Goal: Task Accomplishment & Management: Manage account settings

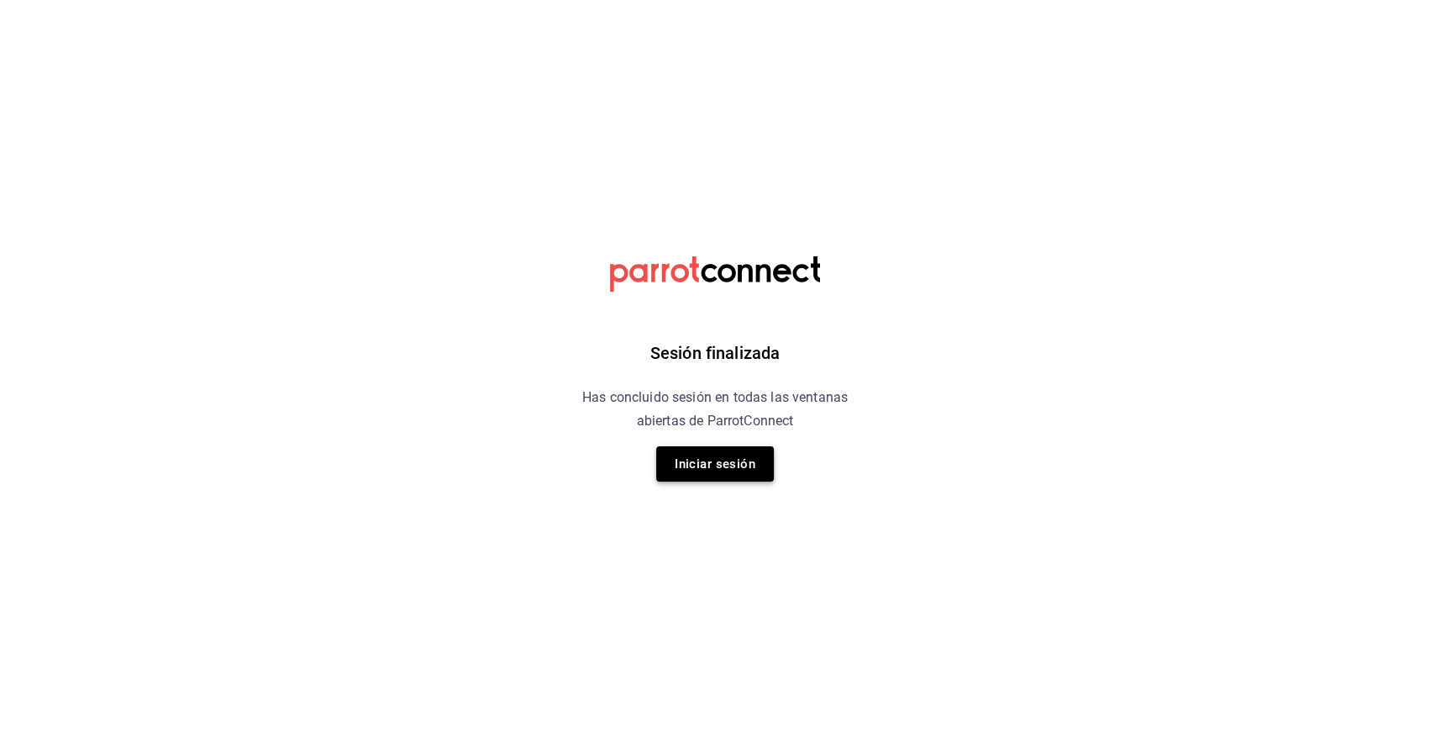
click at [752, 460] on button "Iniciar sesión" at bounding box center [715, 463] width 118 height 35
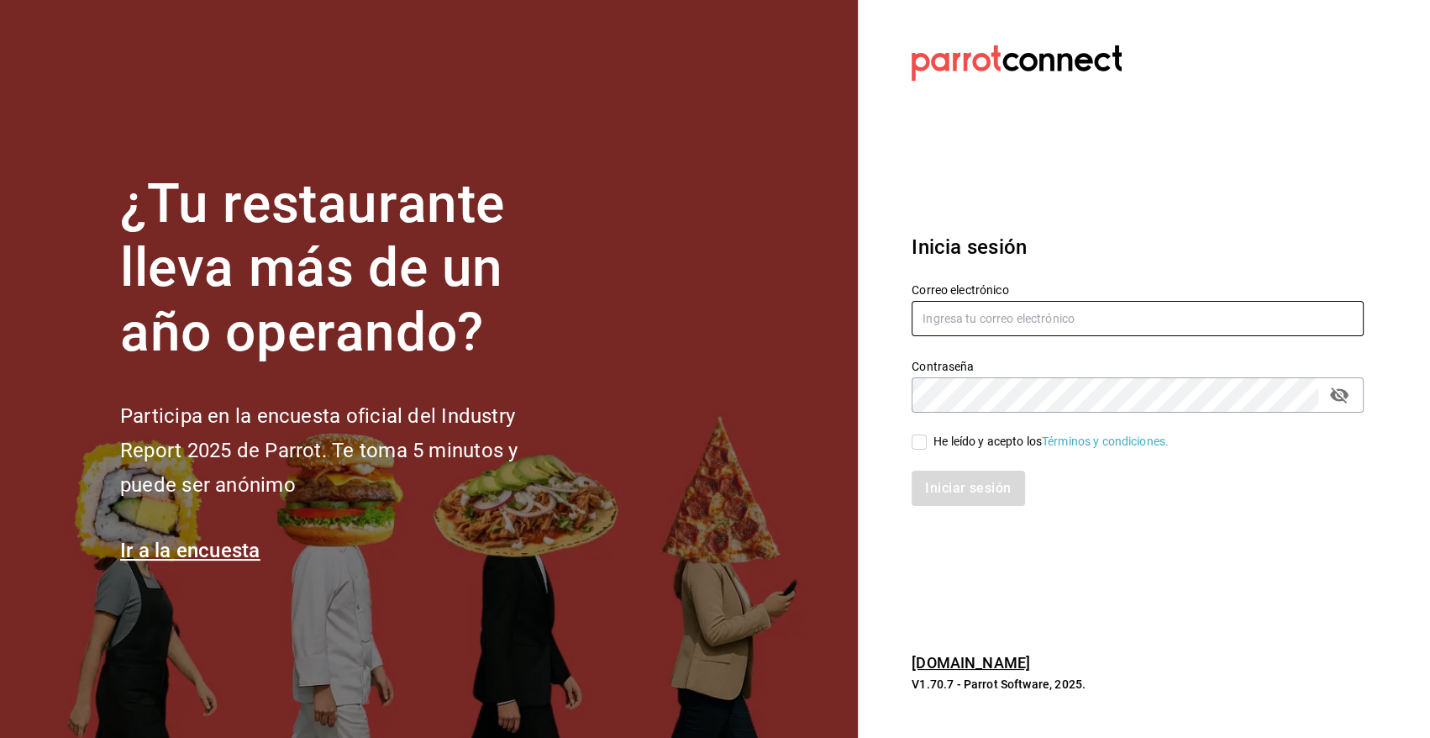
type input "[EMAIL_ADDRESS][DOMAIN_NAME]"
click at [916, 442] on input "He leído y acepto los Términos y condiciones." at bounding box center [919, 441] width 15 height 15
checkbox input "true"
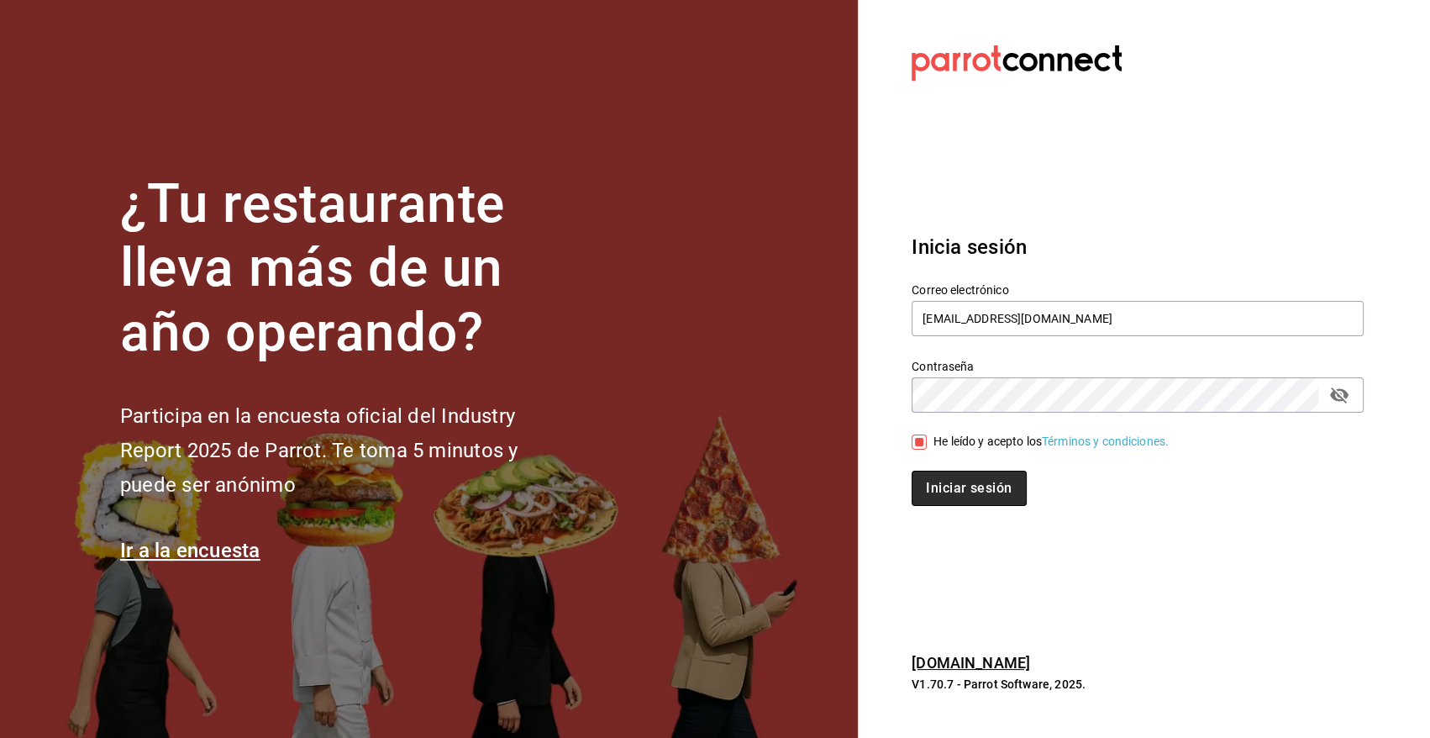
click at [949, 484] on button "Iniciar sesión" at bounding box center [969, 487] width 114 height 35
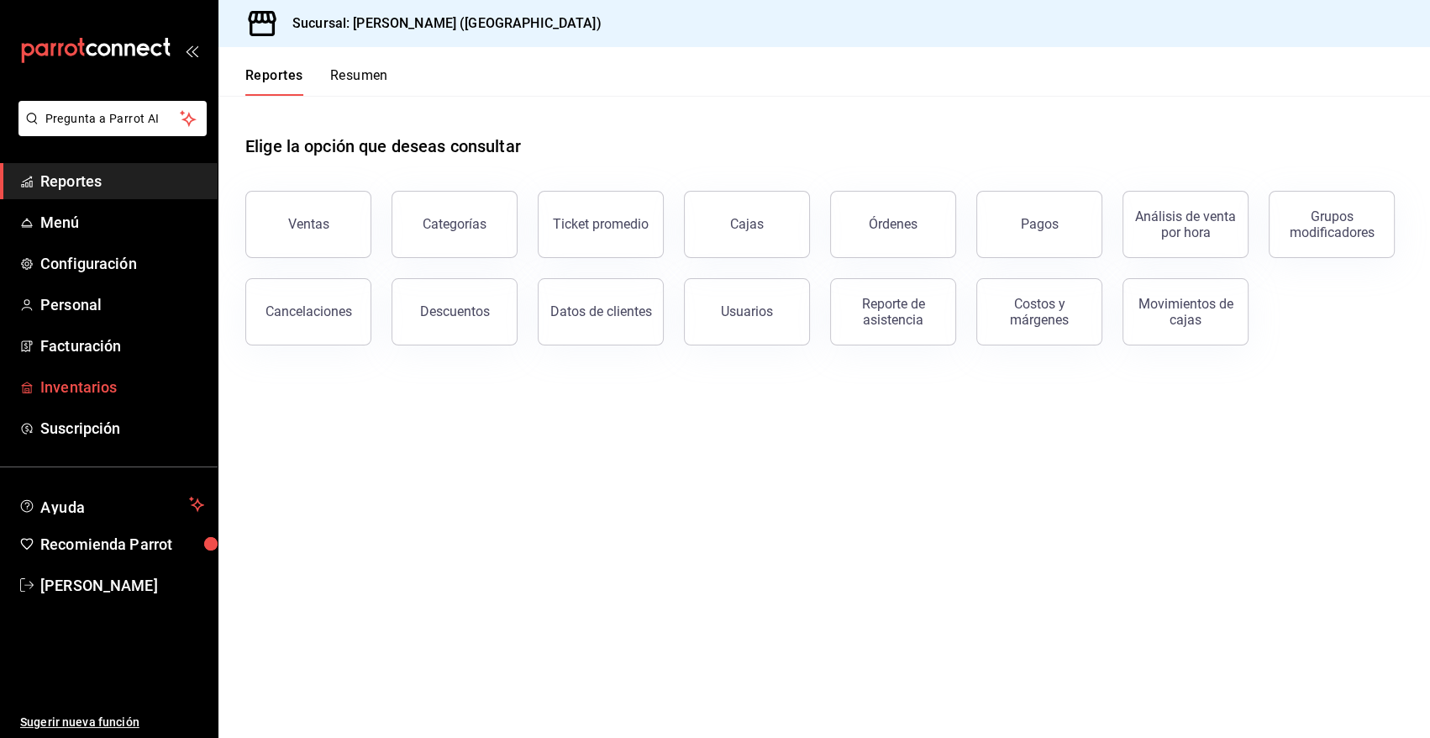
click at [86, 394] on span "Inventarios" at bounding box center [122, 387] width 164 height 23
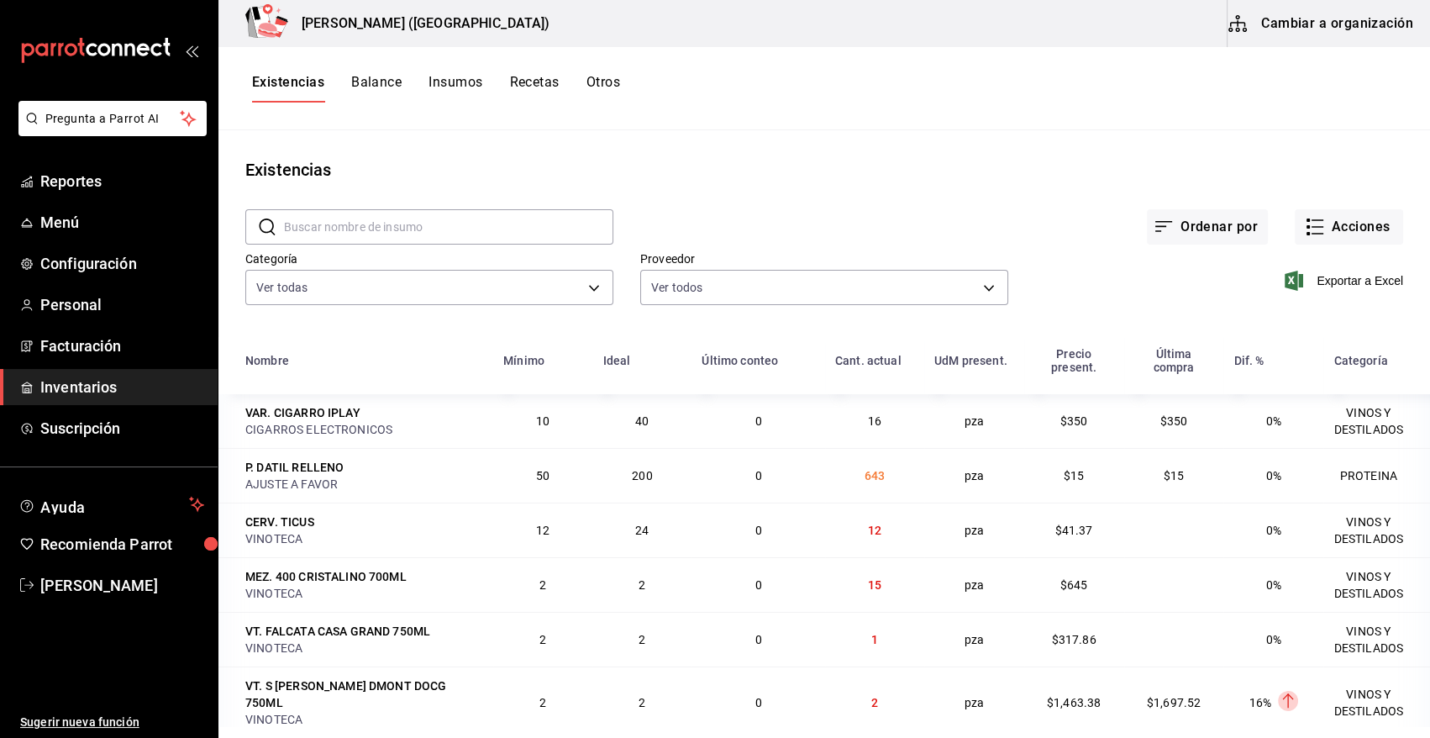
click at [85, 386] on span "Inventarios" at bounding box center [122, 387] width 164 height 23
click at [1347, 240] on button "Acciones" at bounding box center [1349, 226] width 108 height 35
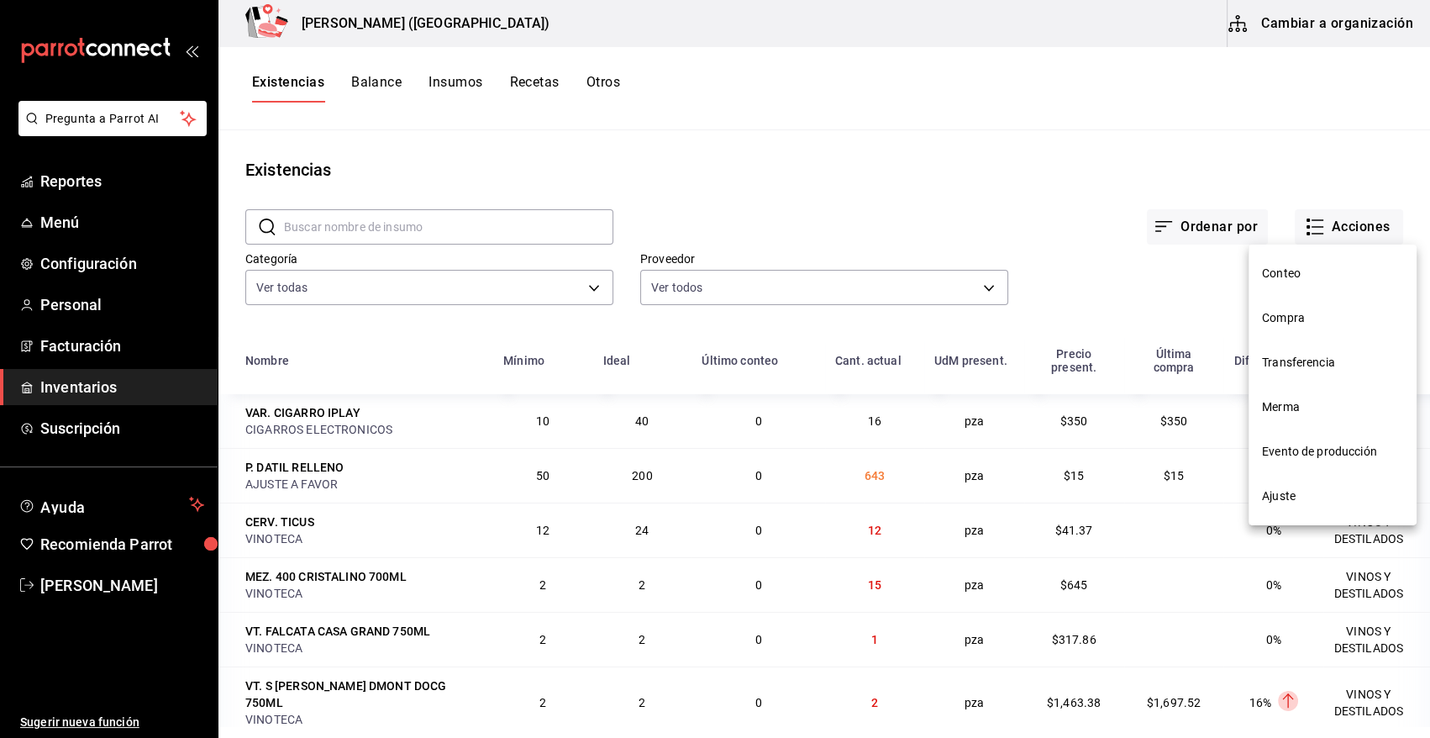
click at [1298, 323] on span "Compra" at bounding box center [1332, 318] width 141 height 18
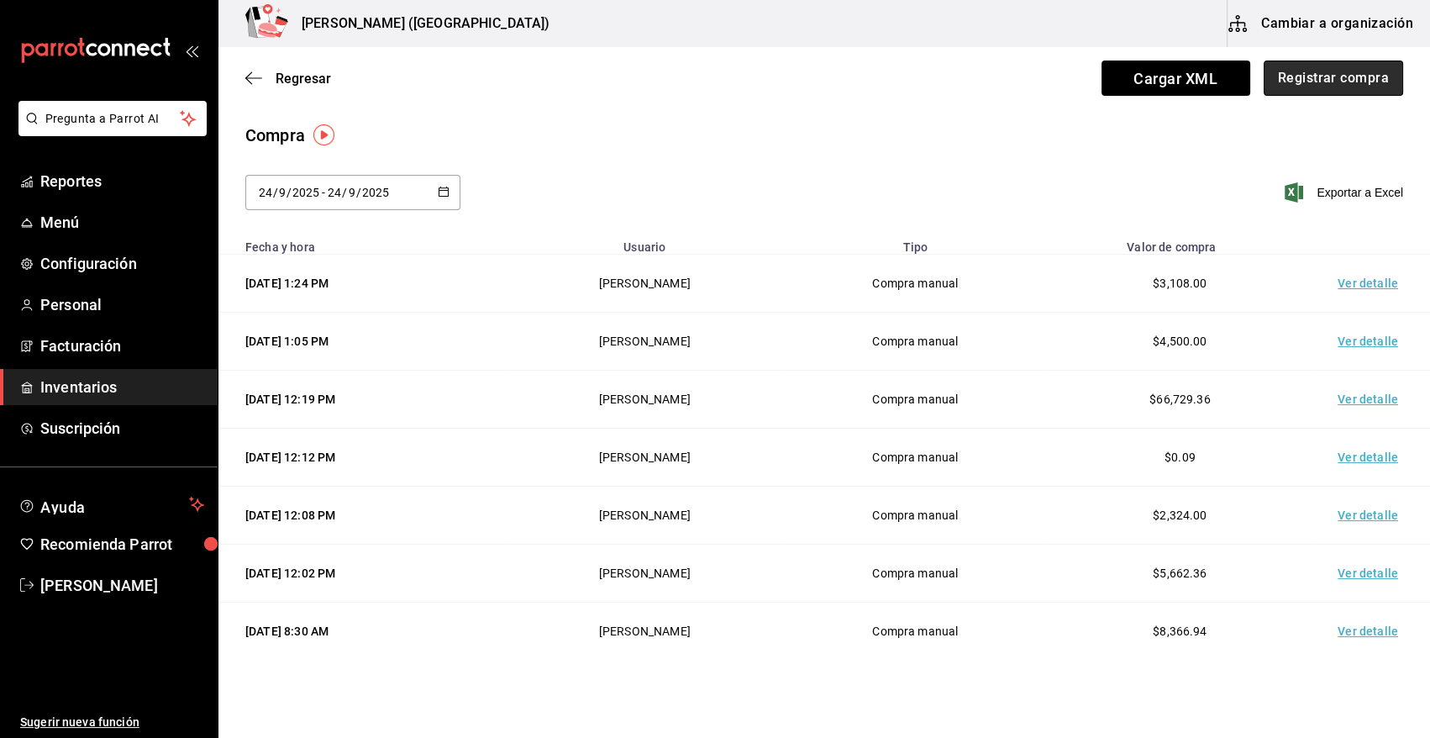
click at [1324, 76] on button "Registrar compra" at bounding box center [1333, 77] width 139 height 35
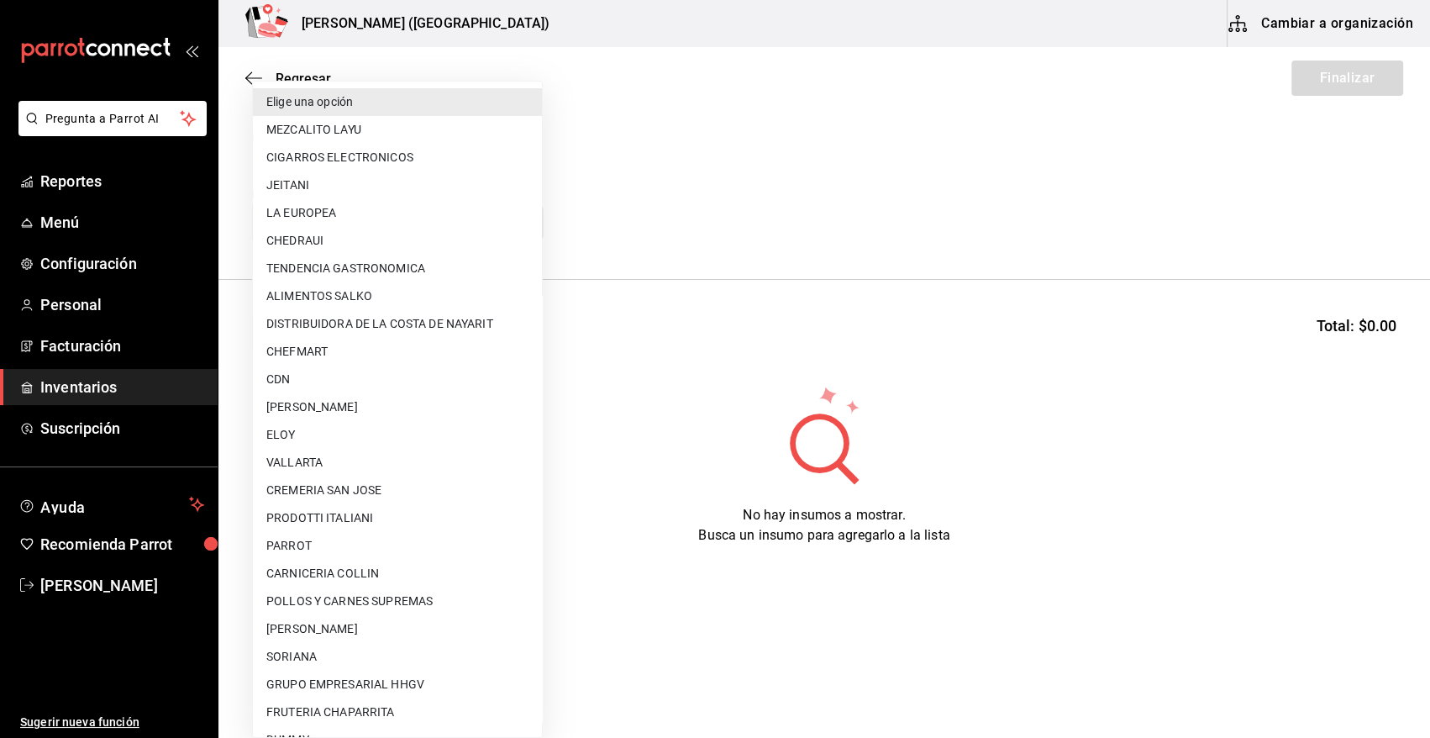
click at [383, 232] on body "Pregunta a Parrot AI Reportes Menú Configuración Personal Facturación Inventari…" at bounding box center [715, 321] width 1430 height 643
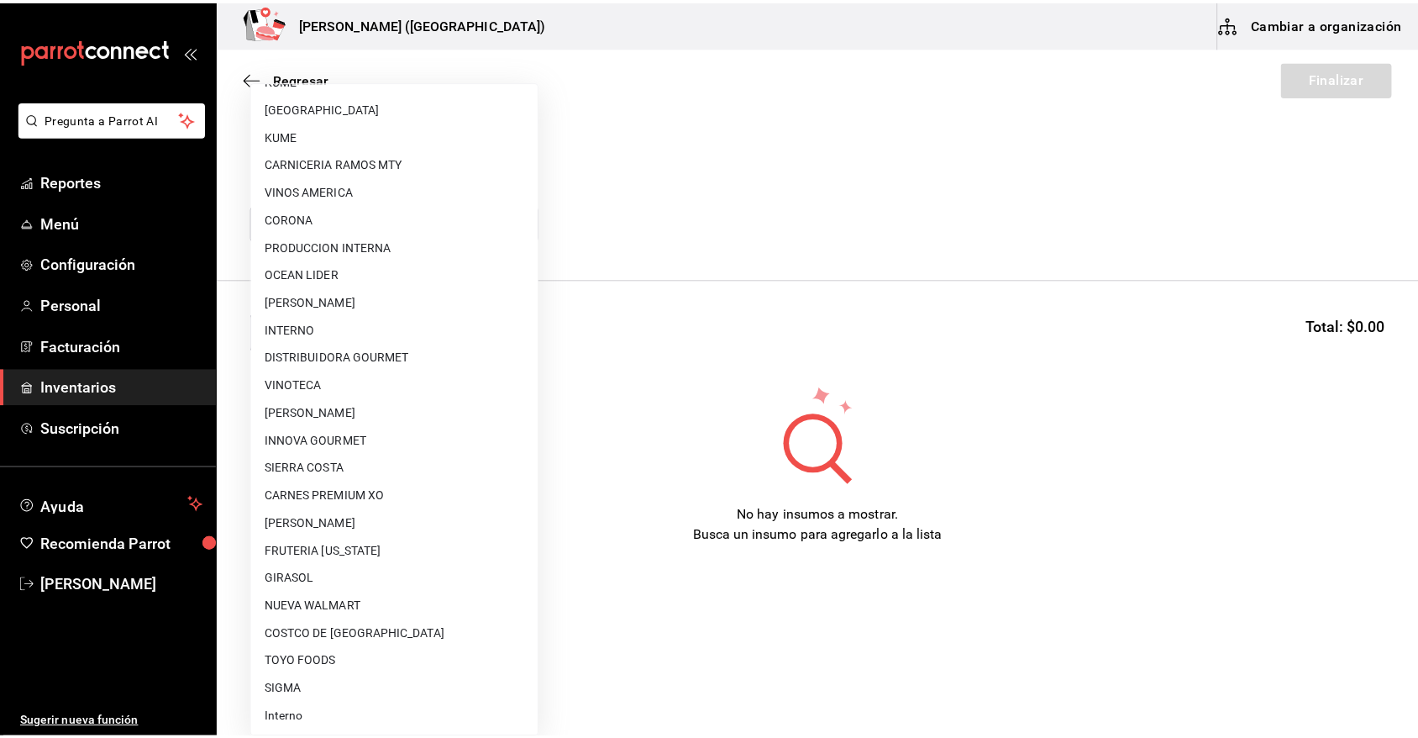
scroll to position [1021, 0]
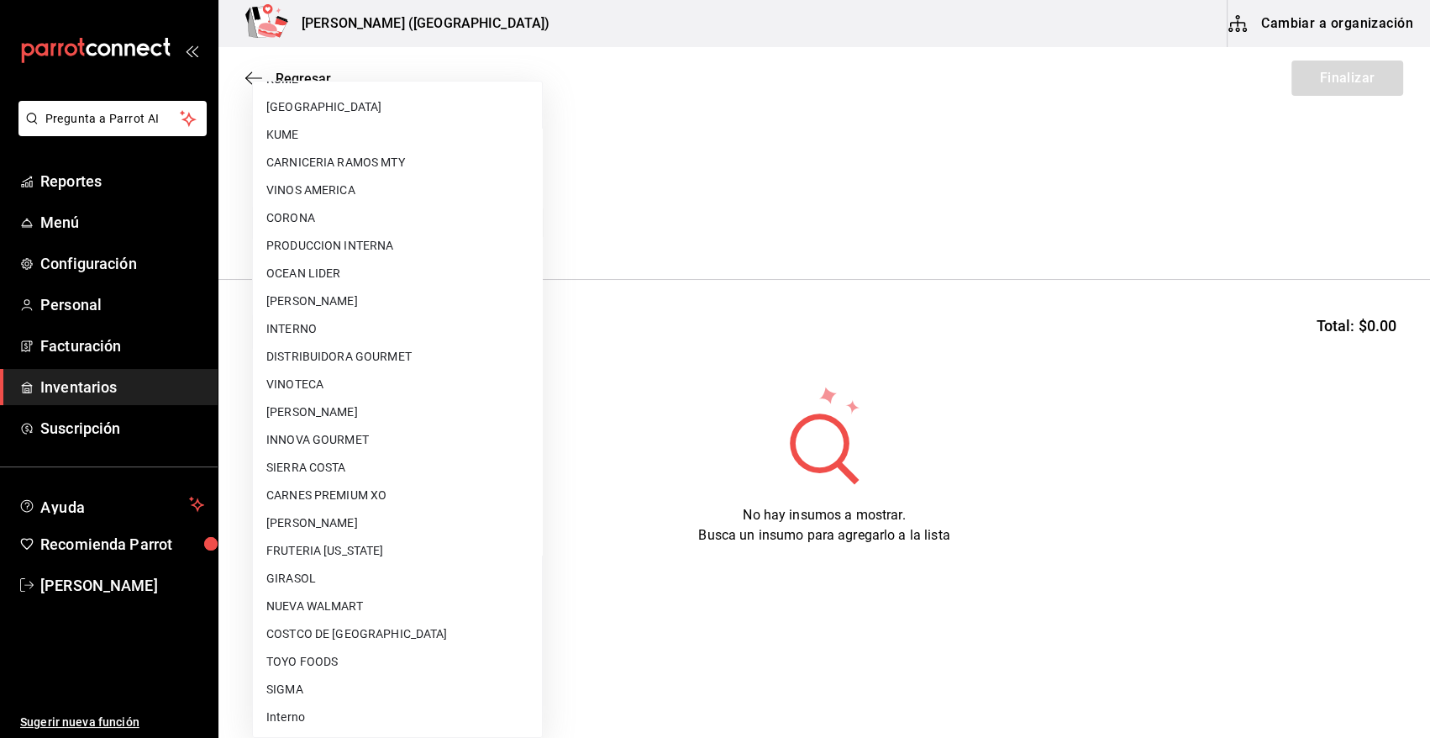
click at [336, 381] on li "VINOTECA" at bounding box center [397, 385] width 289 height 28
type input "bbec6e95-03ab-4cbc-bdec-5aafdfde0467"
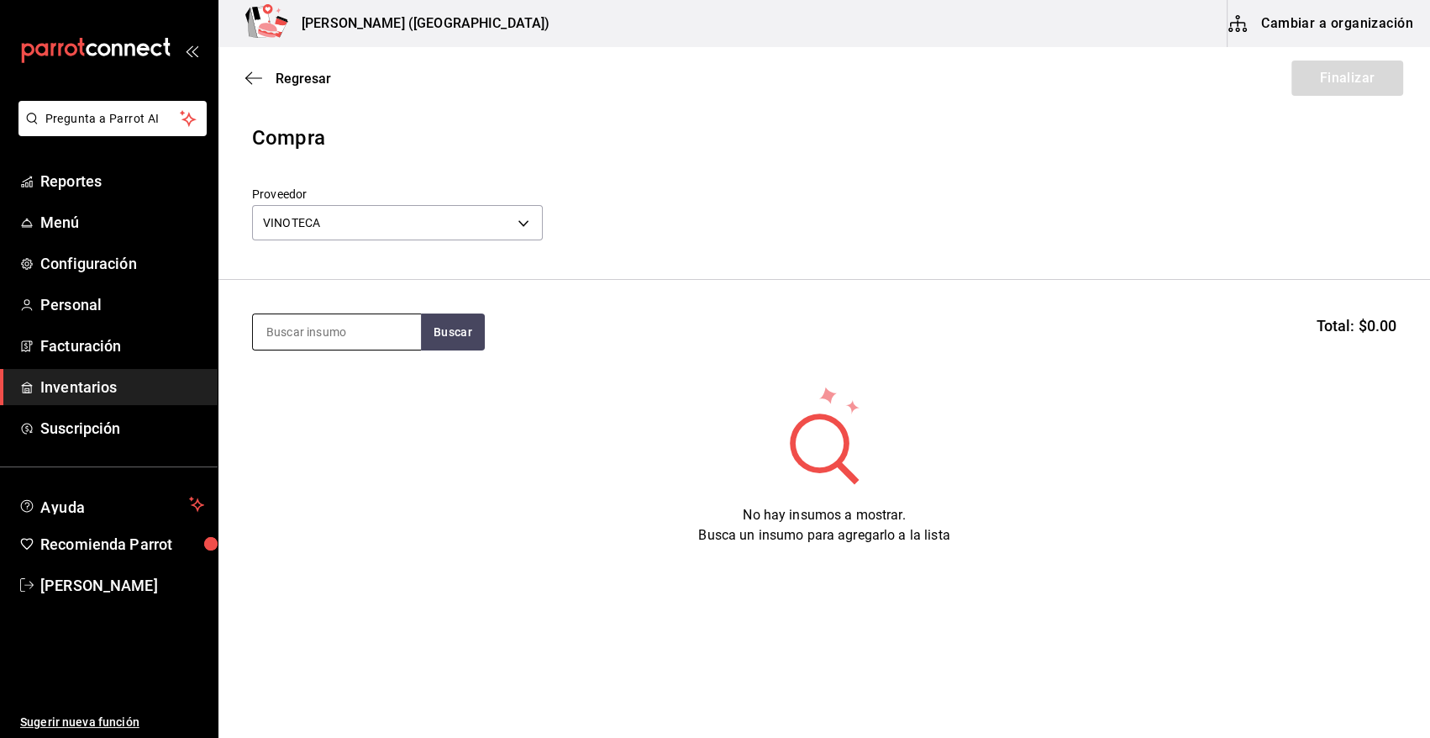
click at [329, 337] on input at bounding box center [337, 331] width 168 height 35
click at [449, 328] on button "Buscar" at bounding box center [453, 331] width 64 height 37
drag, startPoint x: 380, startPoint y: 330, endPoint x: 41, endPoint y: 348, distance: 339.1
click at [41, 348] on div "Pregunta a Parrot AI Reportes Menú Configuración Personal Facturación Inventari…" at bounding box center [715, 321] width 1430 height 643
type input "ROSE"
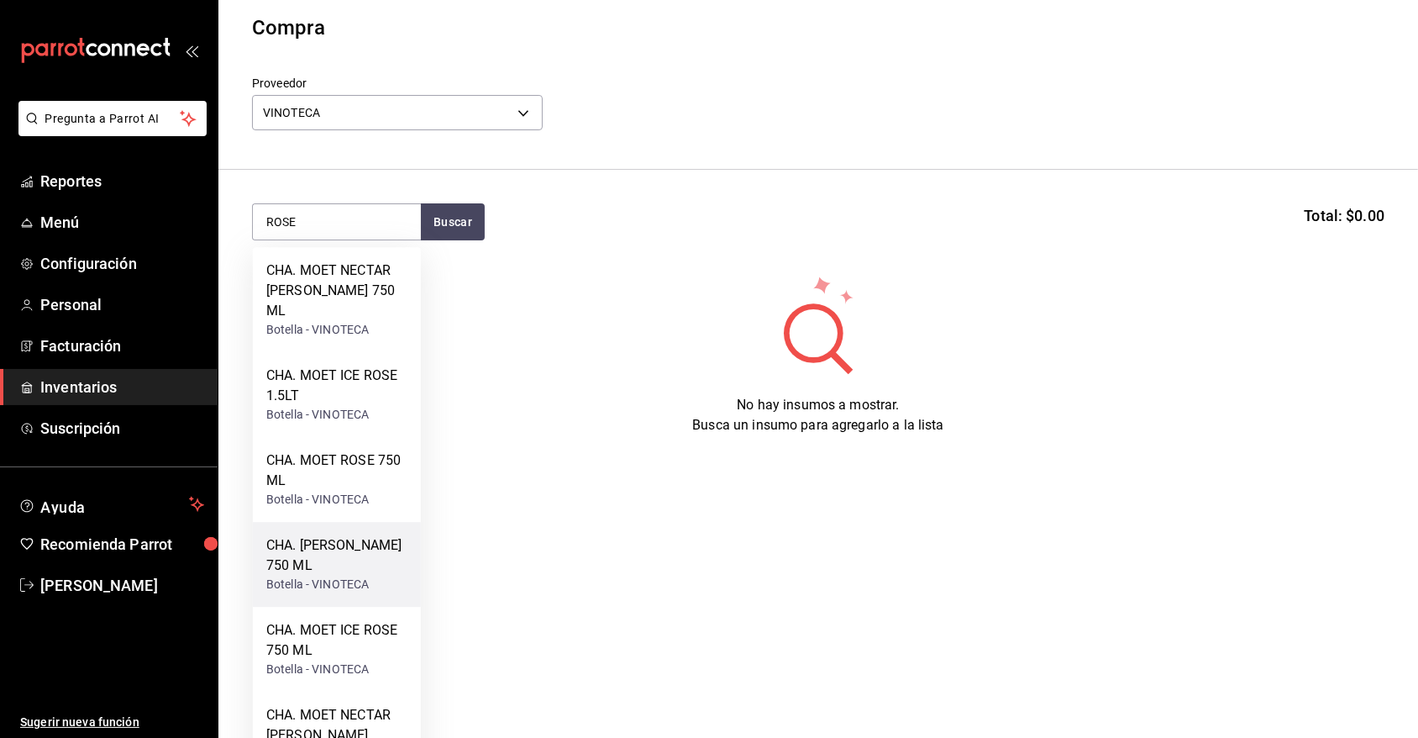
scroll to position [155, 0]
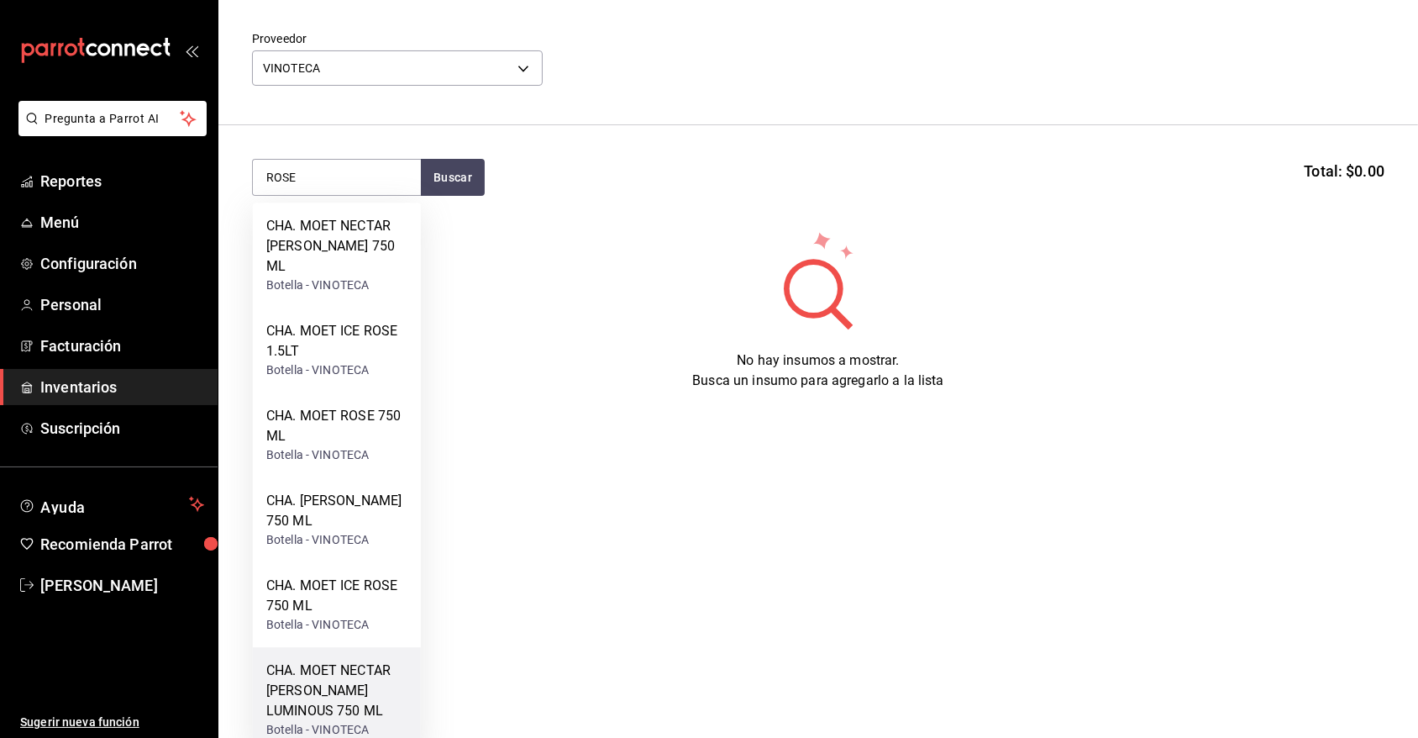
click at [319, 674] on div "CHA. MOET NECTAR ROSE LUMINOUS 750 ML" at bounding box center [336, 690] width 141 height 60
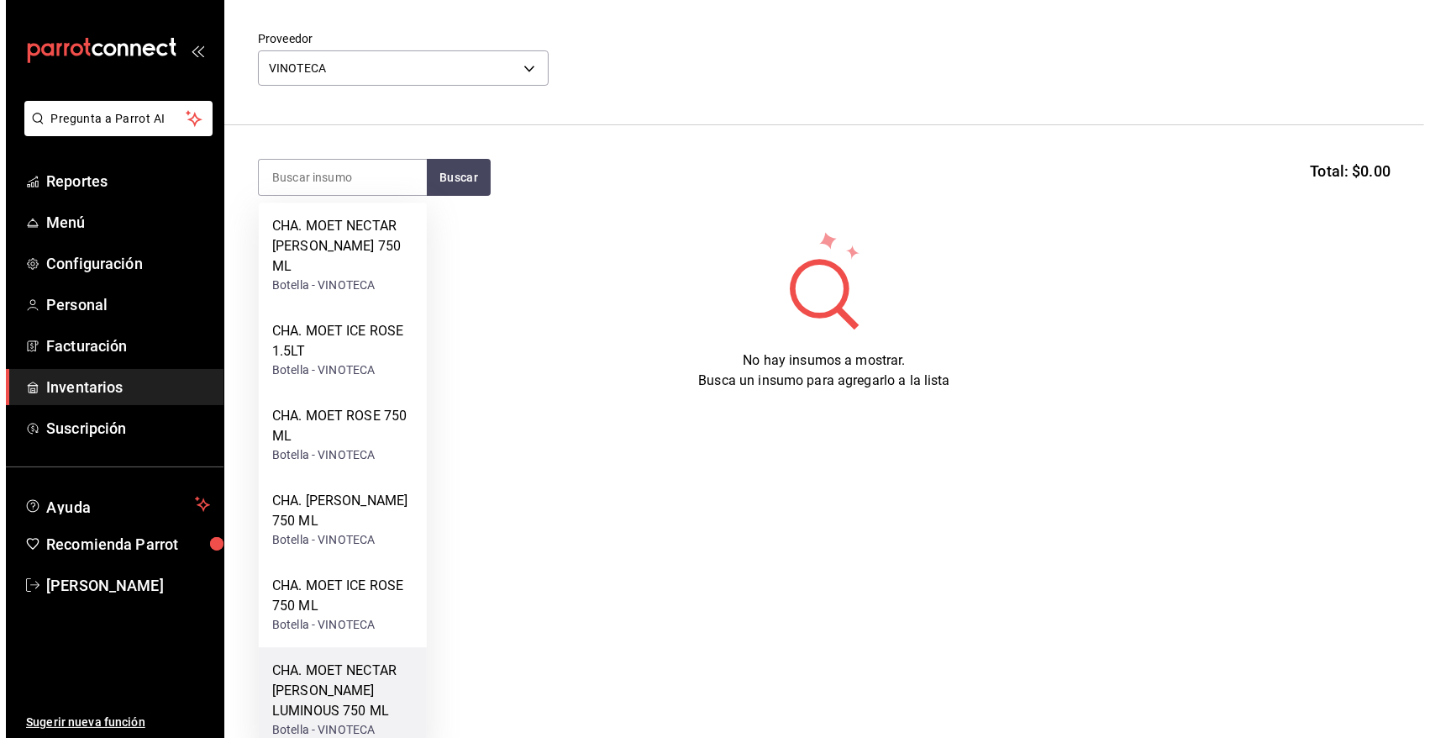
scroll to position [0, 0]
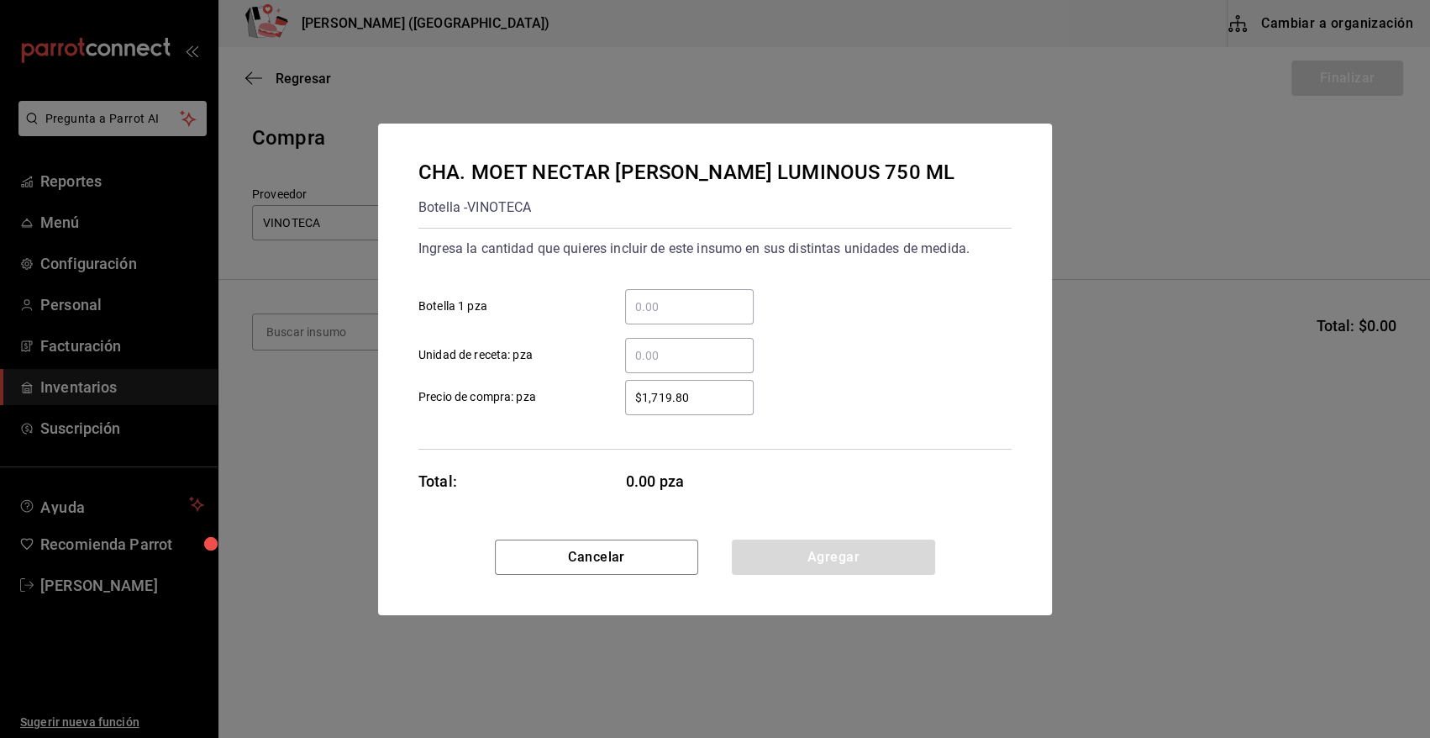
click at [649, 313] on input "​ Botella 1 pza" at bounding box center [689, 307] width 129 height 20
type input "1"
type input "$1,815.45"
click at [806, 565] on button "Agregar" at bounding box center [833, 556] width 203 height 35
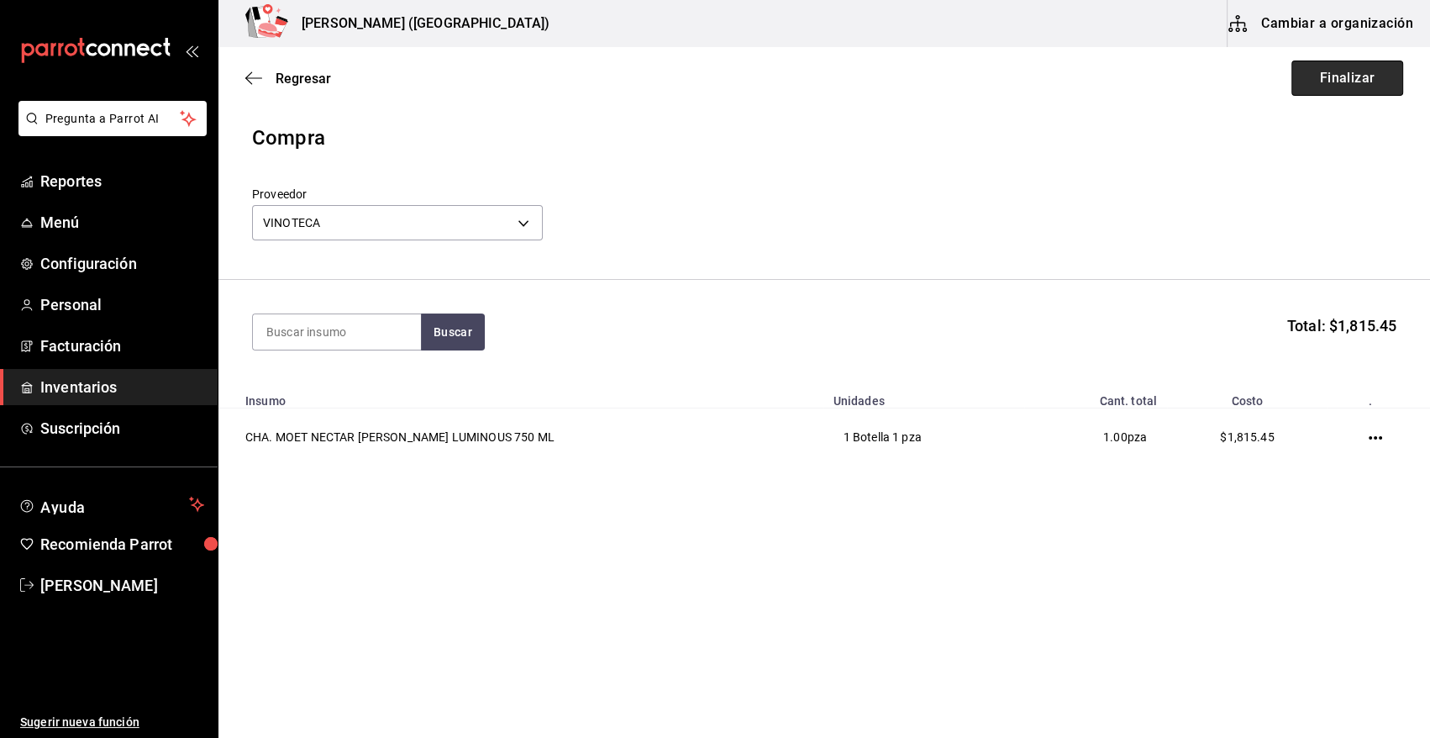
click at [1314, 87] on button "Finalizar" at bounding box center [1347, 77] width 112 height 35
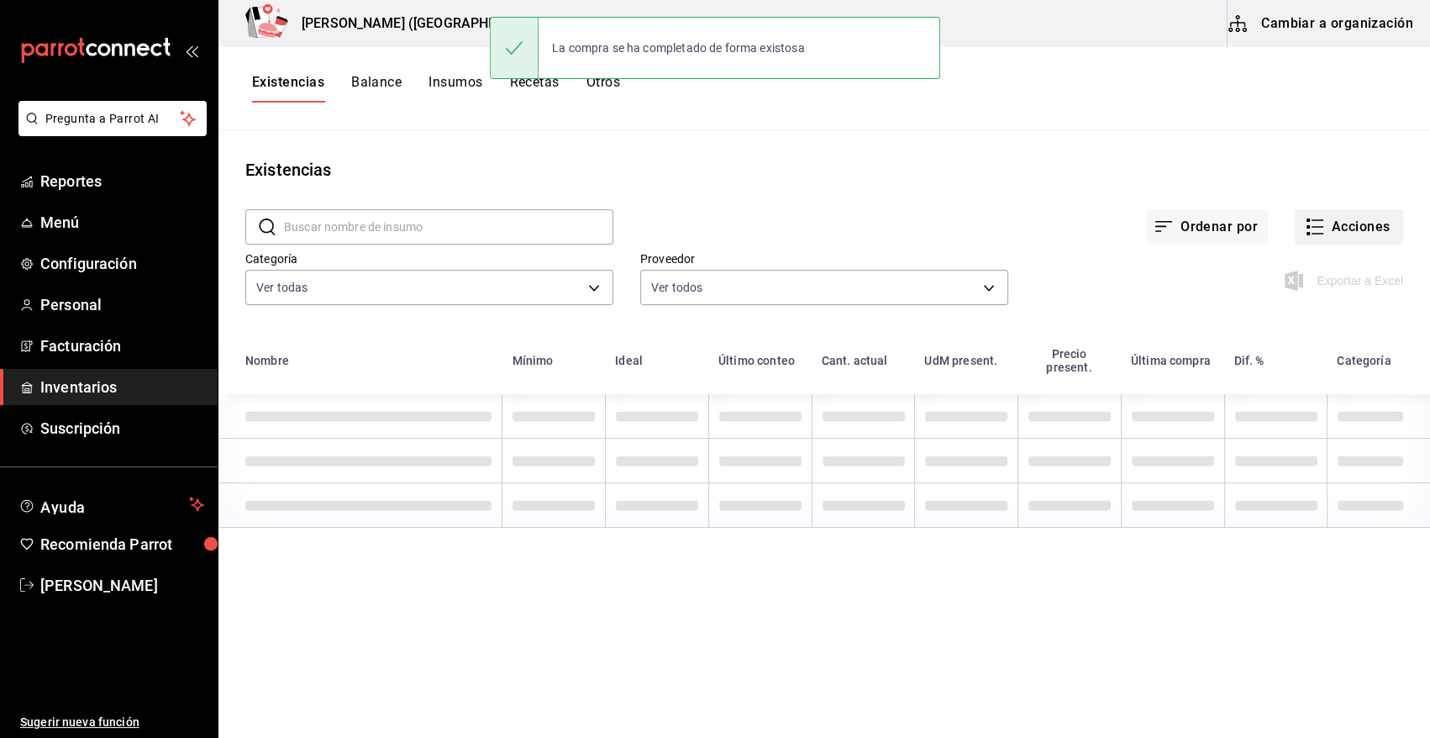
click at [1327, 217] on button "Acciones" at bounding box center [1349, 226] width 108 height 35
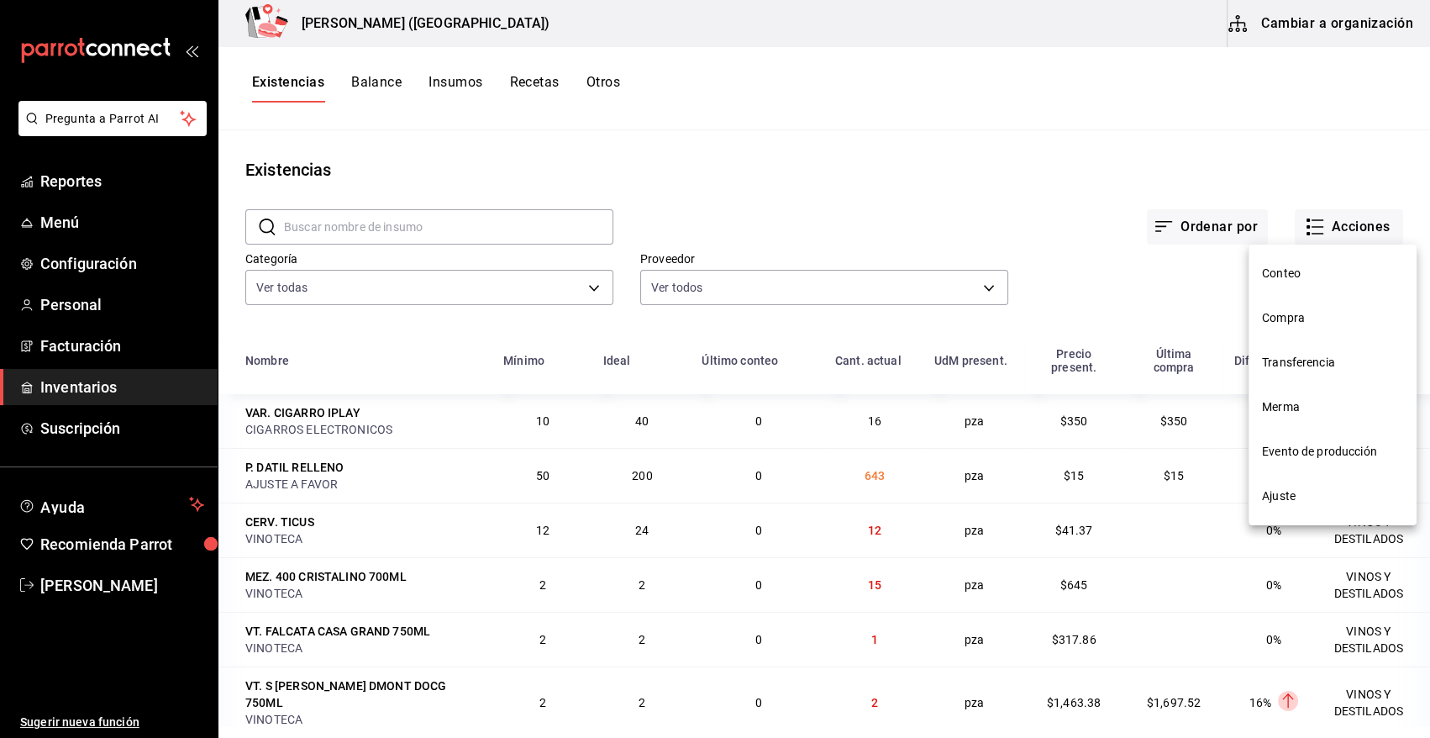
click at [1294, 321] on span "Compra" at bounding box center [1332, 318] width 141 height 18
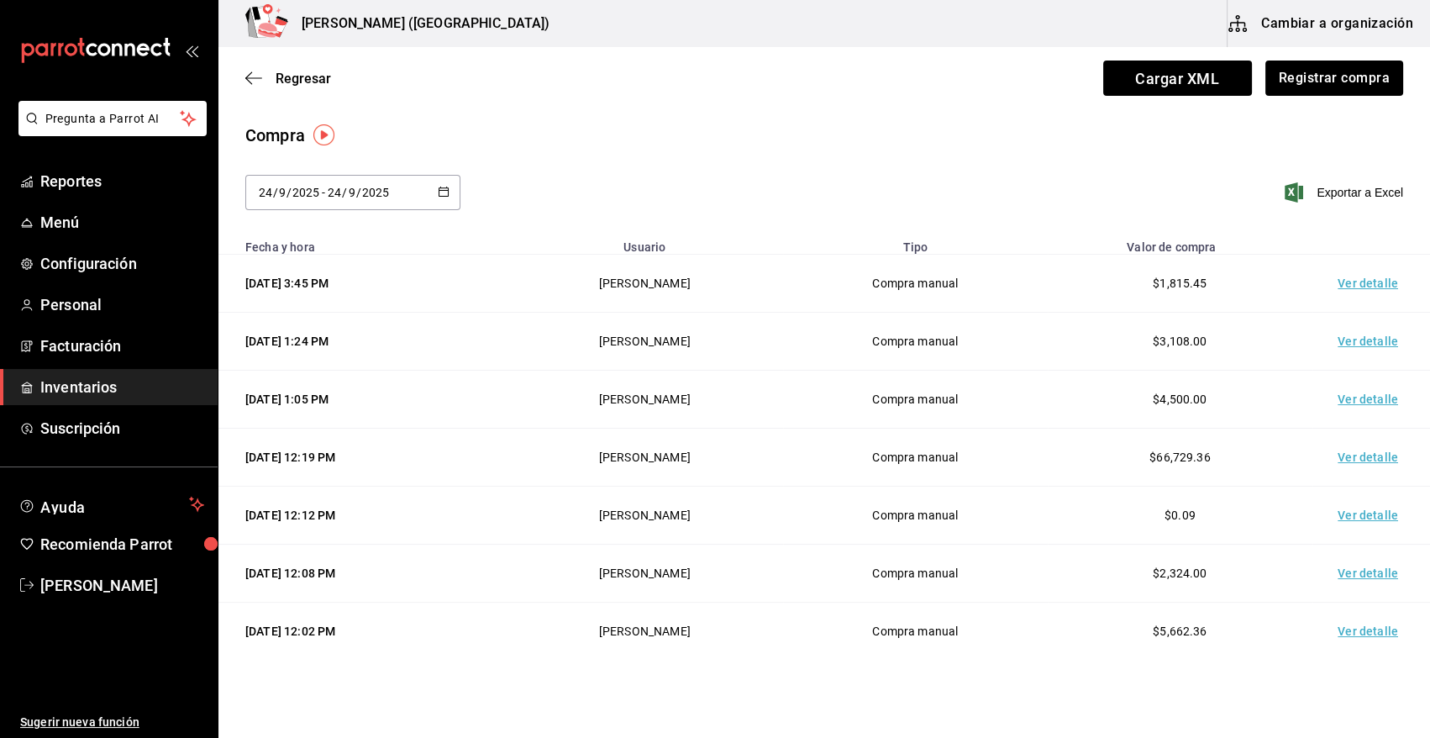
click at [1342, 282] on td "Ver detalle" at bounding box center [1371, 284] width 118 height 58
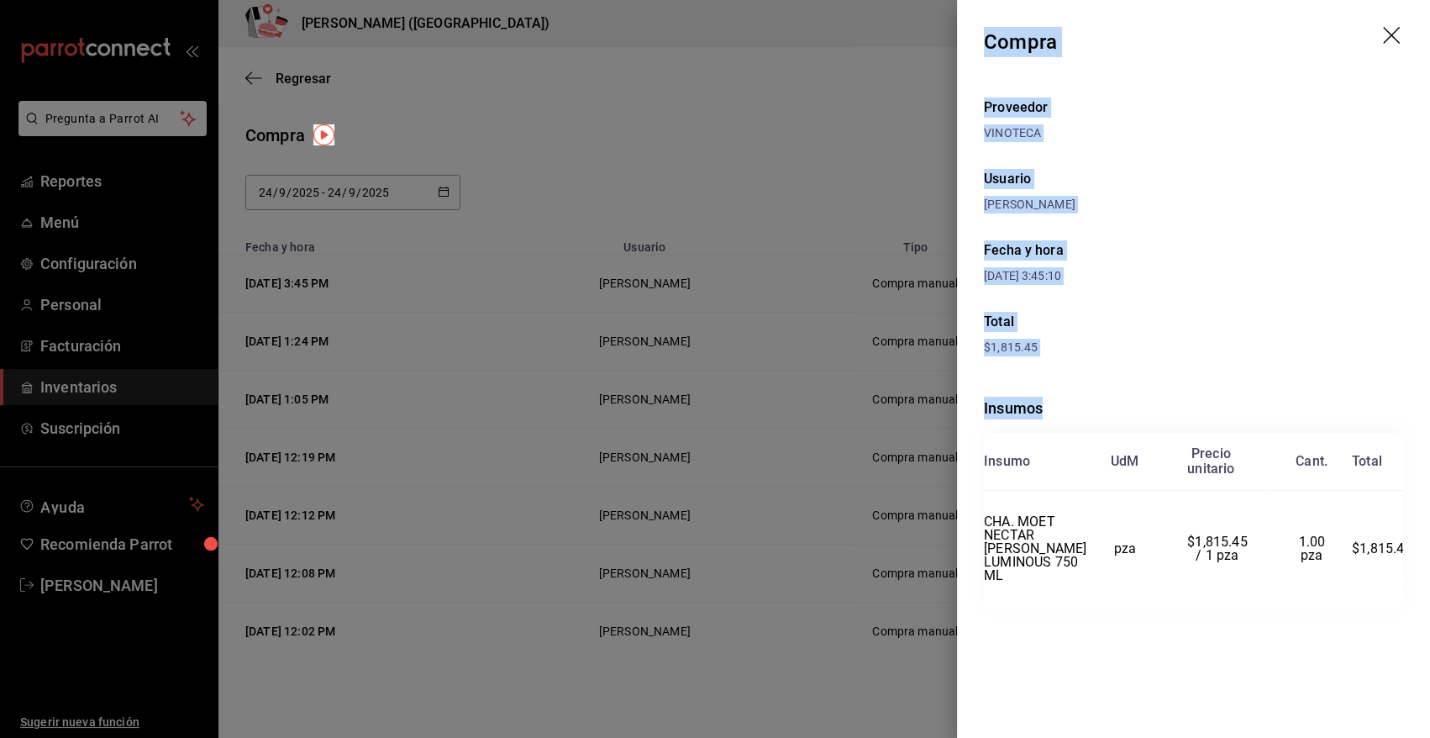
drag, startPoint x: 987, startPoint y: 41, endPoint x: 1417, endPoint y: 598, distance: 703.8
click at [1417, 598] on div "Compra Proveedor VINOTECA Usuario Angy Madalena Fecha y hora 24/09/2025 3:45:10…" at bounding box center [1193, 369] width 473 height 738
copy div "Compra Proveedor VINOTECA Usuario Angy Madalena Fecha y hora 24/09/2025 3:45:10…"
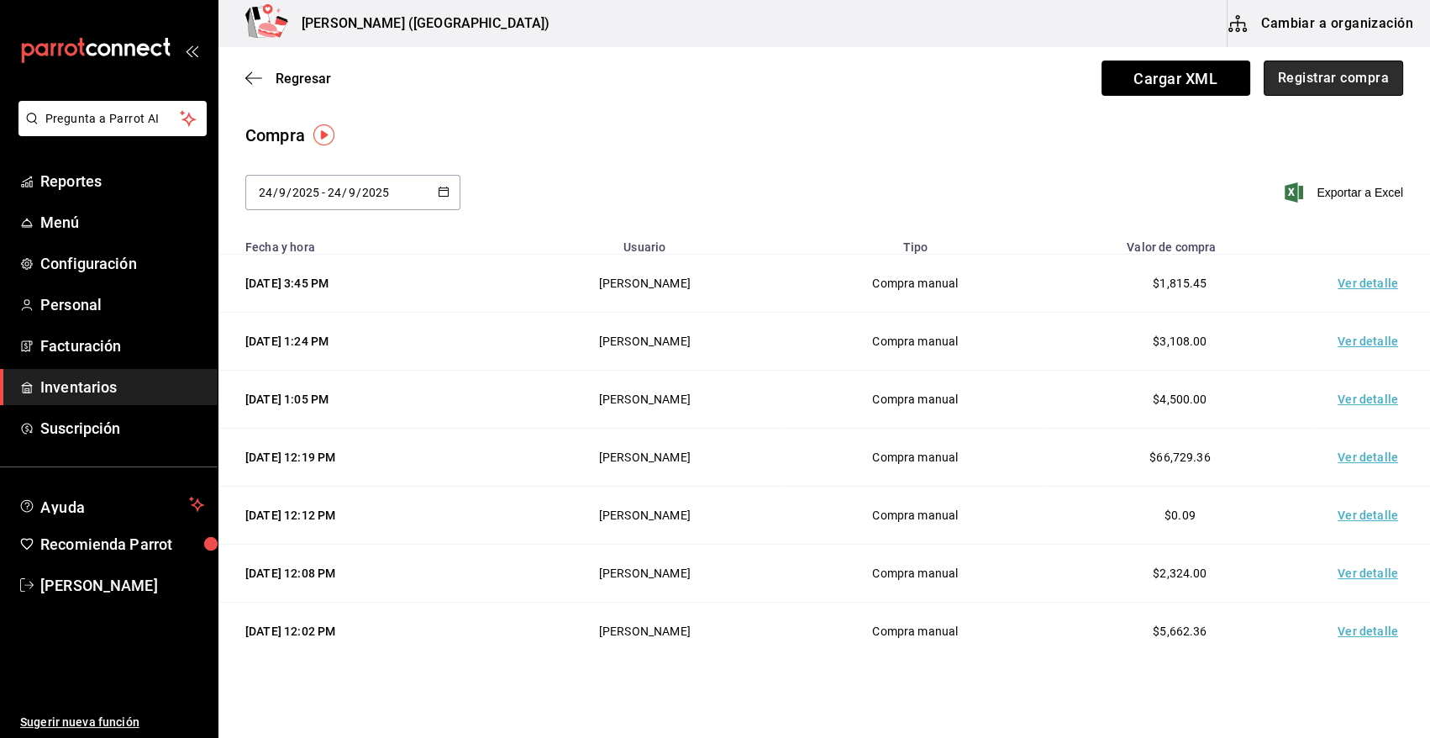
click at [1375, 75] on button "Registrar compra" at bounding box center [1333, 77] width 139 height 35
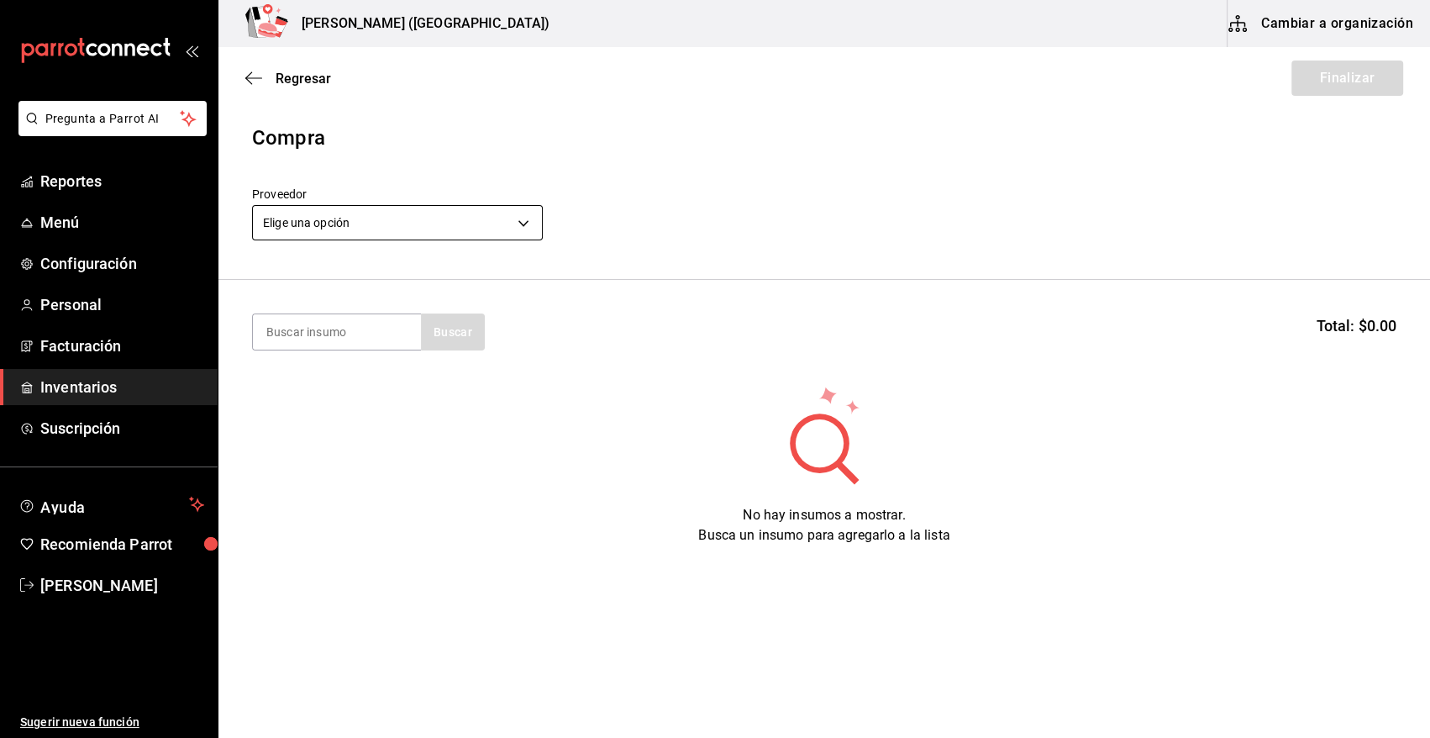
click at [354, 228] on body "Pregunta a Parrot AI Reportes Menú Configuración Personal Facturación Inventari…" at bounding box center [715, 321] width 1430 height 643
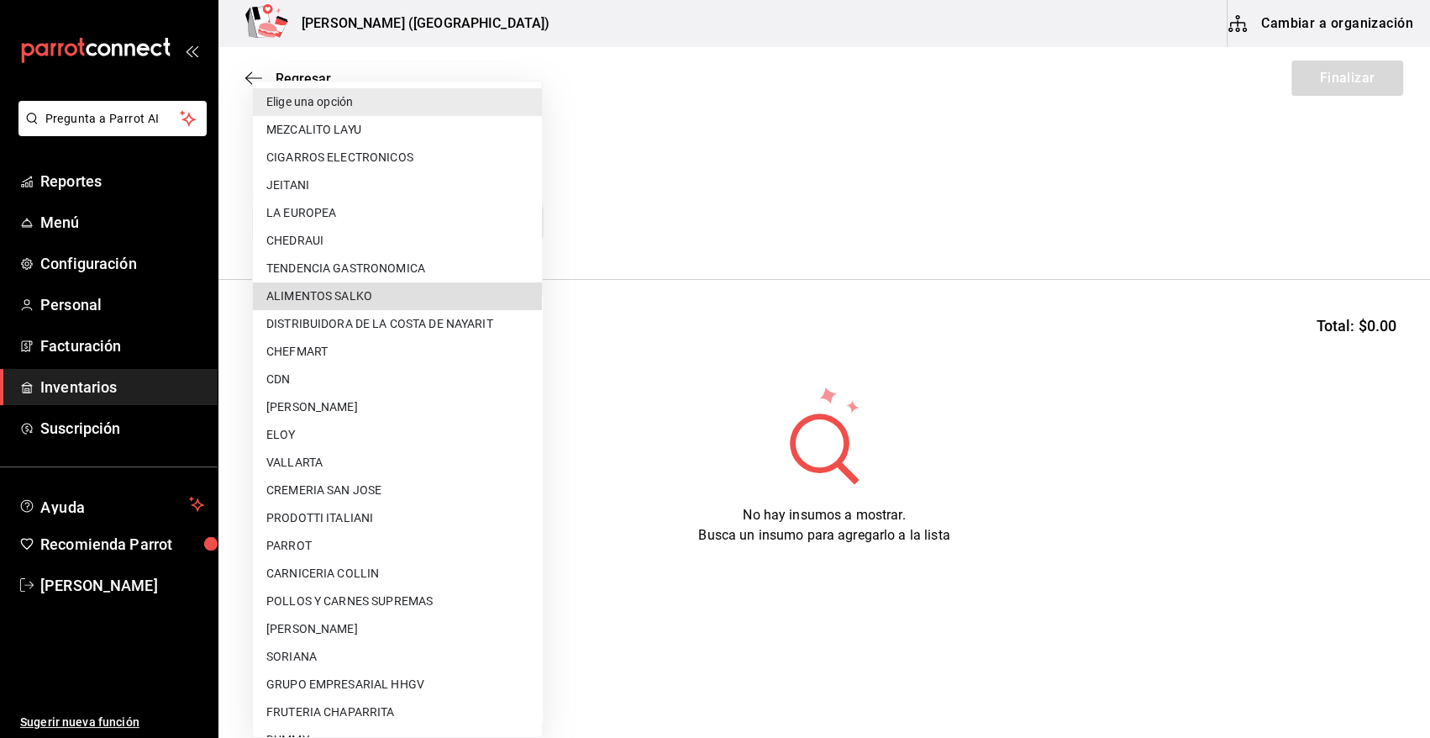
scroll to position [386, 0]
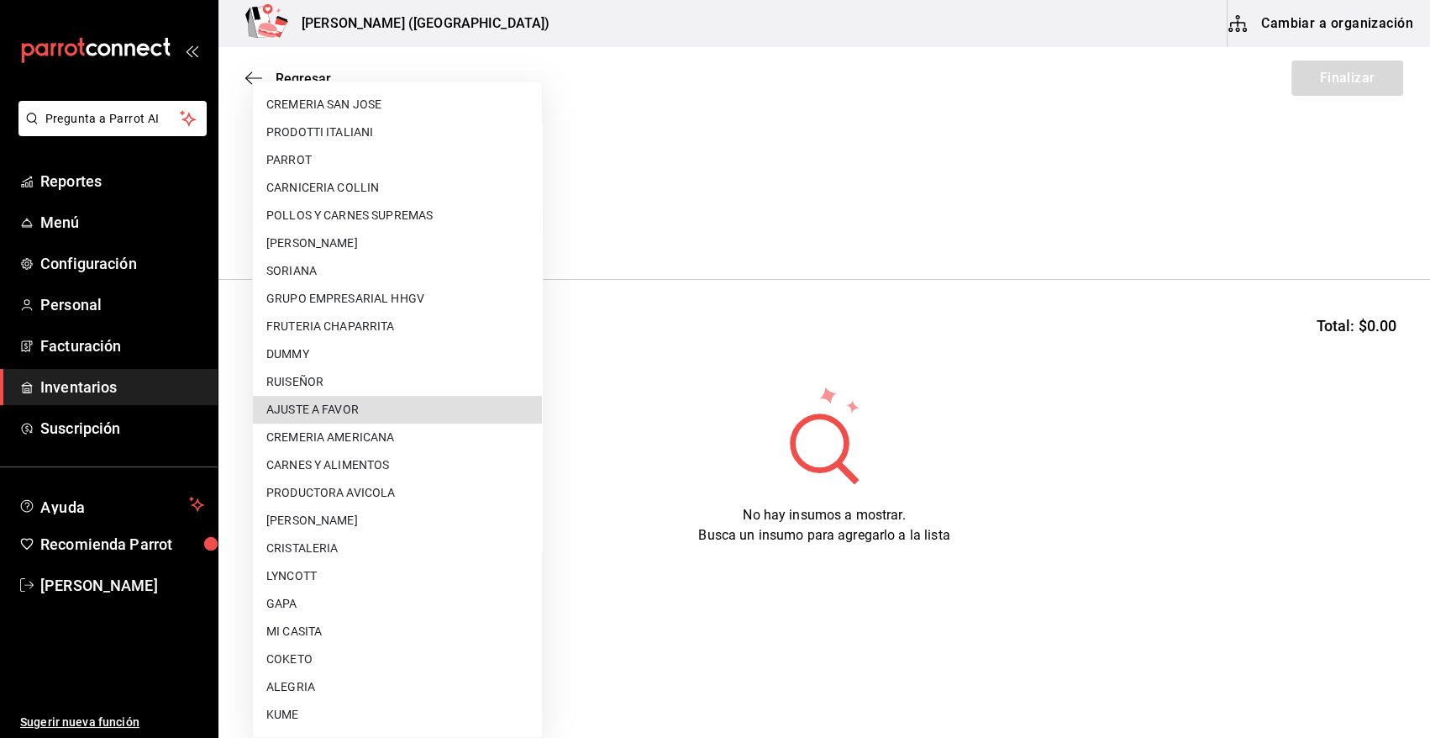
click at [340, 416] on li "AJUSTE A FAVOR" at bounding box center [397, 410] width 289 height 28
type input "dd0fbccd-e034-4acc-8432-7d1d5e23f321"
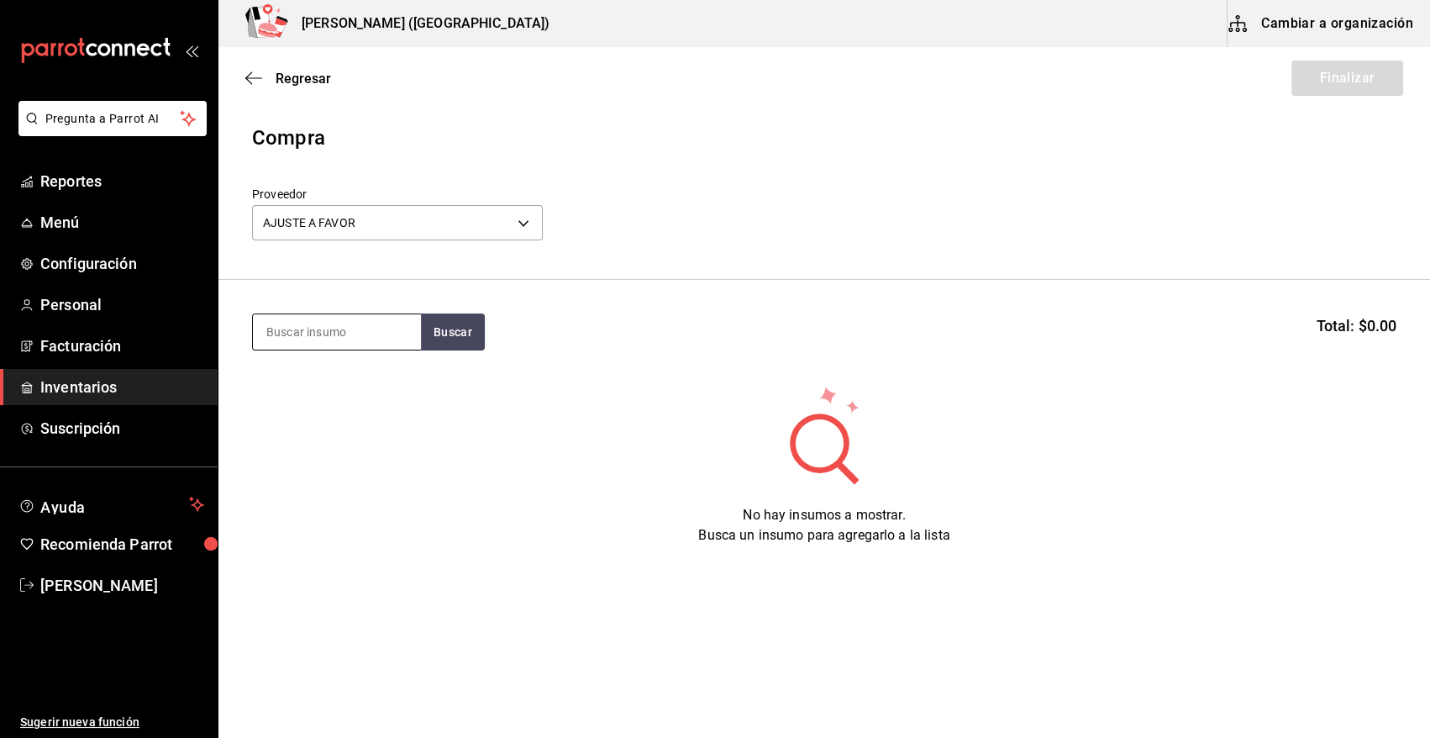
click at [362, 333] on input at bounding box center [337, 331] width 168 height 35
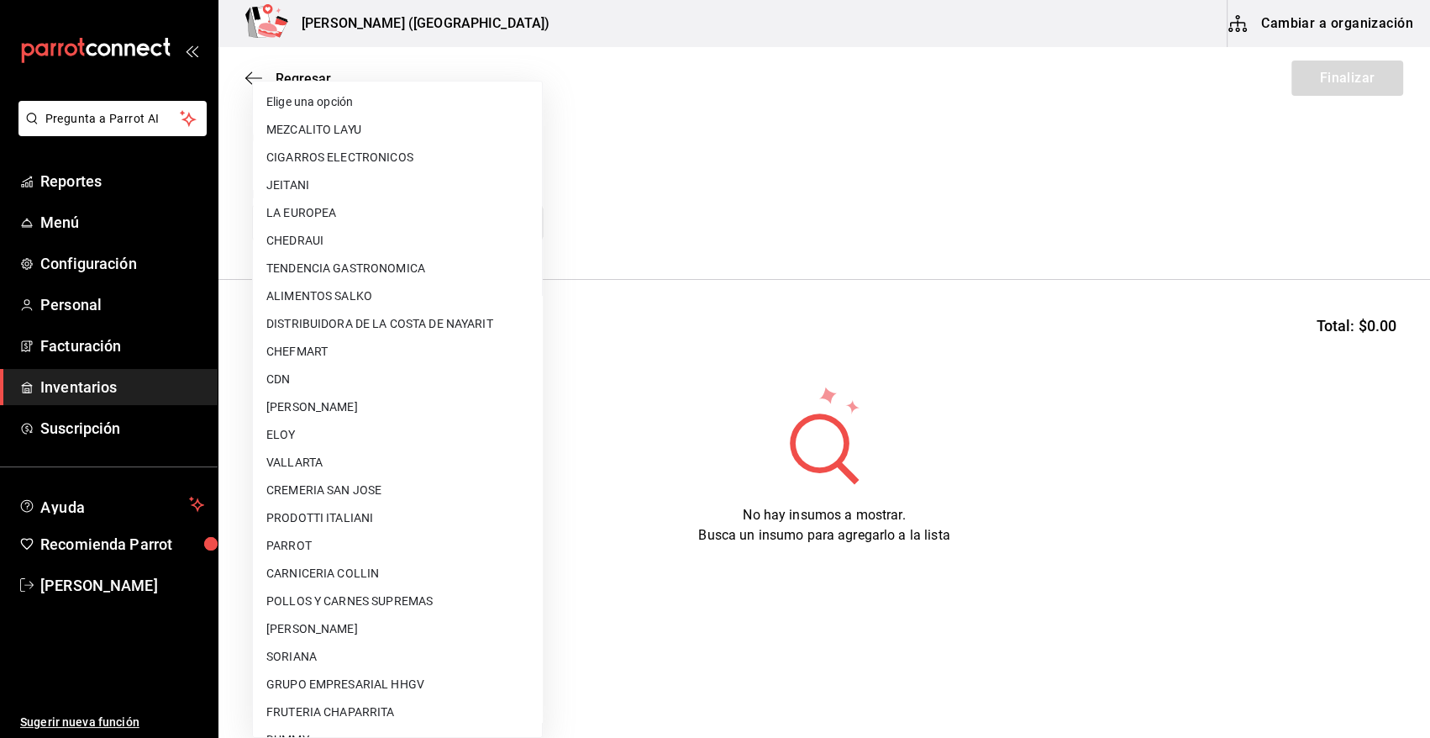
click at [520, 211] on body "Pregunta a Parrot AI Reportes Menú Configuración Personal Facturación Inventari…" at bounding box center [715, 321] width 1430 height 643
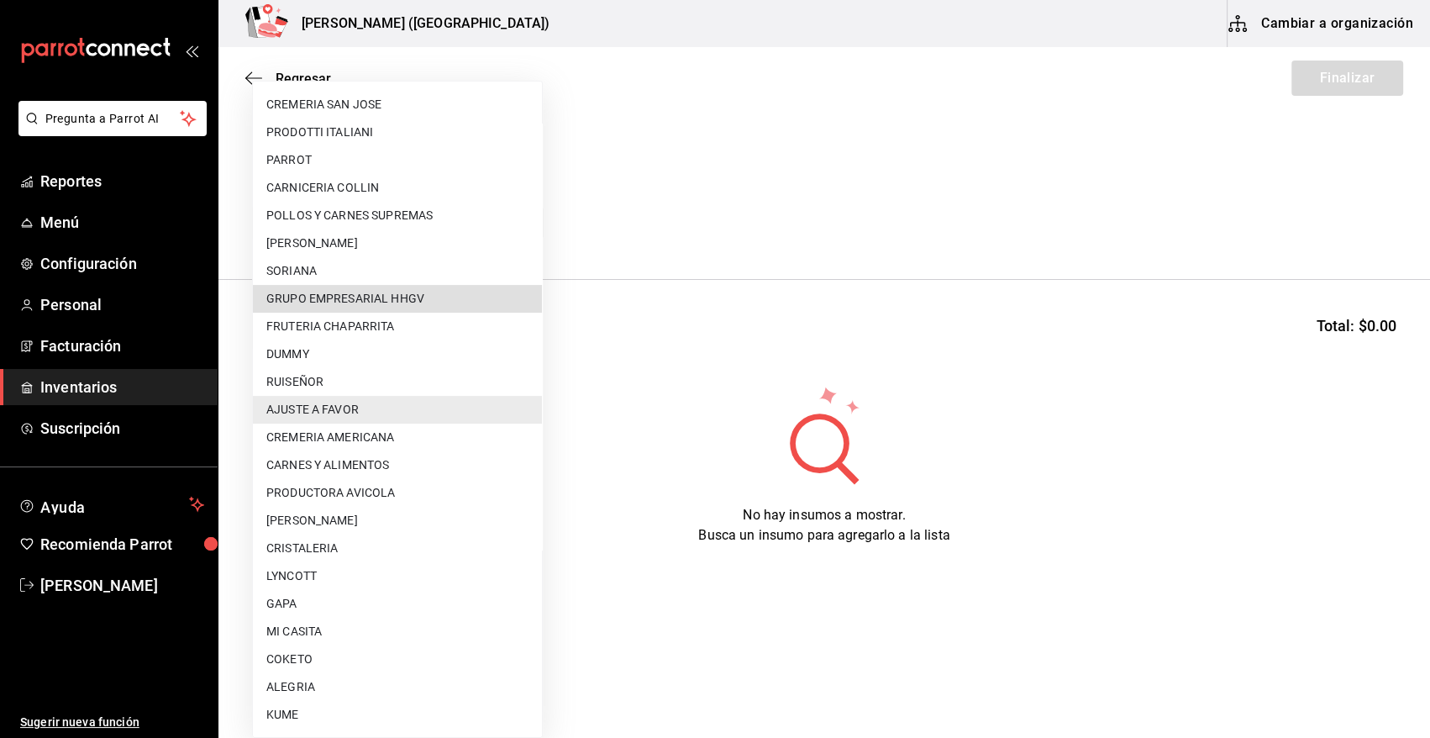
click at [402, 292] on li "GRUPO EMPRESARIAL HHGV" at bounding box center [397, 299] width 289 height 28
type input "394c67ab-39e1-446d-9545-281943606ef7"
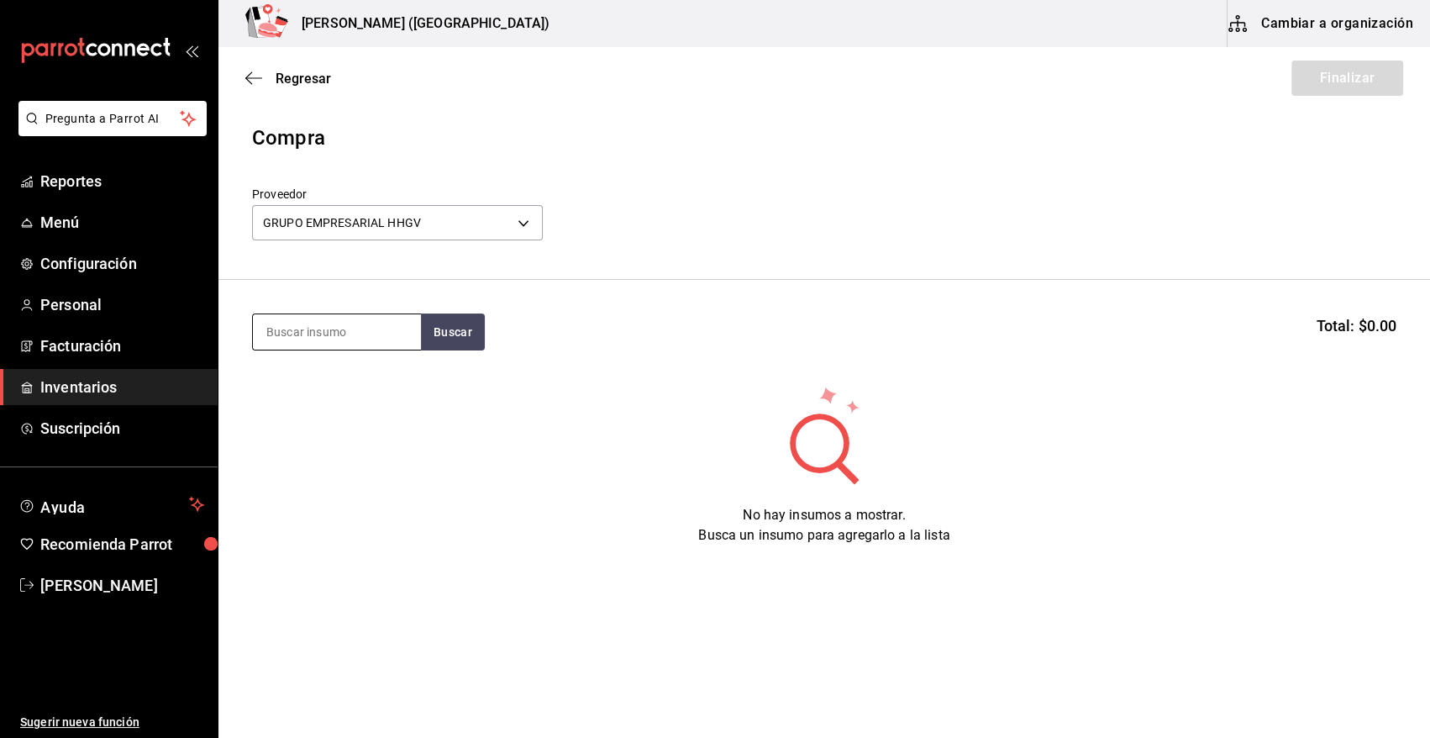
click at [360, 338] on input at bounding box center [337, 331] width 168 height 35
type input "PAPEL MA"
click at [453, 330] on button "Buscar" at bounding box center [453, 331] width 64 height 37
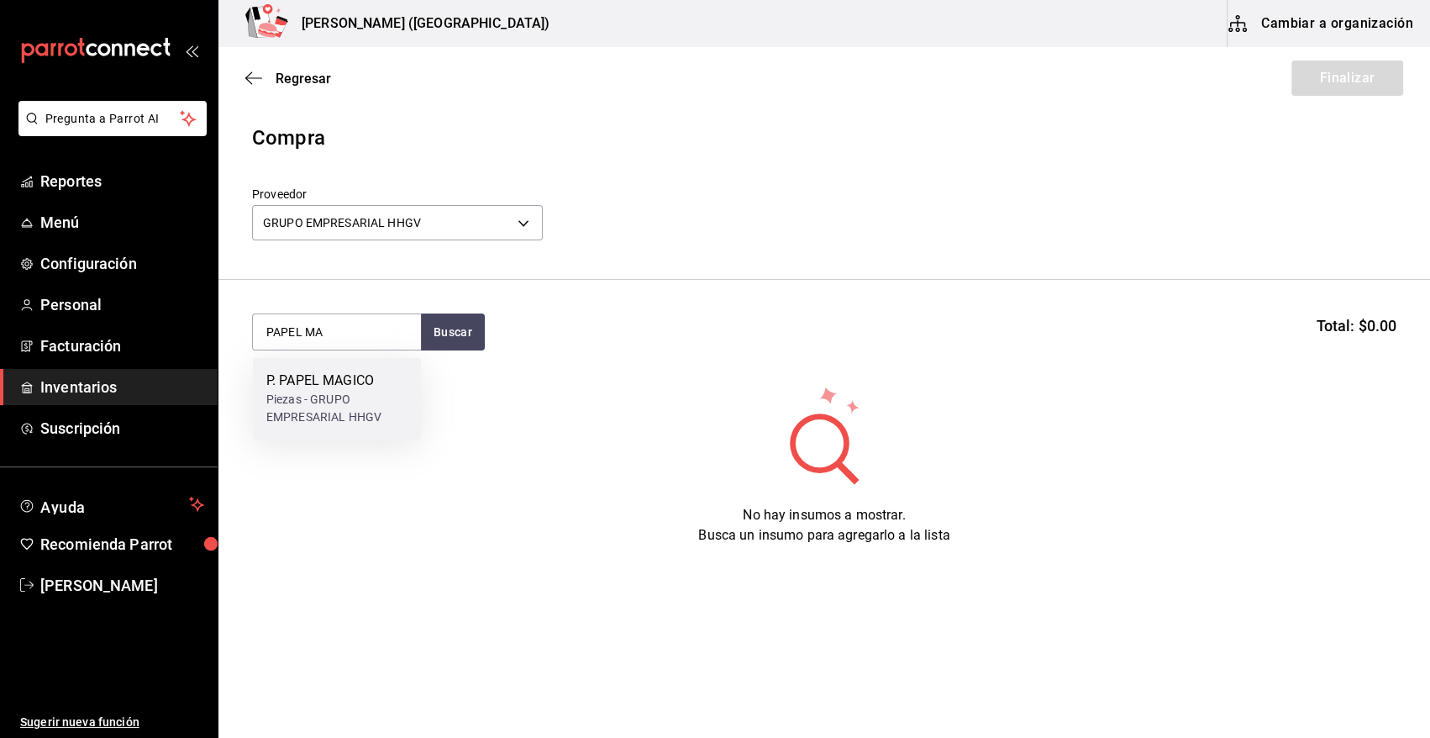
click at [335, 404] on div "Piezas - GRUPO EMPRESARIAL HHGV" at bounding box center [336, 408] width 141 height 35
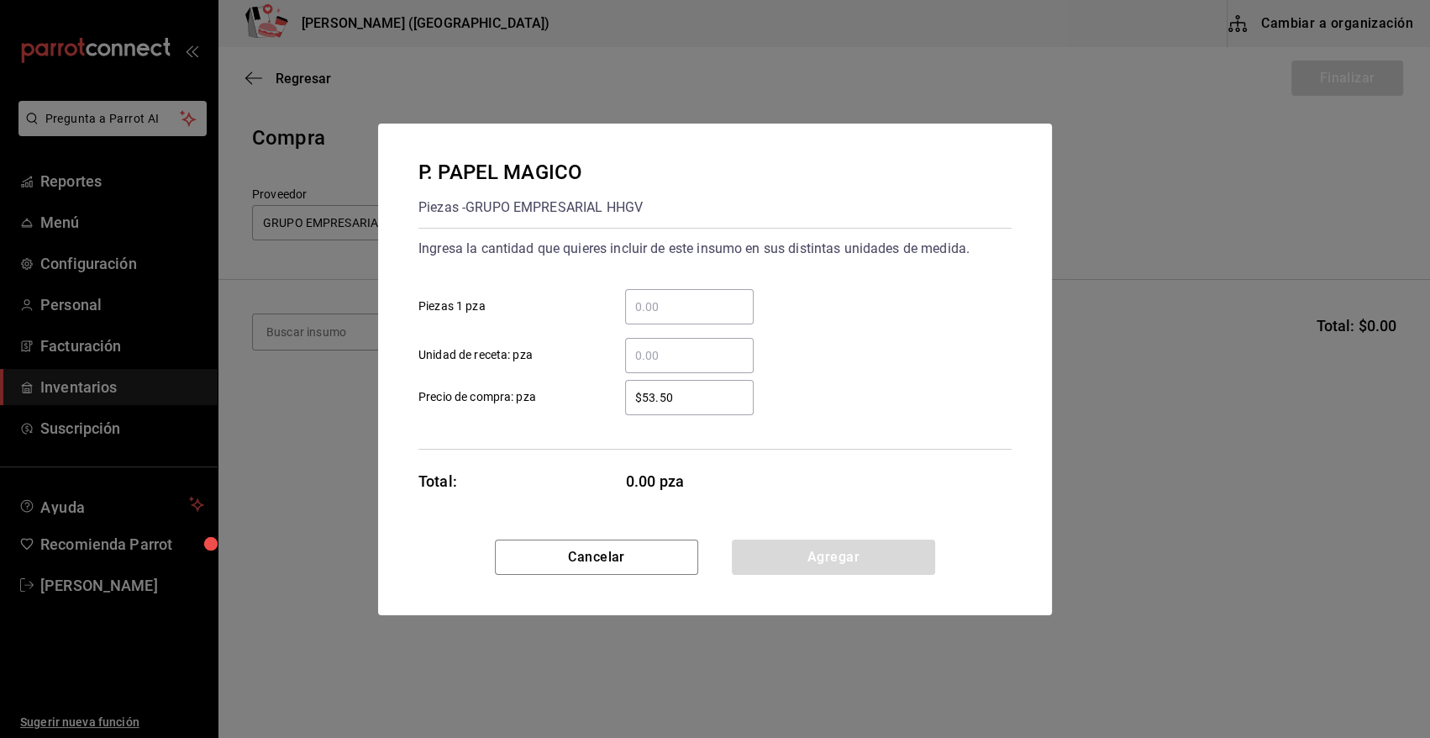
click at [670, 313] on input "​ Piezas 1 pza" at bounding box center [689, 307] width 129 height 20
type input "500"
drag, startPoint x: 695, startPoint y: 402, endPoint x: 599, endPoint y: 402, distance: 95.8
click at [599, 402] on div "$53.50 ​" at bounding box center [675, 397] width 155 height 35
type input "$37.80"
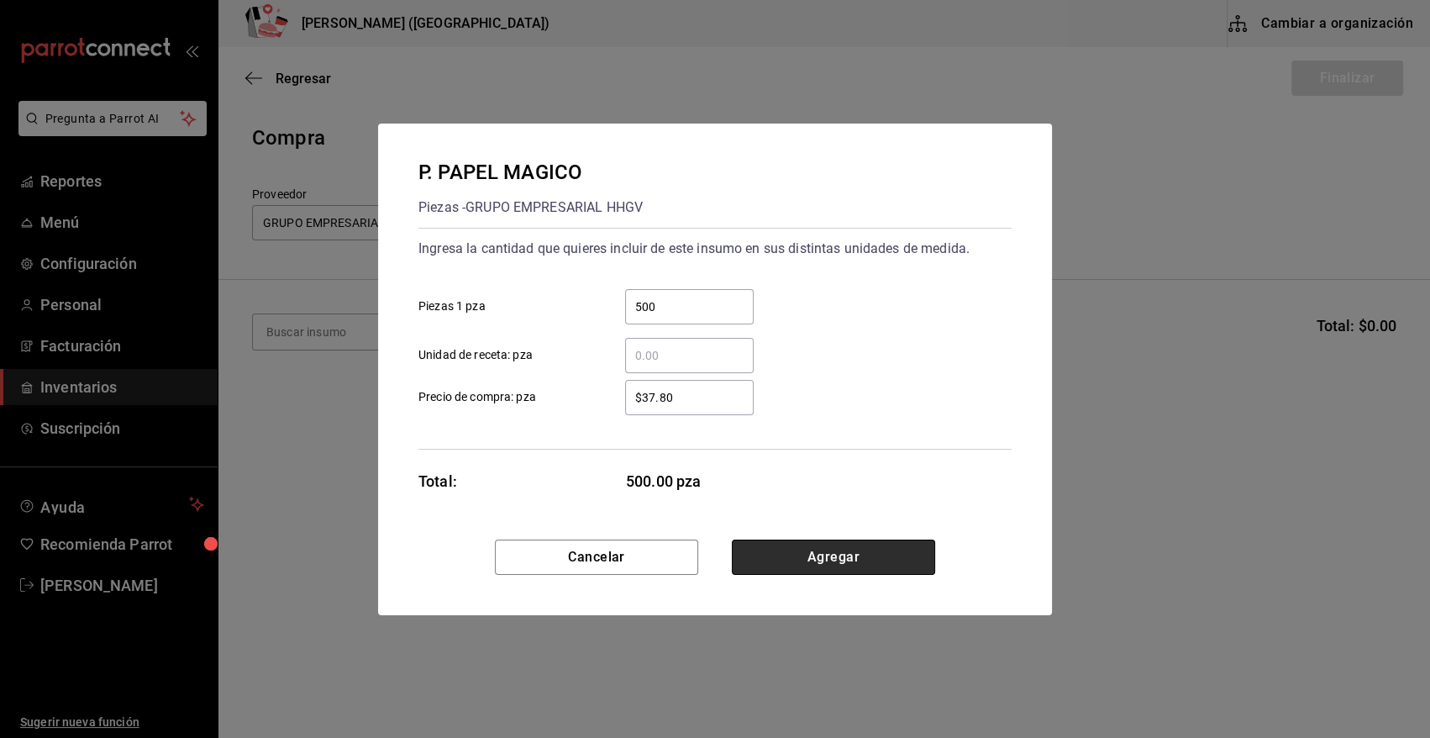
click at [832, 565] on button "Agregar" at bounding box center [833, 556] width 203 height 35
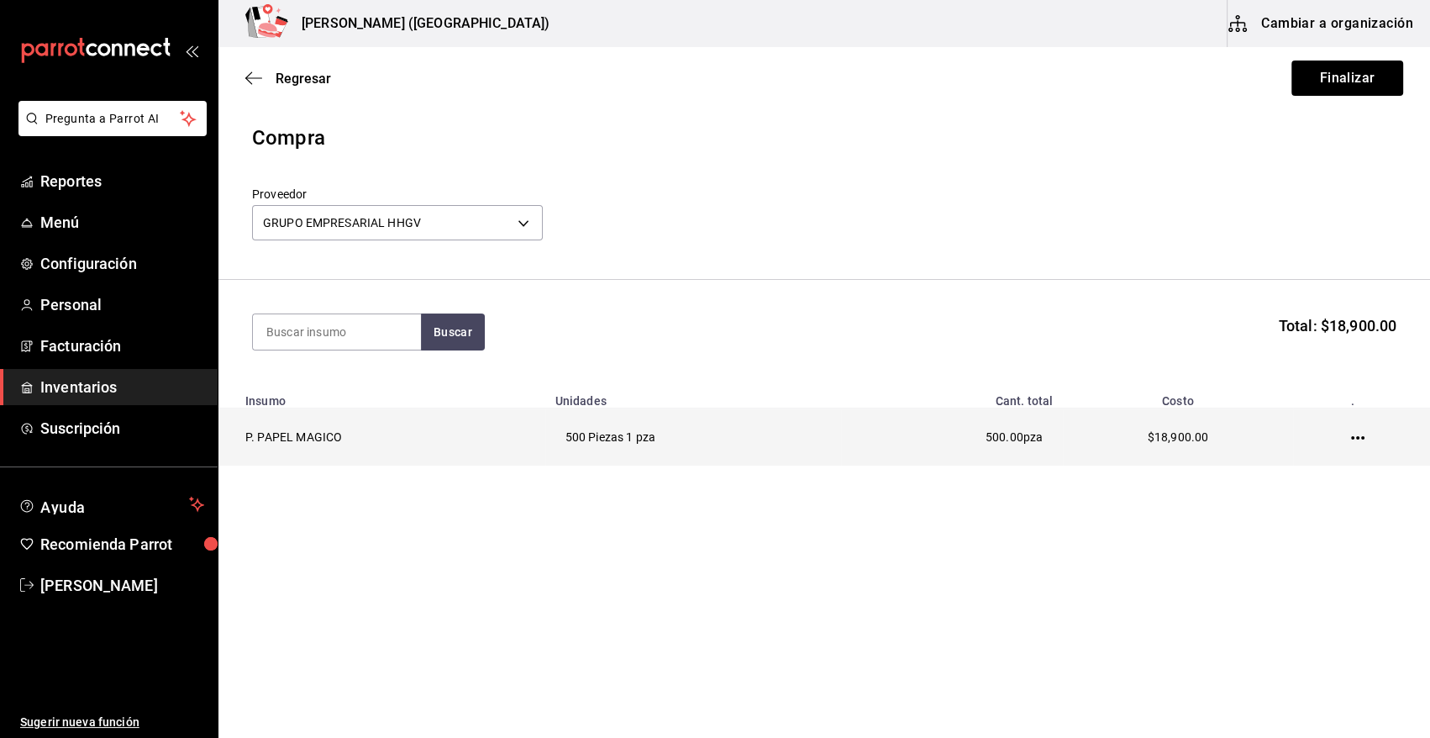
click at [1358, 437] on icon "button" at bounding box center [1357, 437] width 13 height 3
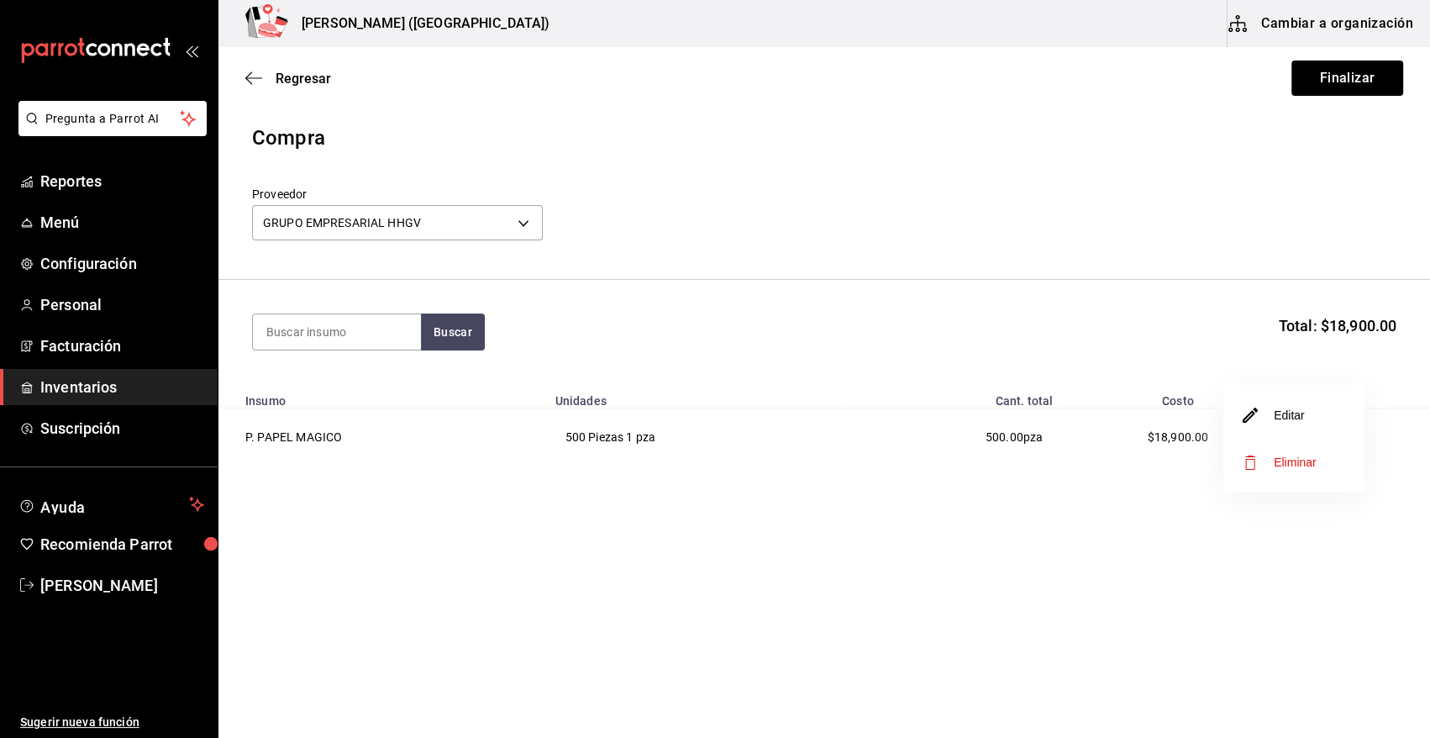
click at [1322, 412] on li "Editar" at bounding box center [1293, 415] width 141 height 47
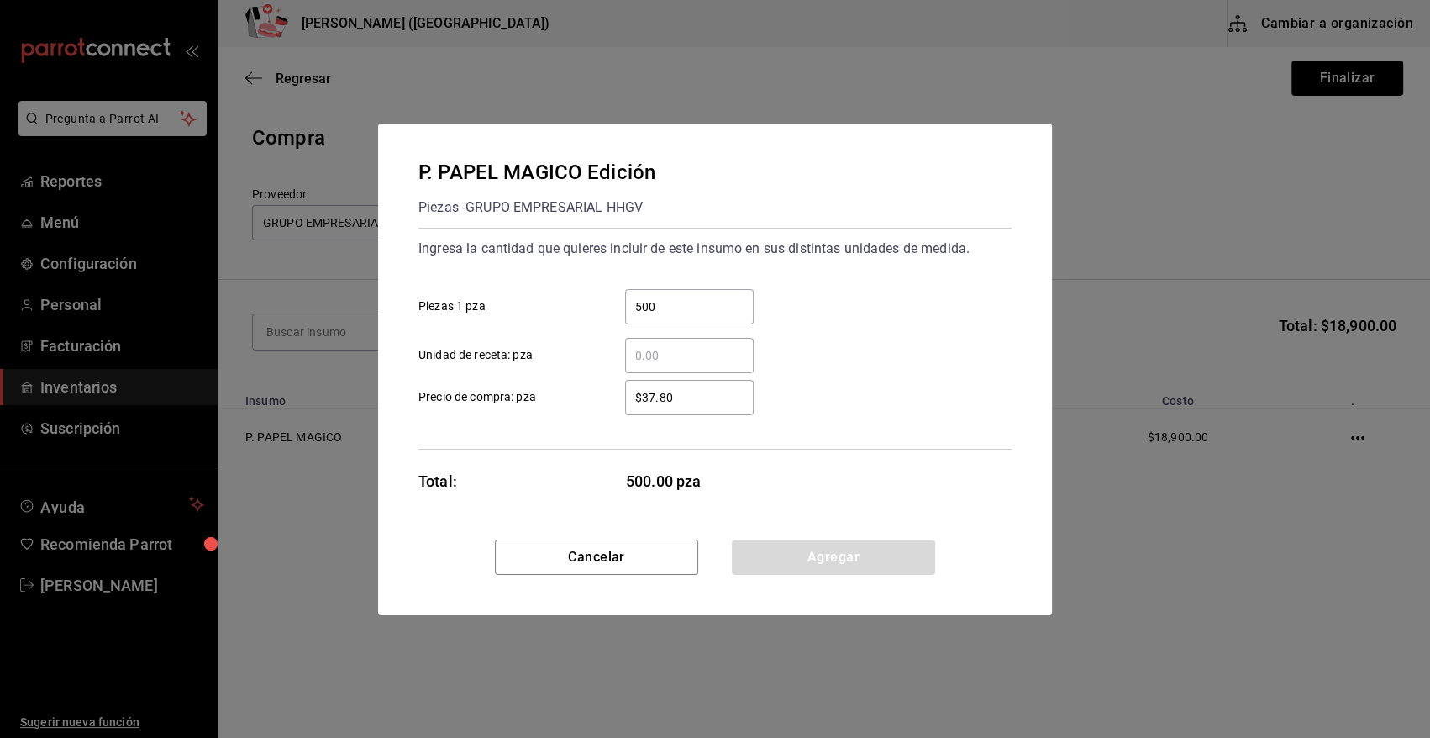
click at [689, 401] on input "$37.80" at bounding box center [689, 397] width 129 height 20
type input "$37.81"
click at [750, 543] on button "Agregar" at bounding box center [833, 556] width 203 height 35
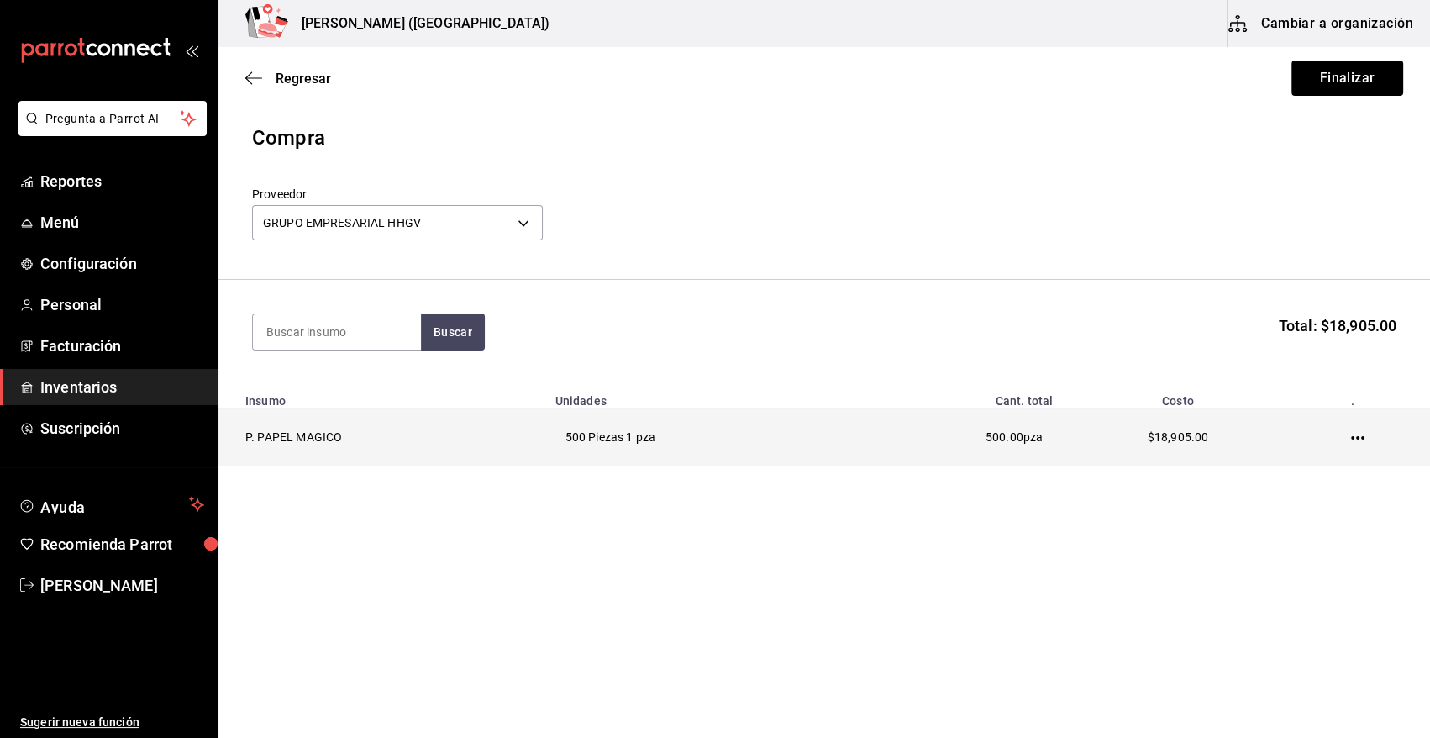
click at [1359, 437] on icon "button" at bounding box center [1357, 437] width 13 height 13
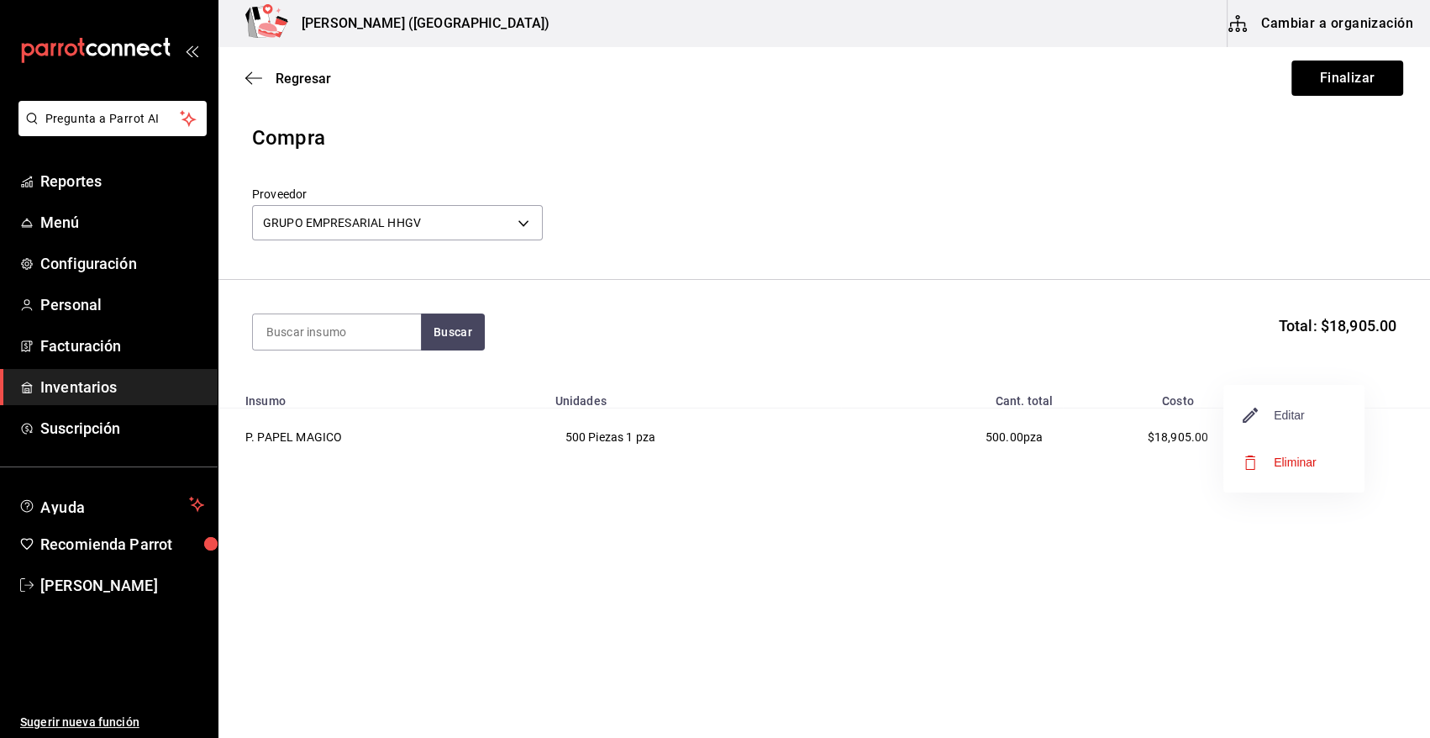
click at [1280, 421] on span "Editar" at bounding box center [1273, 415] width 61 height 20
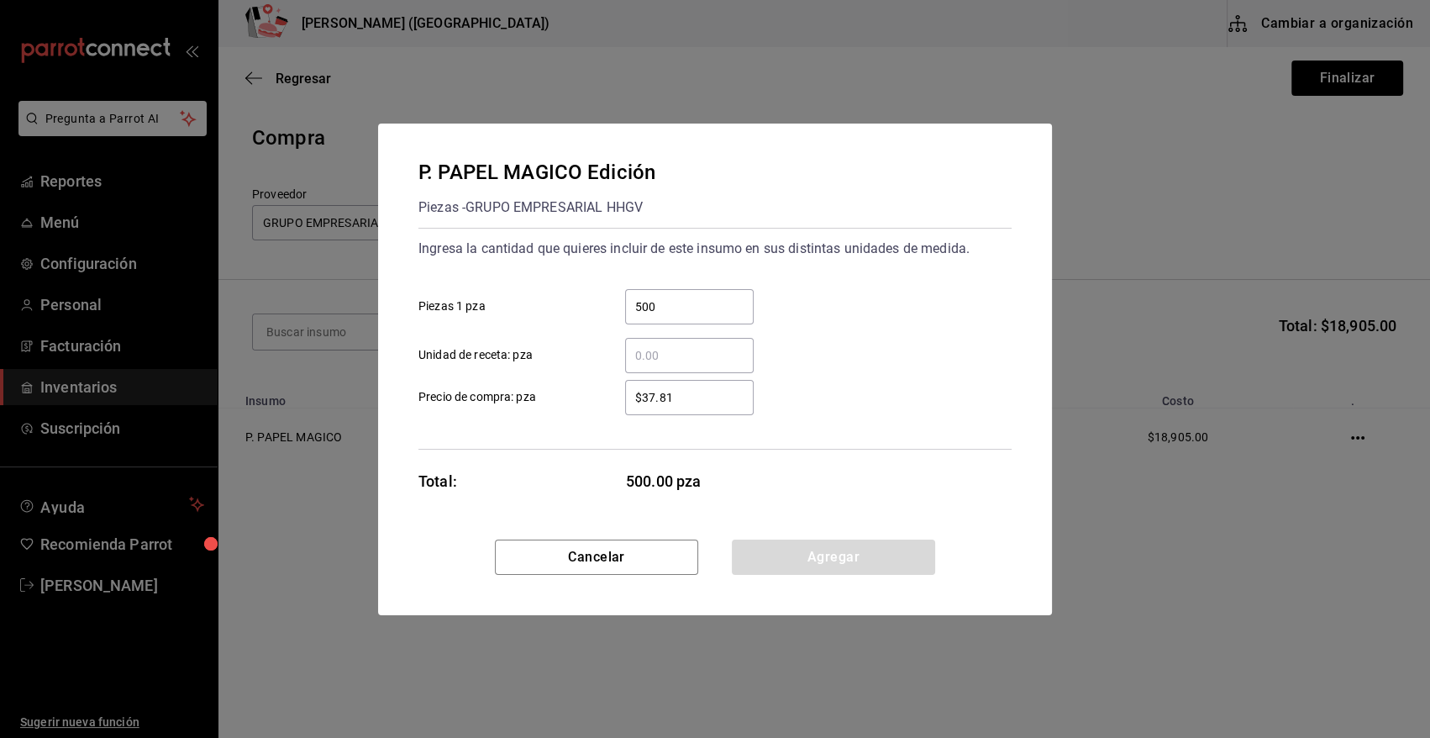
click at [692, 401] on input "$37.81" at bounding box center [689, 397] width 129 height 20
type input "$37.80"
click at [780, 556] on button "Agregar" at bounding box center [833, 556] width 203 height 35
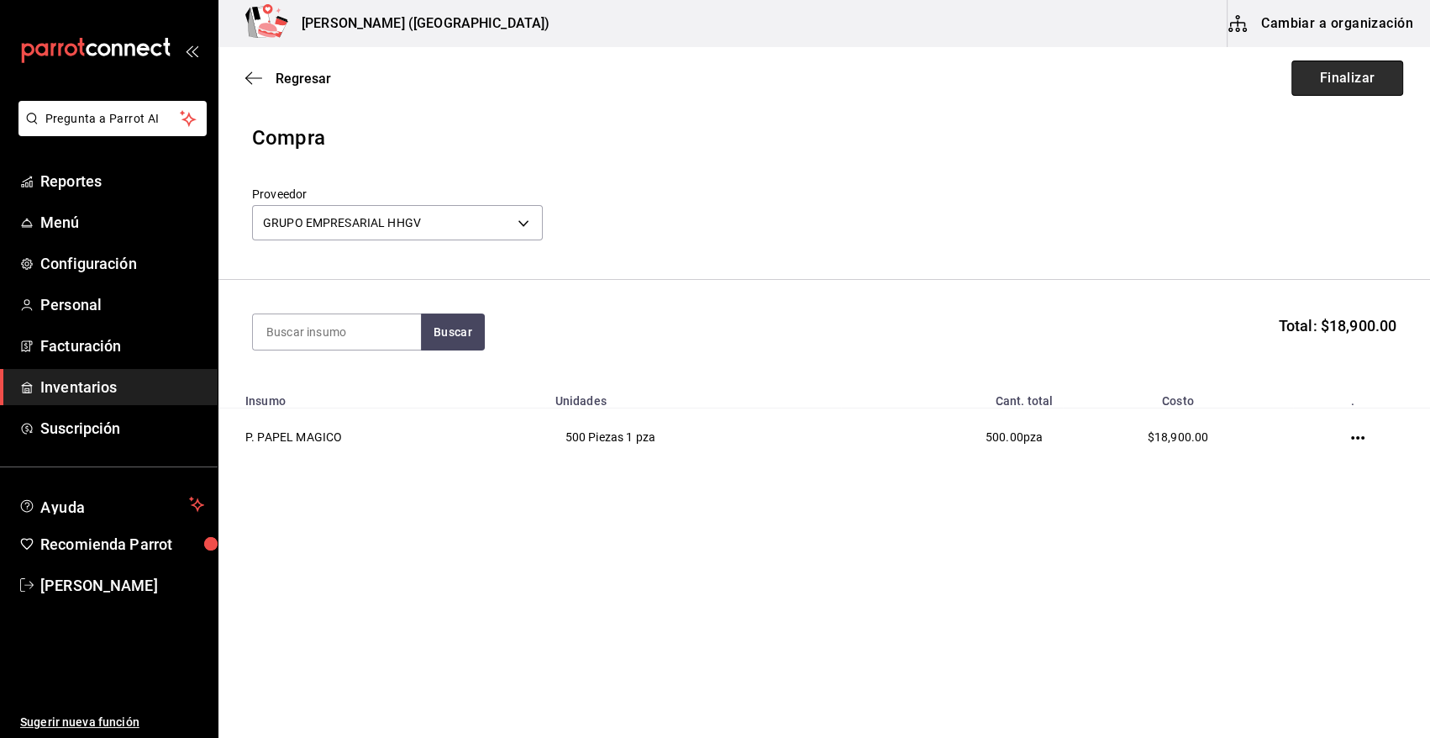
click at [1328, 79] on button "Finalizar" at bounding box center [1347, 77] width 112 height 35
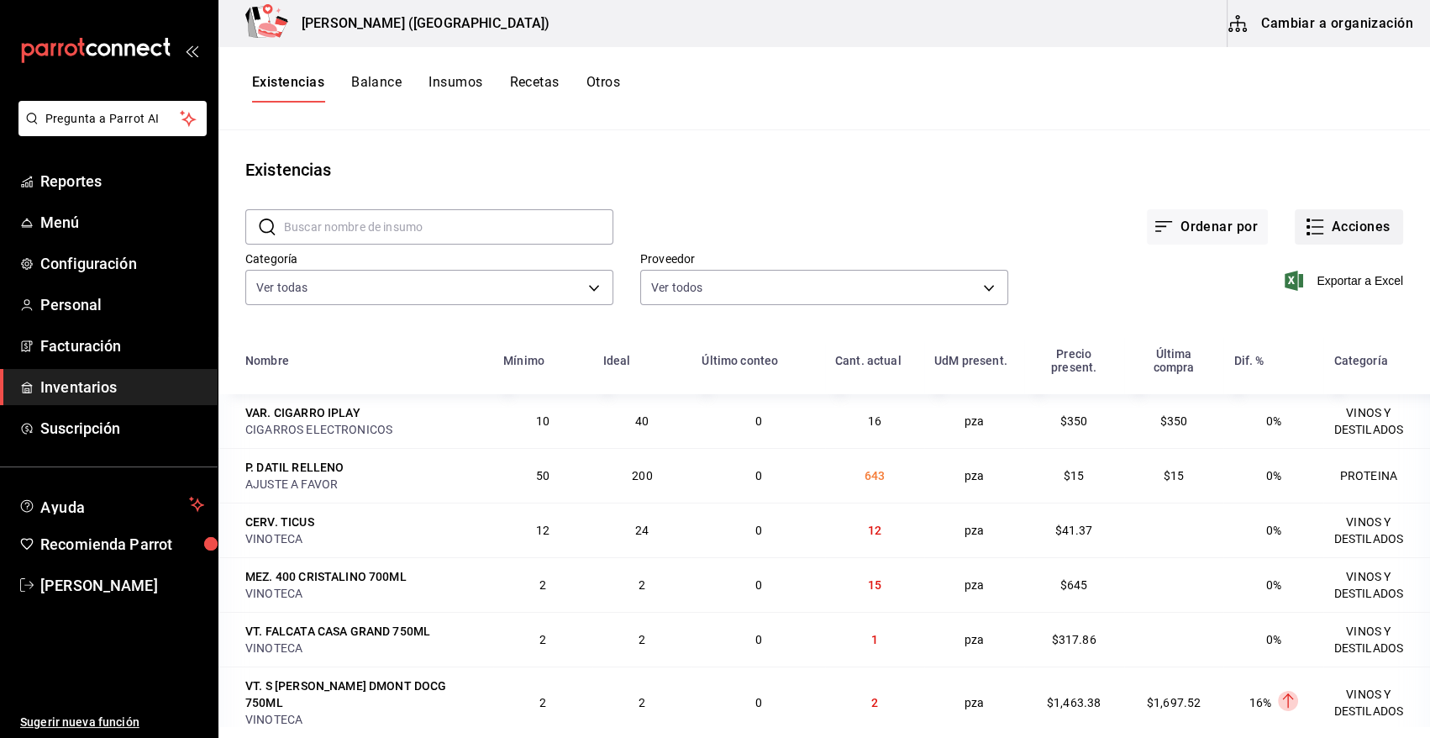
click at [1327, 226] on button "Acciones" at bounding box center [1349, 226] width 108 height 35
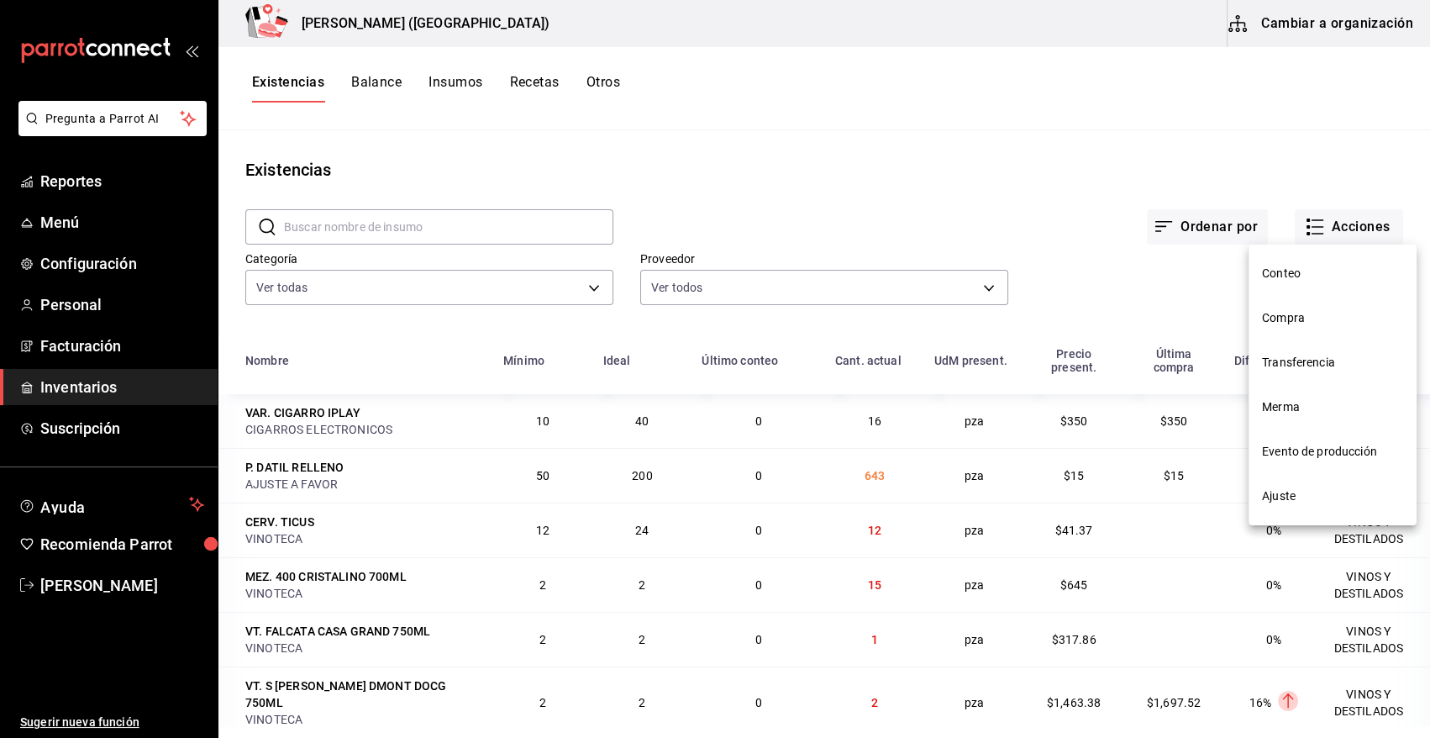
click at [1285, 324] on span "Compra" at bounding box center [1332, 318] width 141 height 18
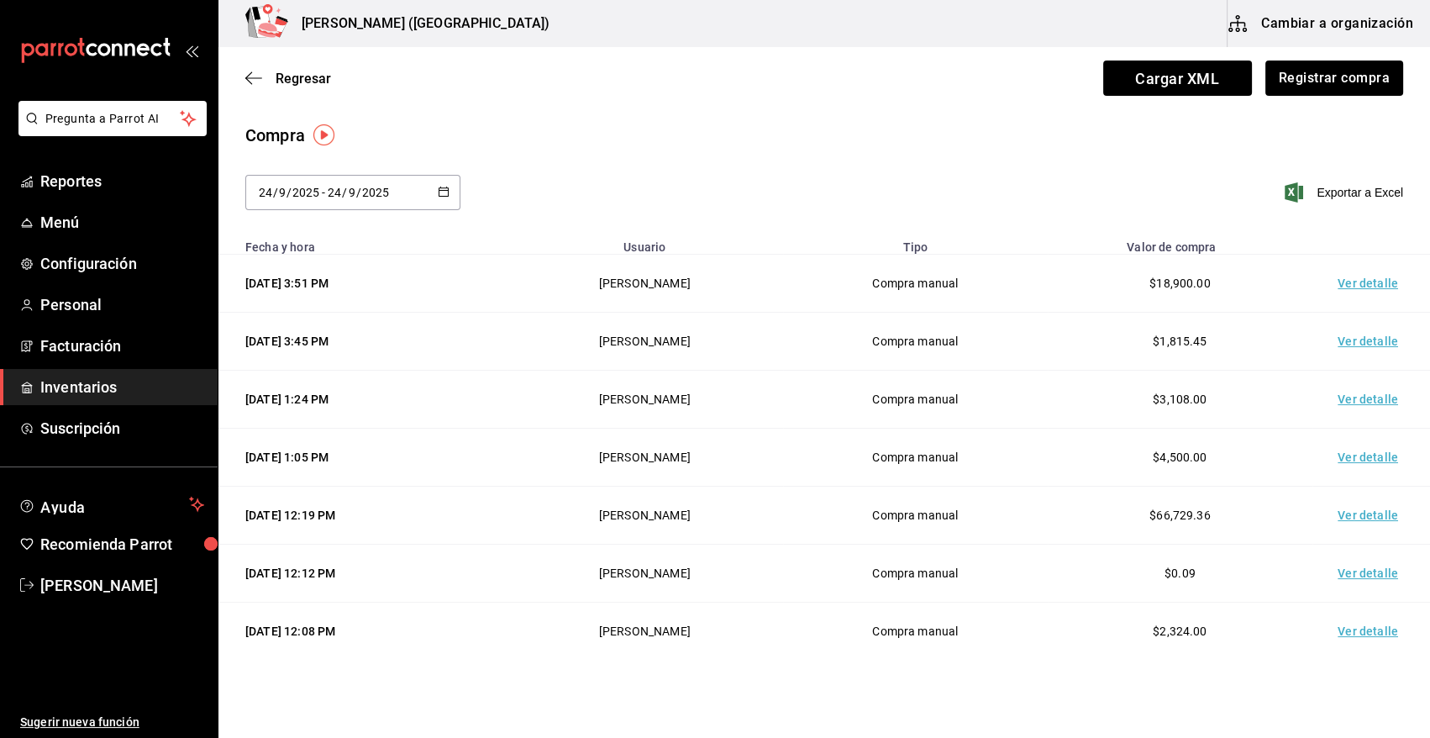
click at [1368, 281] on td "Ver detalle" at bounding box center [1371, 284] width 118 height 58
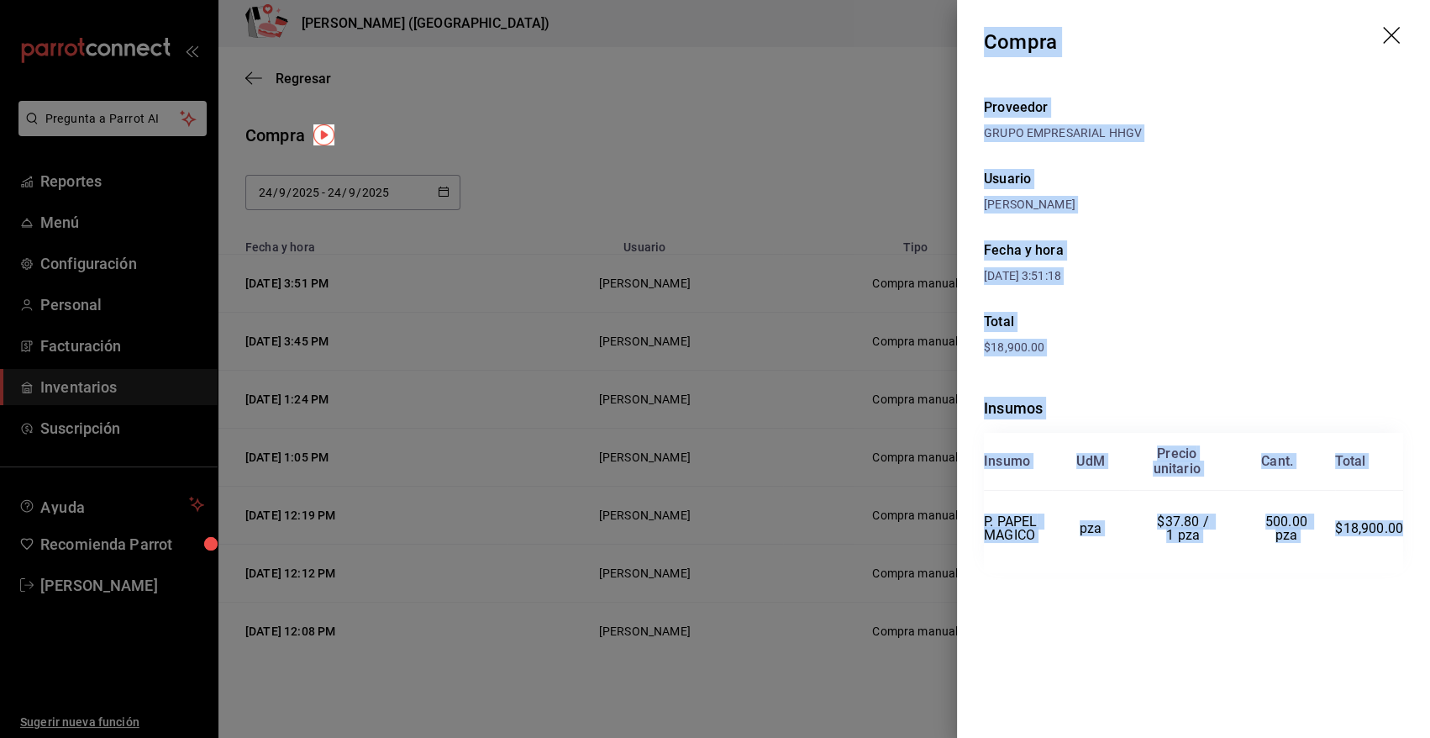
drag, startPoint x: 986, startPoint y: 39, endPoint x: 1400, endPoint y: 552, distance: 659.1
click at [1400, 552] on div "Compra Proveedor GRUPO EMPRESARIAL HHGV Usuario Angy Madalena Fecha y hora 24/0…" at bounding box center [1193, 369] width 473 height 738
copy div "Compra Proveedor GRUPO EMPRESARIAL HHGV Usuario Angy Madalena Fecha y hora 24/0…"
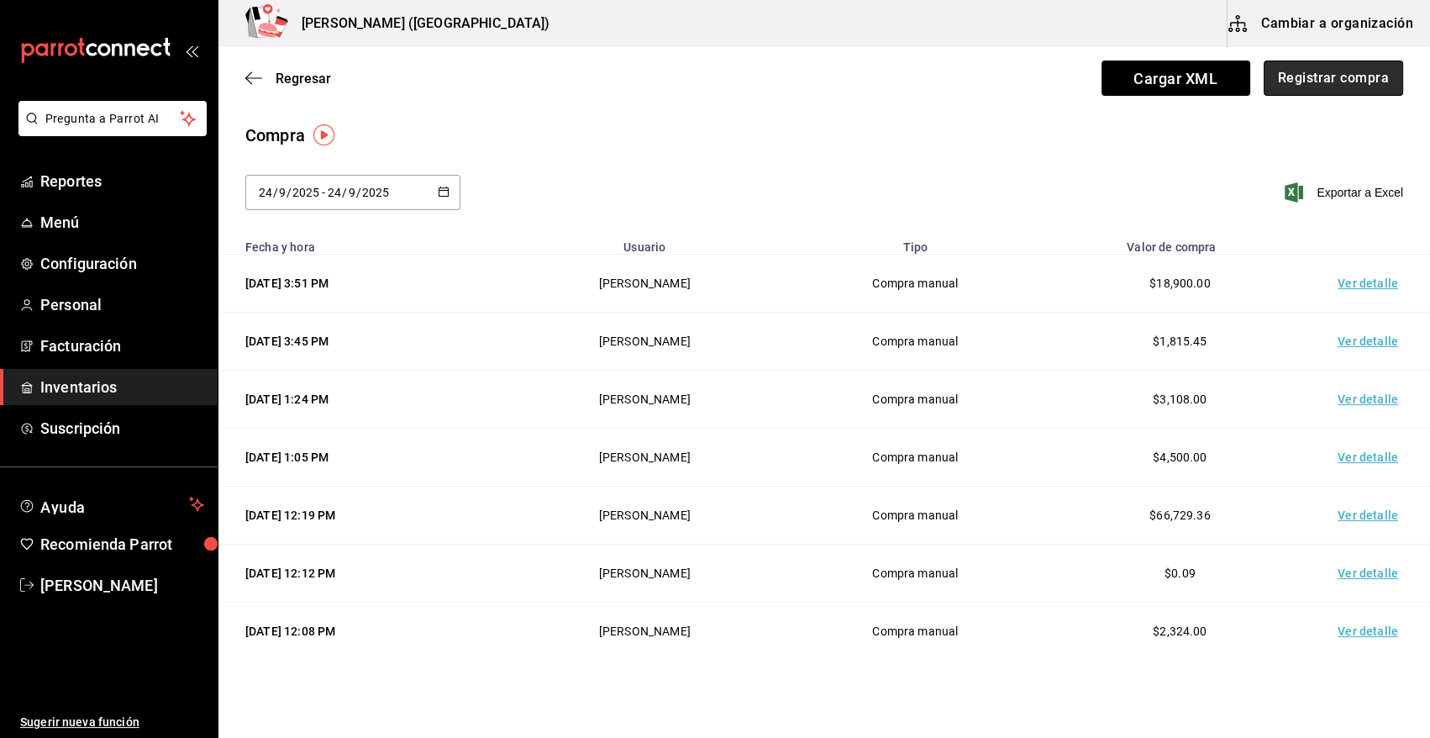
click at [1368, 76] on button "Registrar compra" at bounding box center [1333, 77] width 139 height 35
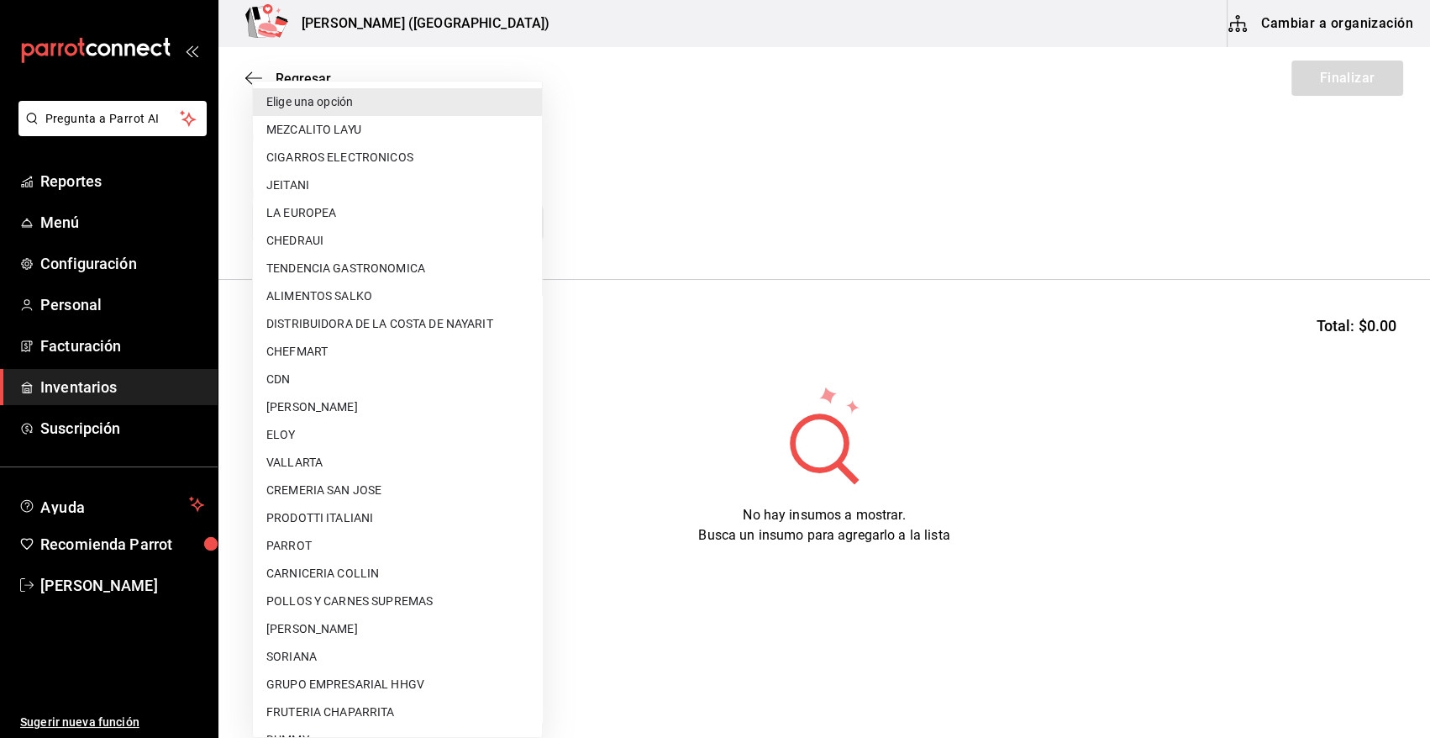
click at [321, 210] on body "Pregunta a Parrot AI Reportes Menú Configuración Personal Facturación Inventari…" at bounding box center [715, 321] width 1430 height 643
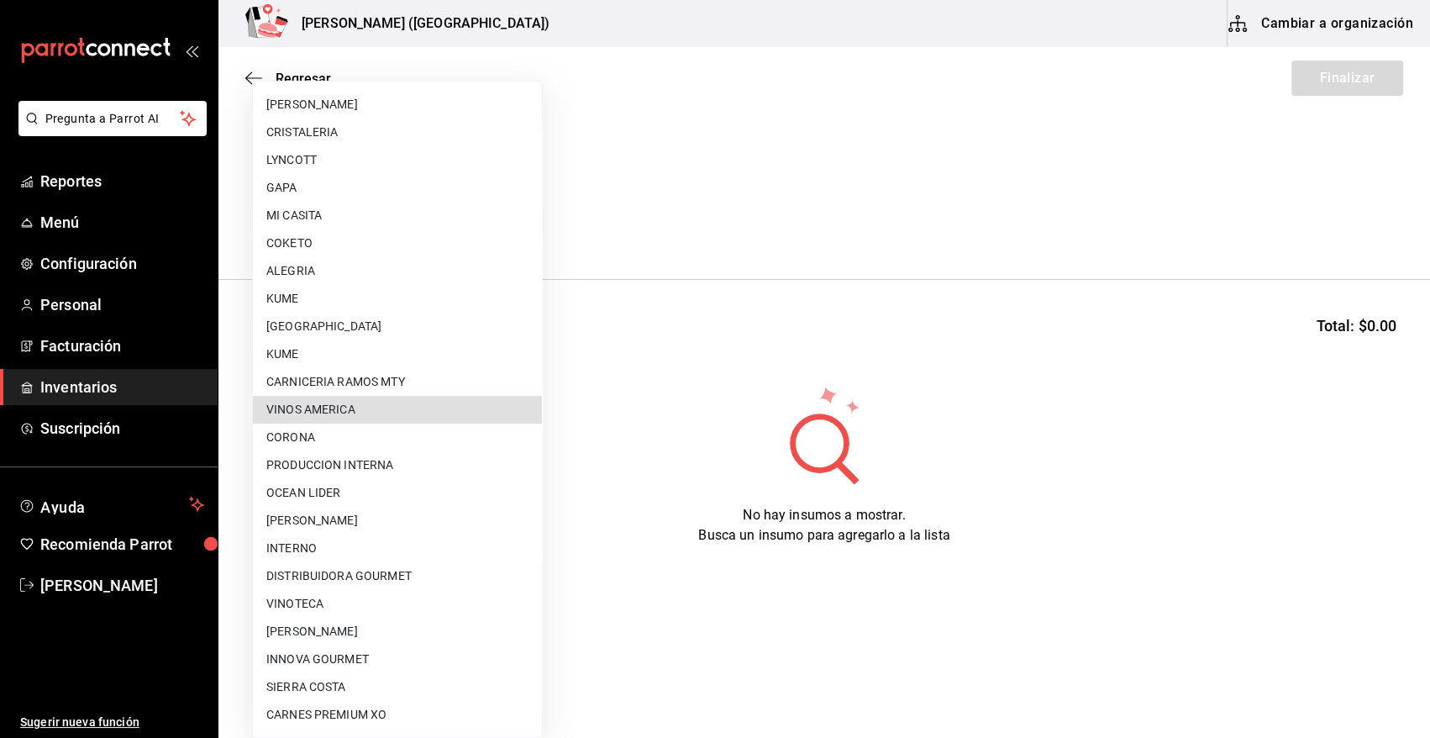
click at [338, 591] on li "VINOTECA" at bounding box center [397, 604] width 289 height 28
type input "bbec6e95-03ab-4cbc-bdec-5aafdfde0467"
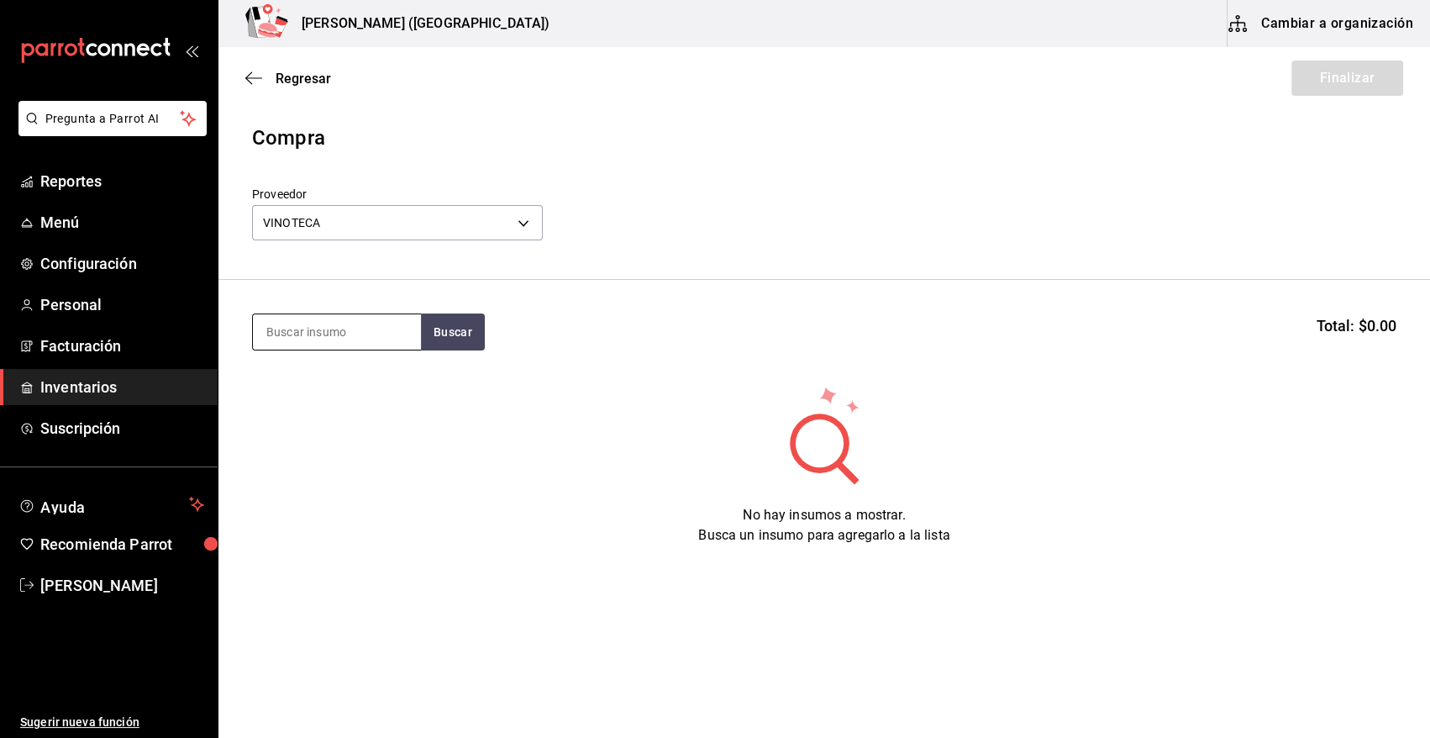
click at [390, 328] on input at bounding box center [337, 331] width 168 height 35
click at [428, 326] on button "Buscar" at bounding box center [453, 331] width 64 height 37
drag, startPoint x: 326, startPoint y: 341, endPoint x: -3, endPoint y: 385, distance: 332.2
click at [0, 385] on html "Pregunta a Parrot AI Reportes Menú Configuración Personal Facturación Inventari…" at bounding box center [715, 321] width 1430 height 643
type input "dobel"
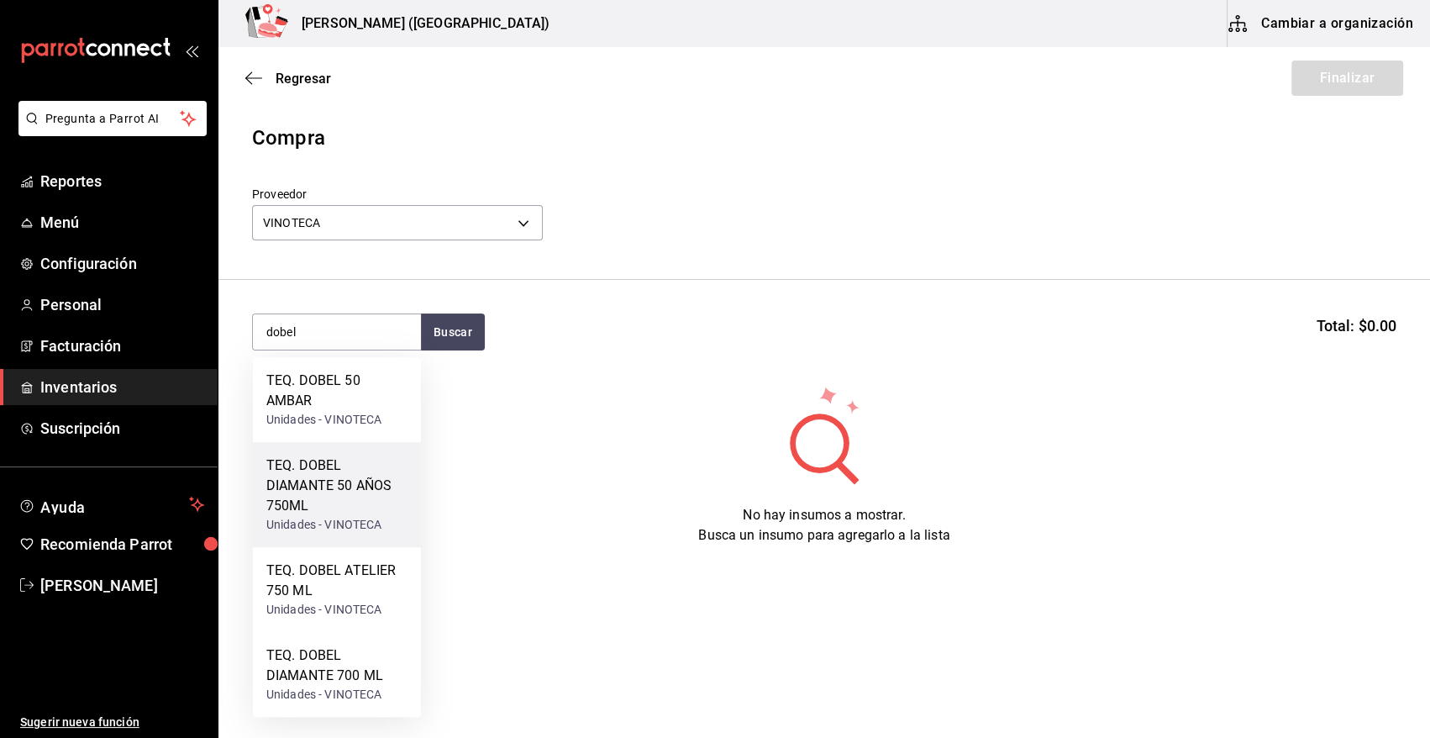
click at [369, 493] on div "TEQ. DOBEL DIAMANTE 50 AÑOS 750ML" at bounding box center [336, 485] width 141 height 60
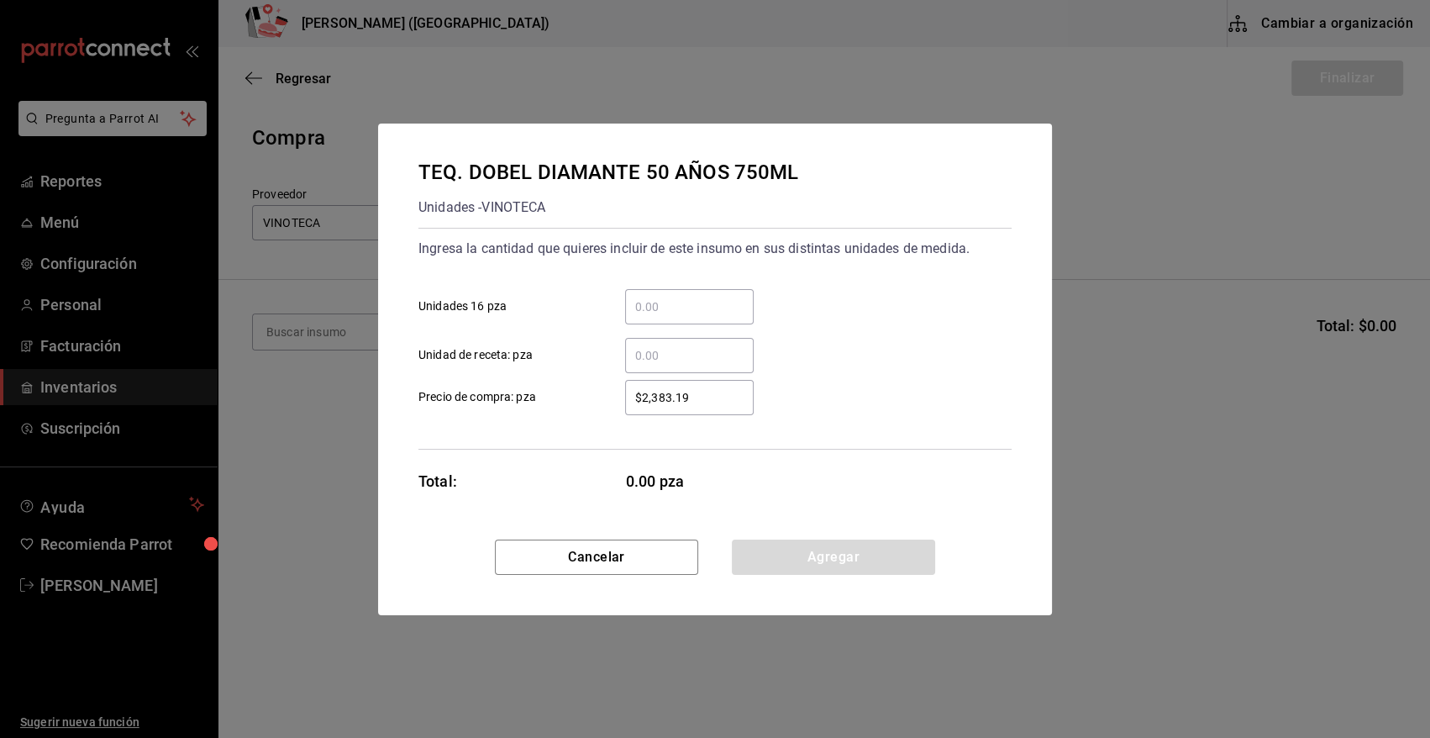
click at [650, 302] on input "​ Unidades 16 pza" at bounding box center [689, 307] width 129 height 20
type input "2"
type input "$2,648.10"
click at [861, 555] on button "Agregar" at bounding box center [833, 556] width 203 height 35
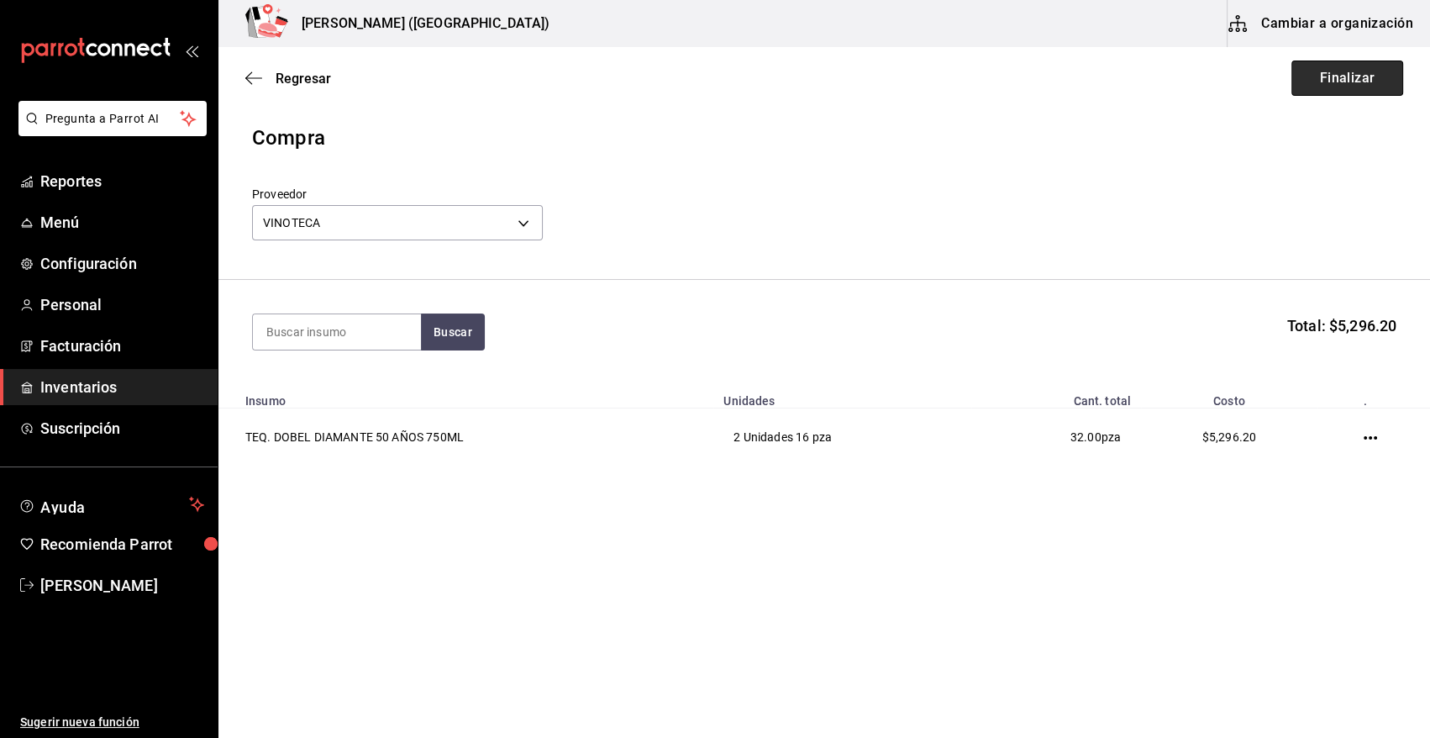
click at [1343, 74] on button "Finalizar" at bounding box center [1347, 77] width 112 height 35
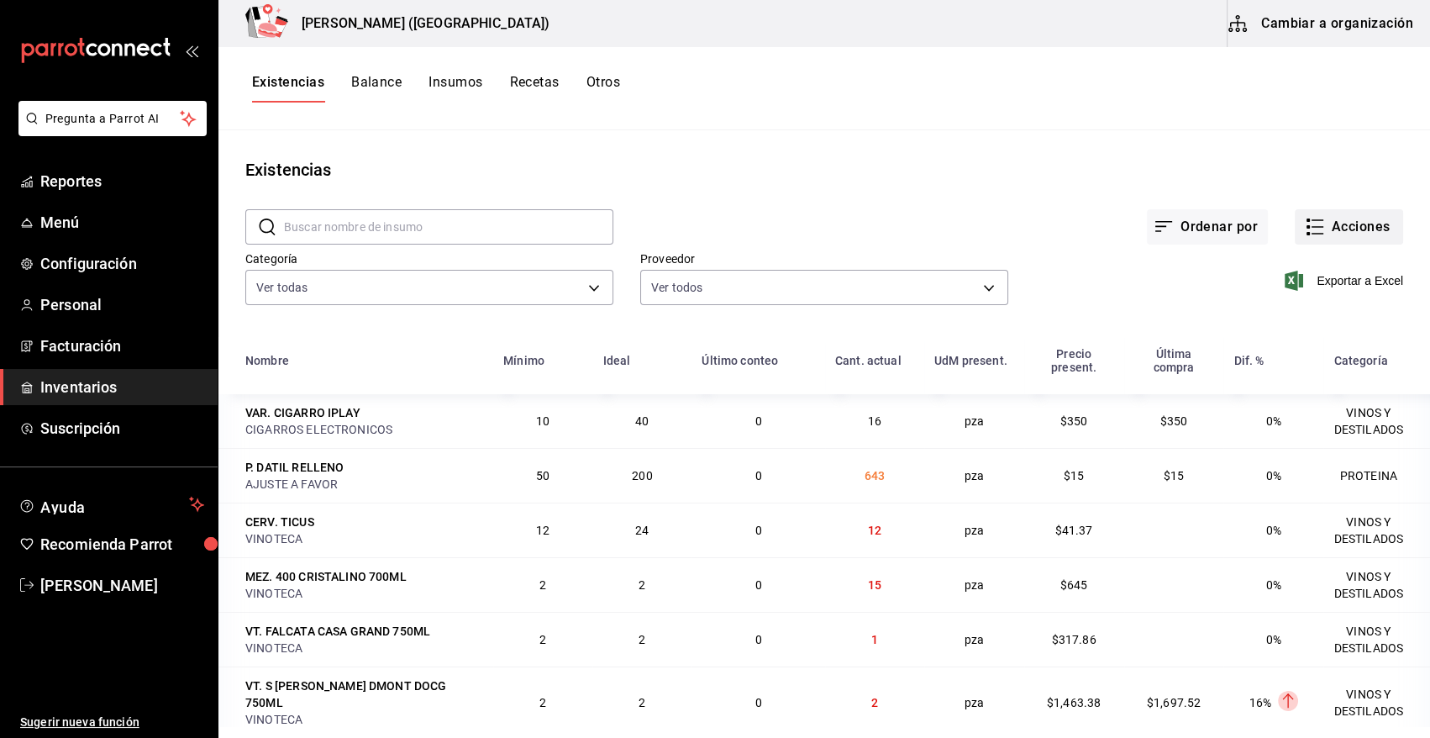
click at [1338, 234] on button "Acciones" at bounding box center [1349, 226] width 108 height 35
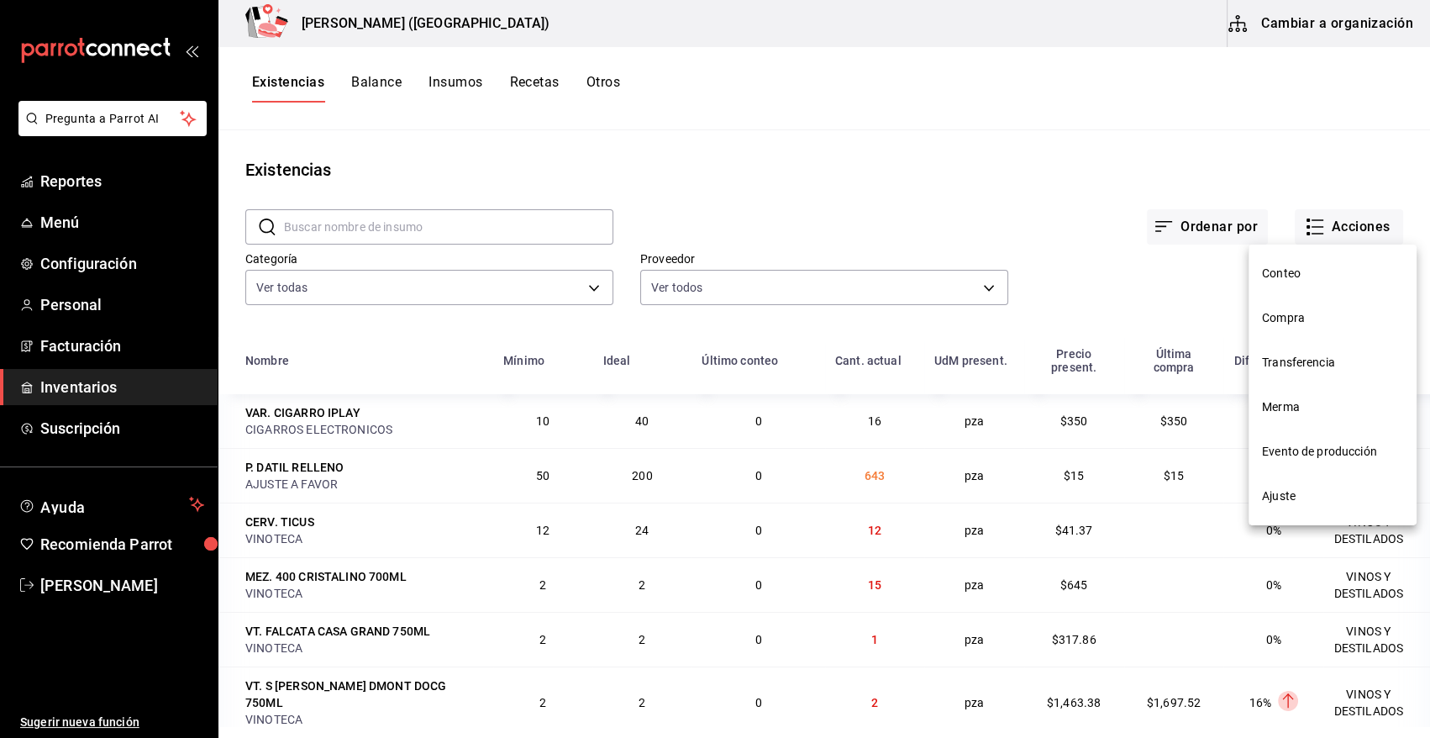
click at [1295, 315] on span "Compra" at bounding box center [1332, 318] width 141 height 18
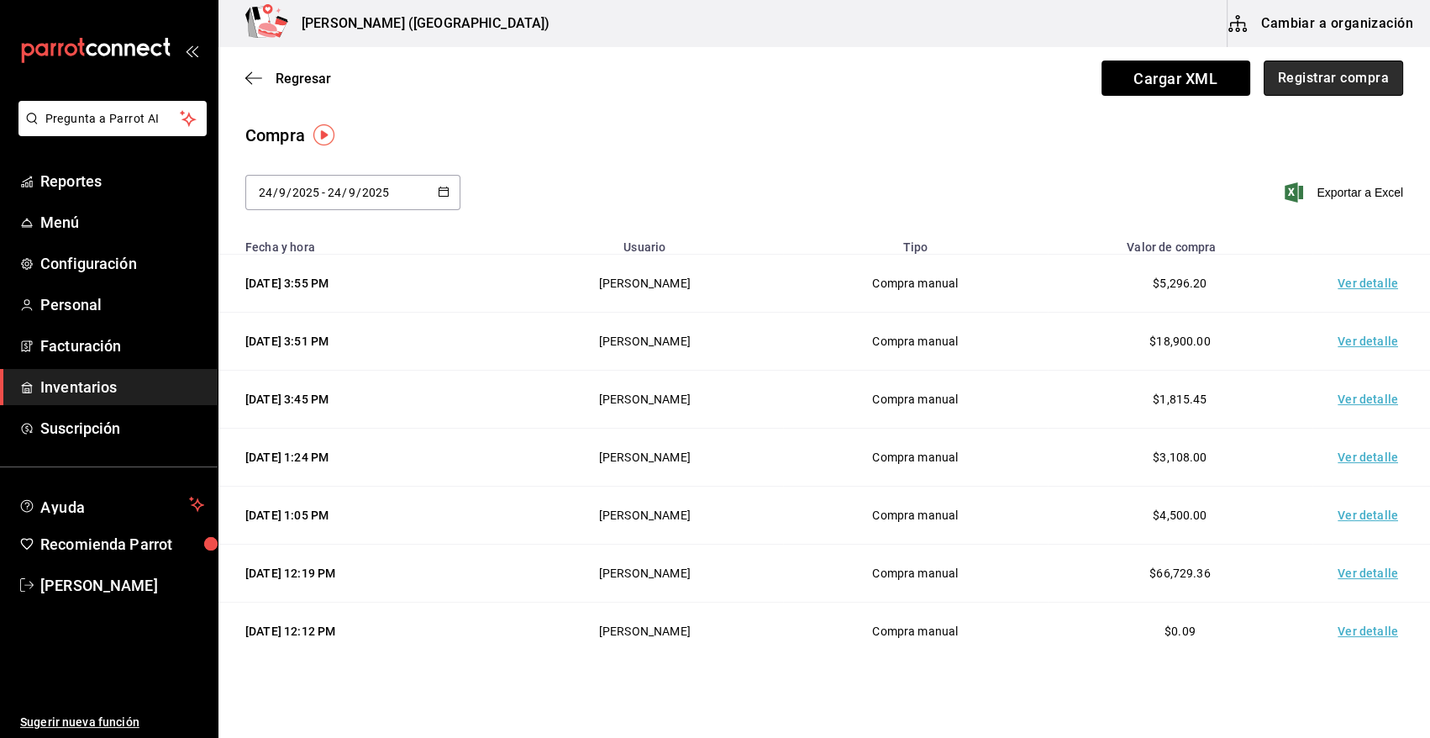
click at [1303, 84] on button "Registrar compra" at bounding box center [1333, 77] width 139 height 35
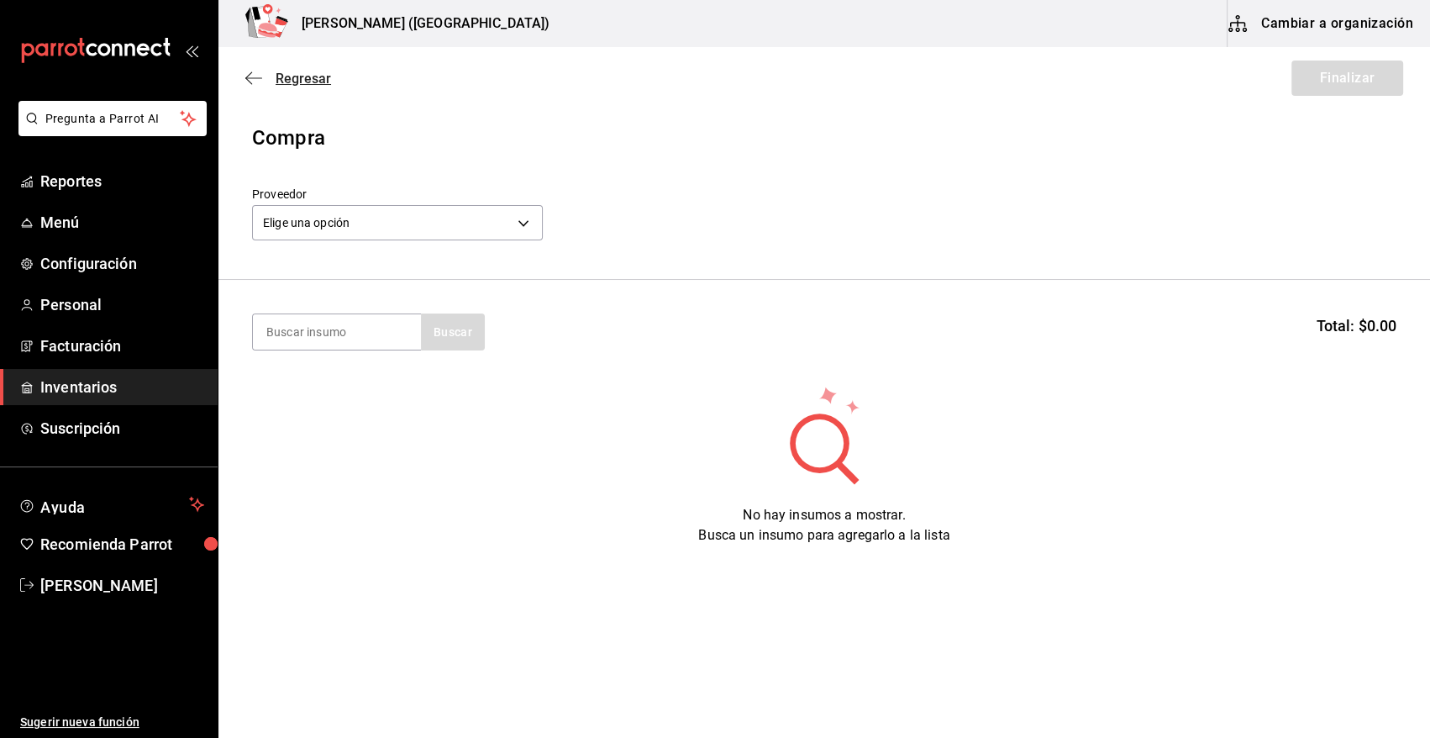
click at [297, 82] on span "Regresar" at bounding box center [303, 79] width 55 height 16
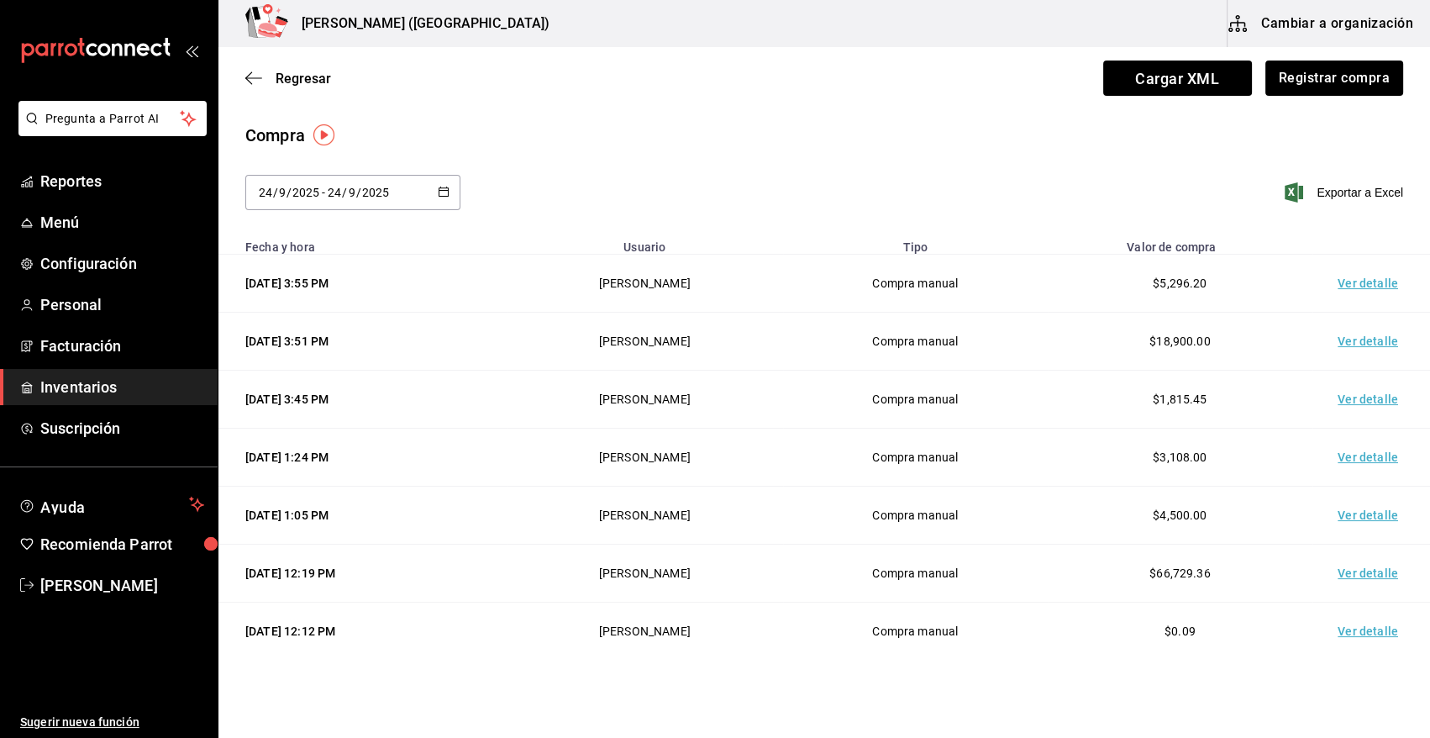
click at [1377, 291] on td "Ver detalle" at bounding box center [1371, 284] width 118 height 58
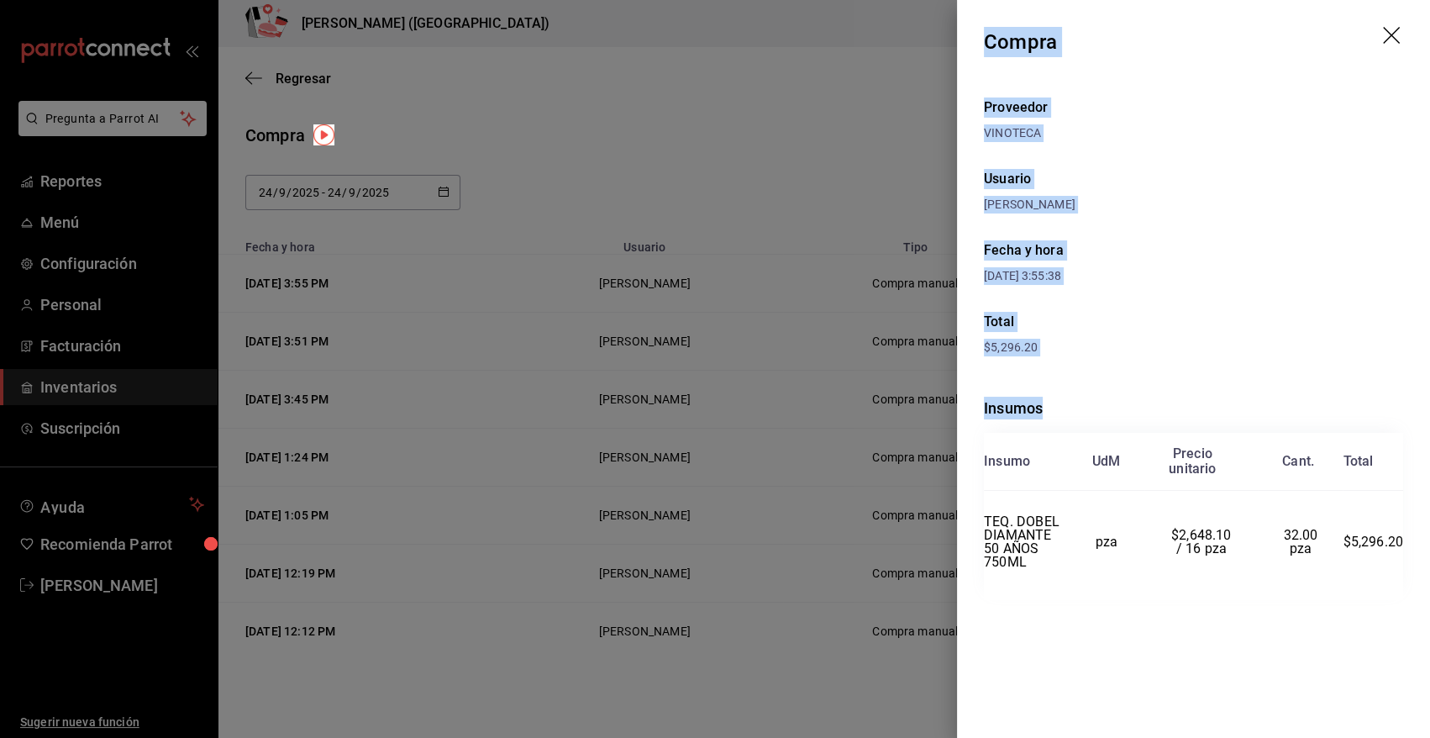
drag, startPoint x: 985, startPoint y: 34, endPoint x: 1406, endPoint y: 547, distance: 664.4
click at [1406, 547] on div "Compra Proveedor VINOTECA Usuario Angy Madalena Fecha y hora 24/09/2025 3:55:38…" at bounding box center [1193, 369] width 473 height 738
copy div "Compra Proveedor VINOTECA Usuario Angy Madalena Fecha y hora 24/09/2025 3:55:38…"
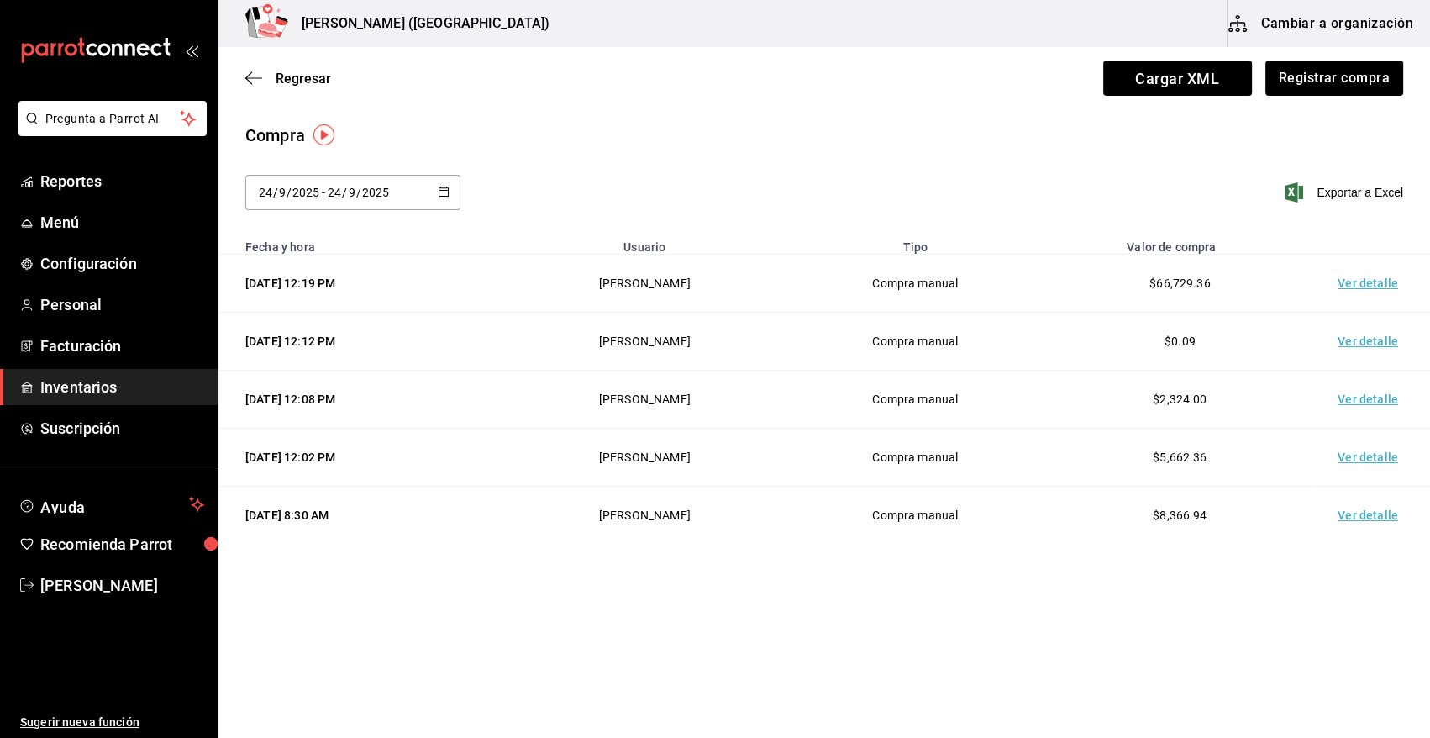
click at [92, 394] on span "Inventarios" at bounding box center [122, 387] width 164 height 23
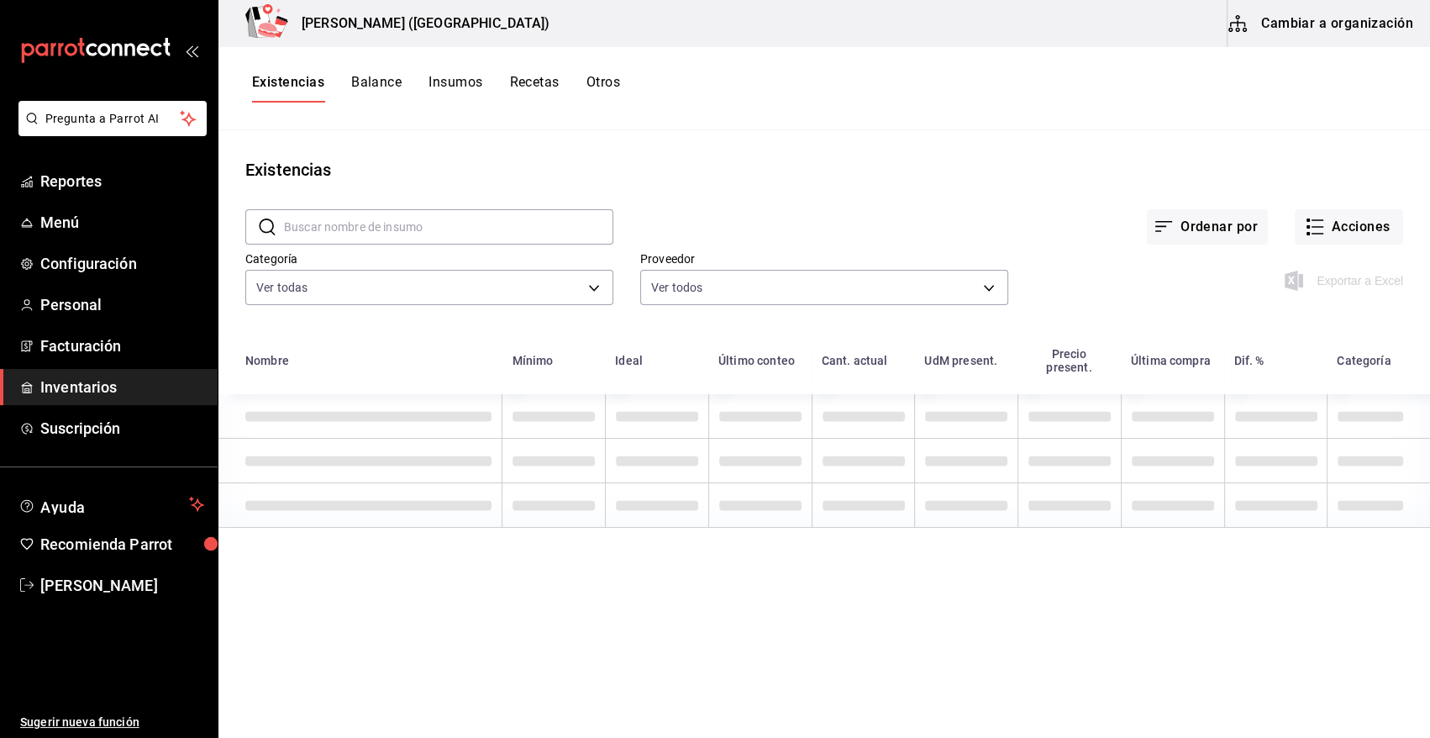
click at [1354, 27] on button "Cambiar a organización" at bounding box center [1322, 23] width 189 height 47
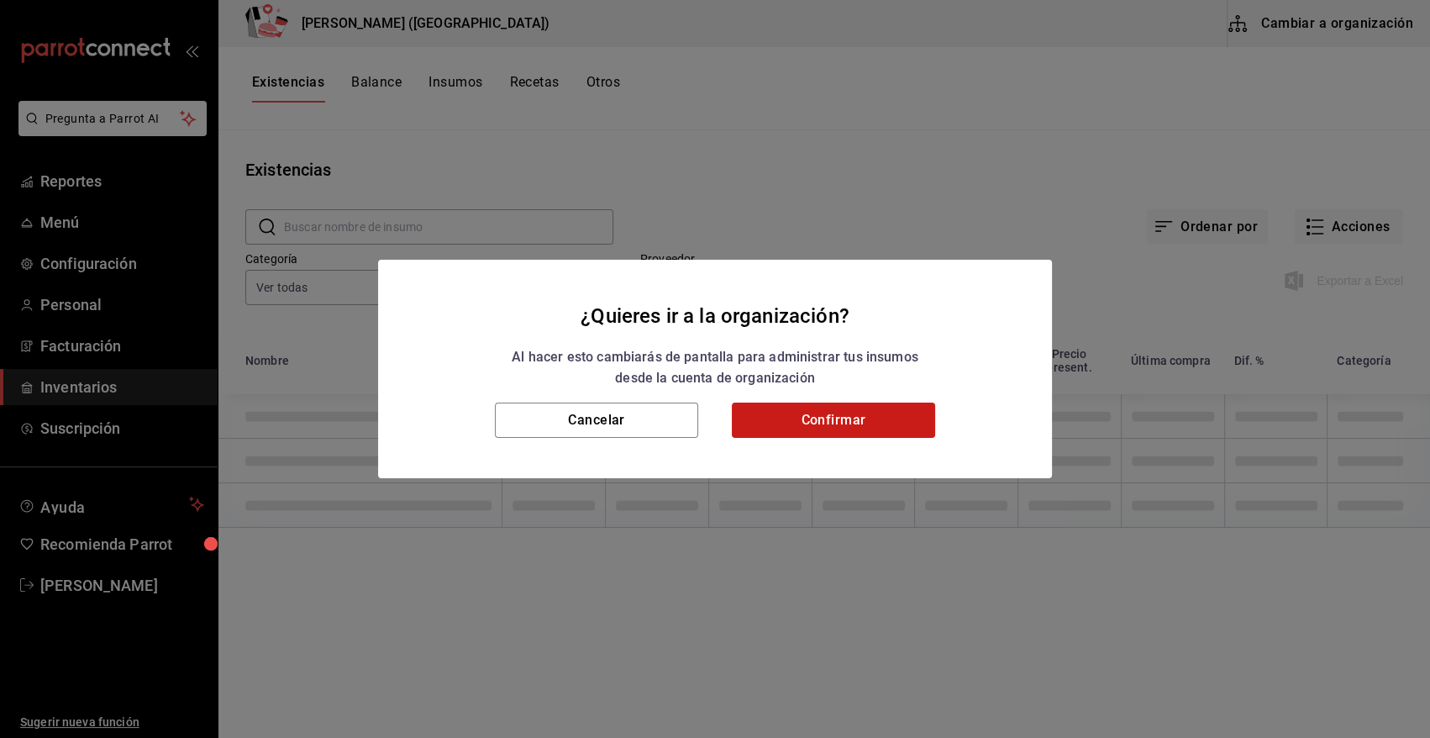
click at [895, 424] on button "Confirmar" at bounding box center [833, 419] width 203 height 35
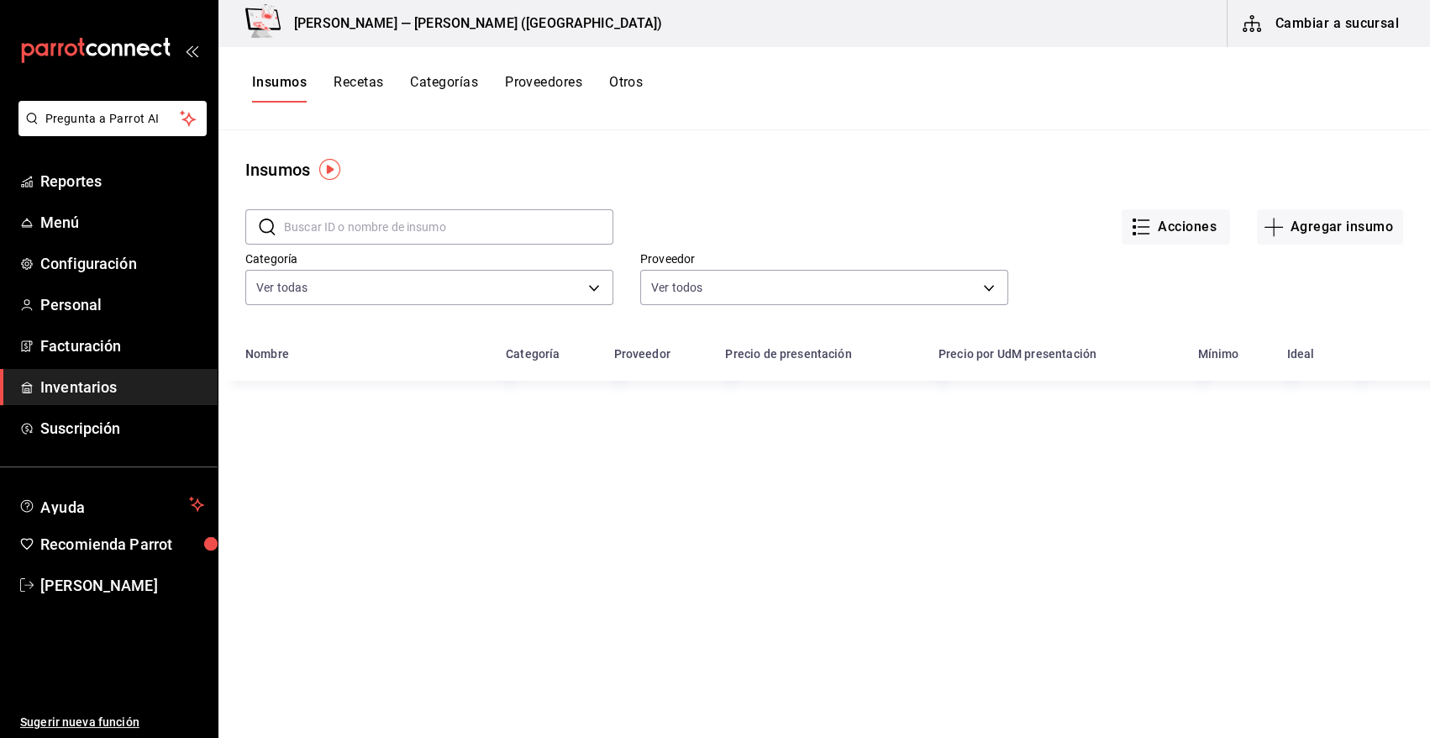
click at [347, 223] on input "text" at bounding box center [448, 227] width 329 height 34
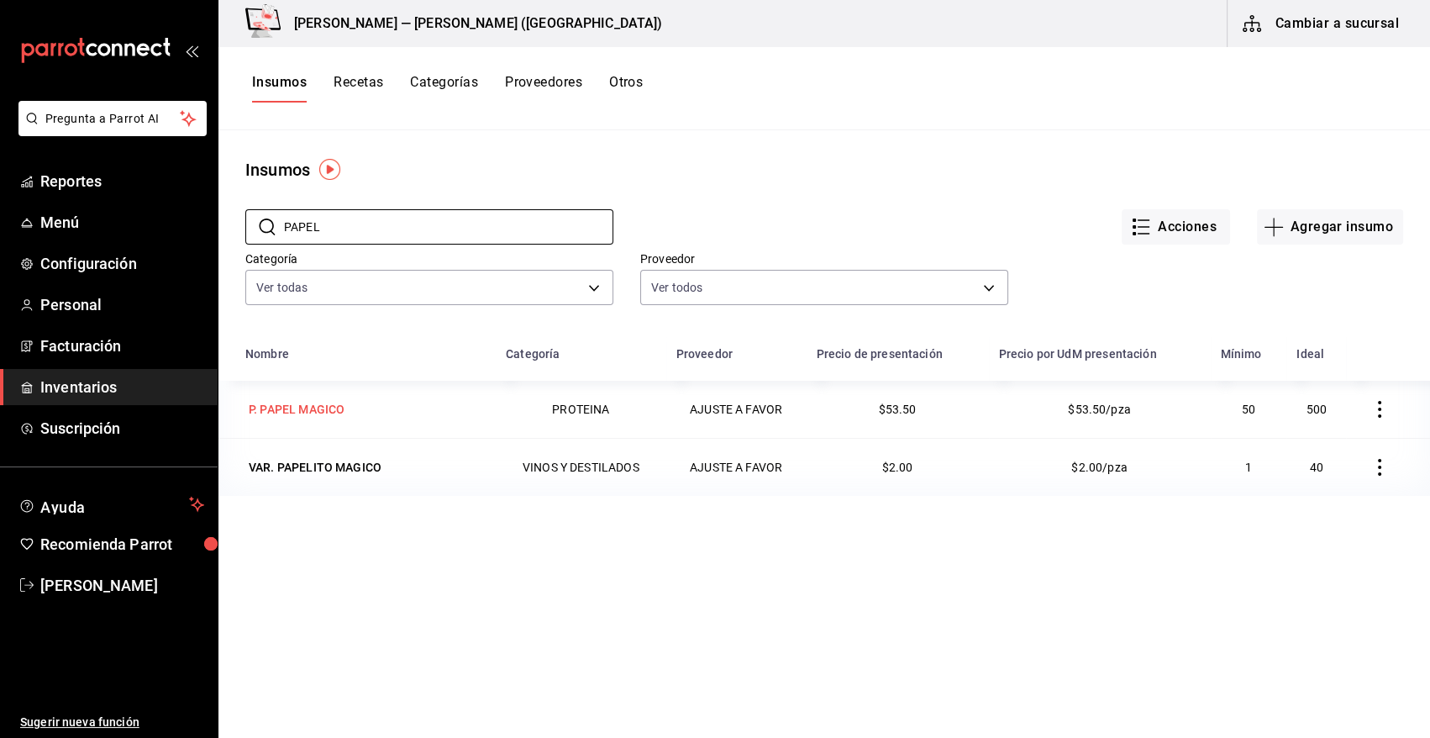
type input "PAPEL"
click at [334, 407] on div "P. PAPEL MAGICO" at bounding box center [297, 409] width 96 height 17
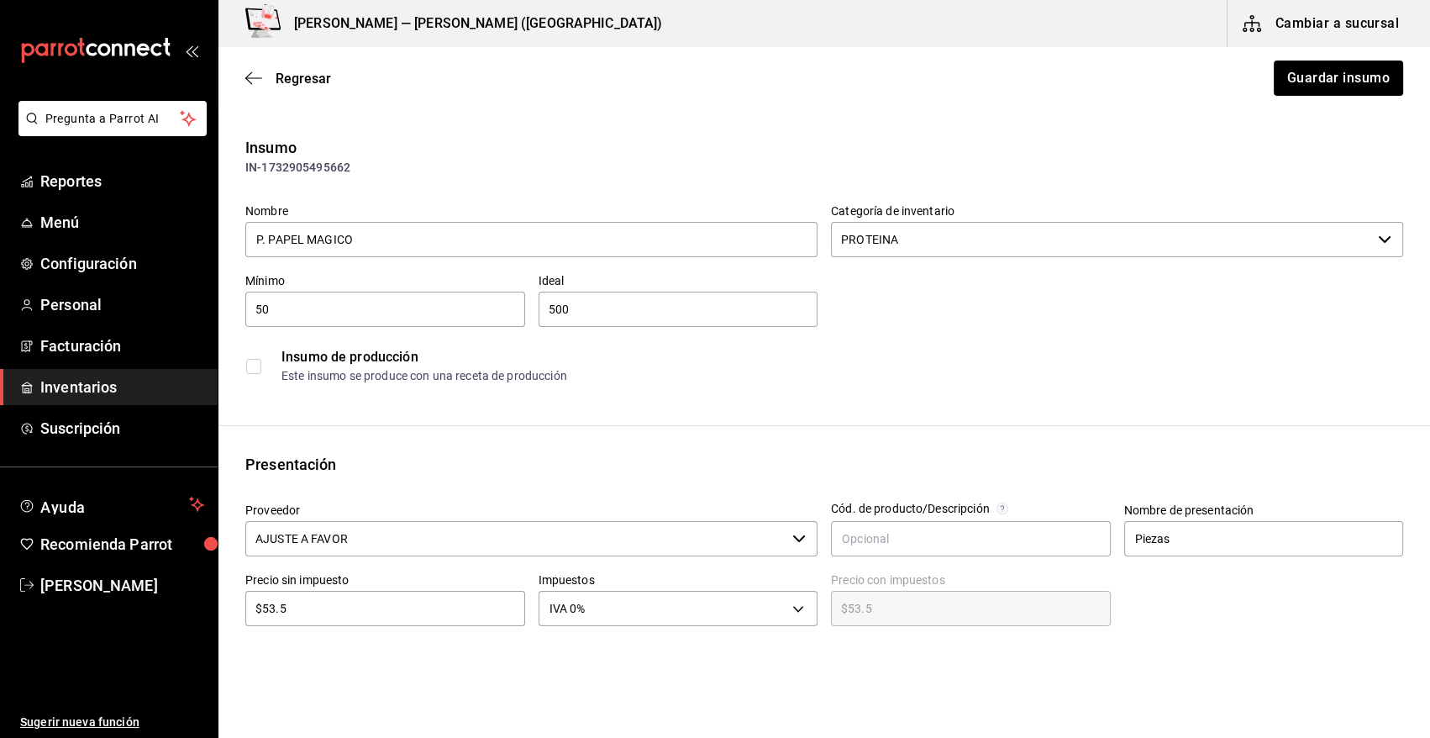
click at [521, 544] on input "AJUSTE A FAVOR" at bounding box center [515, 538] width 540 height 35
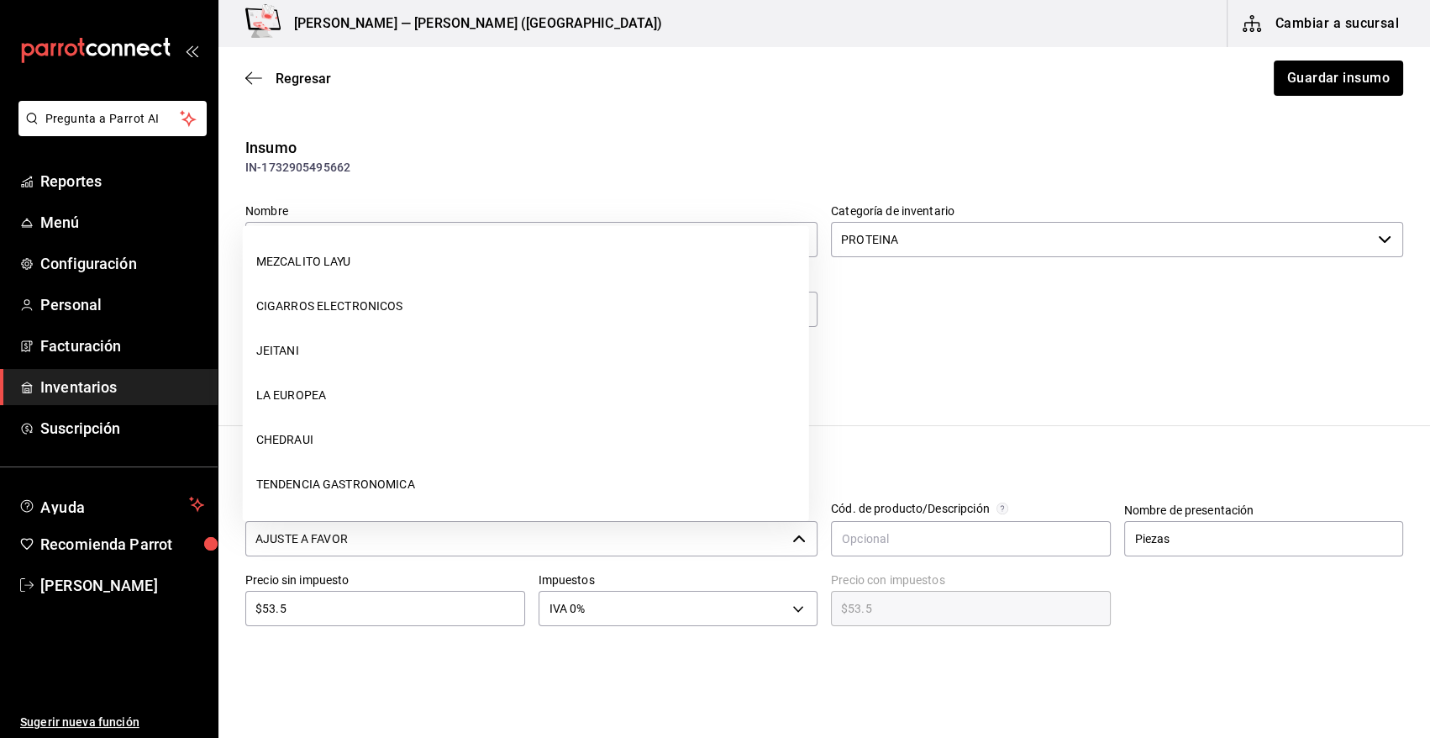
scroll to position [844, 0]
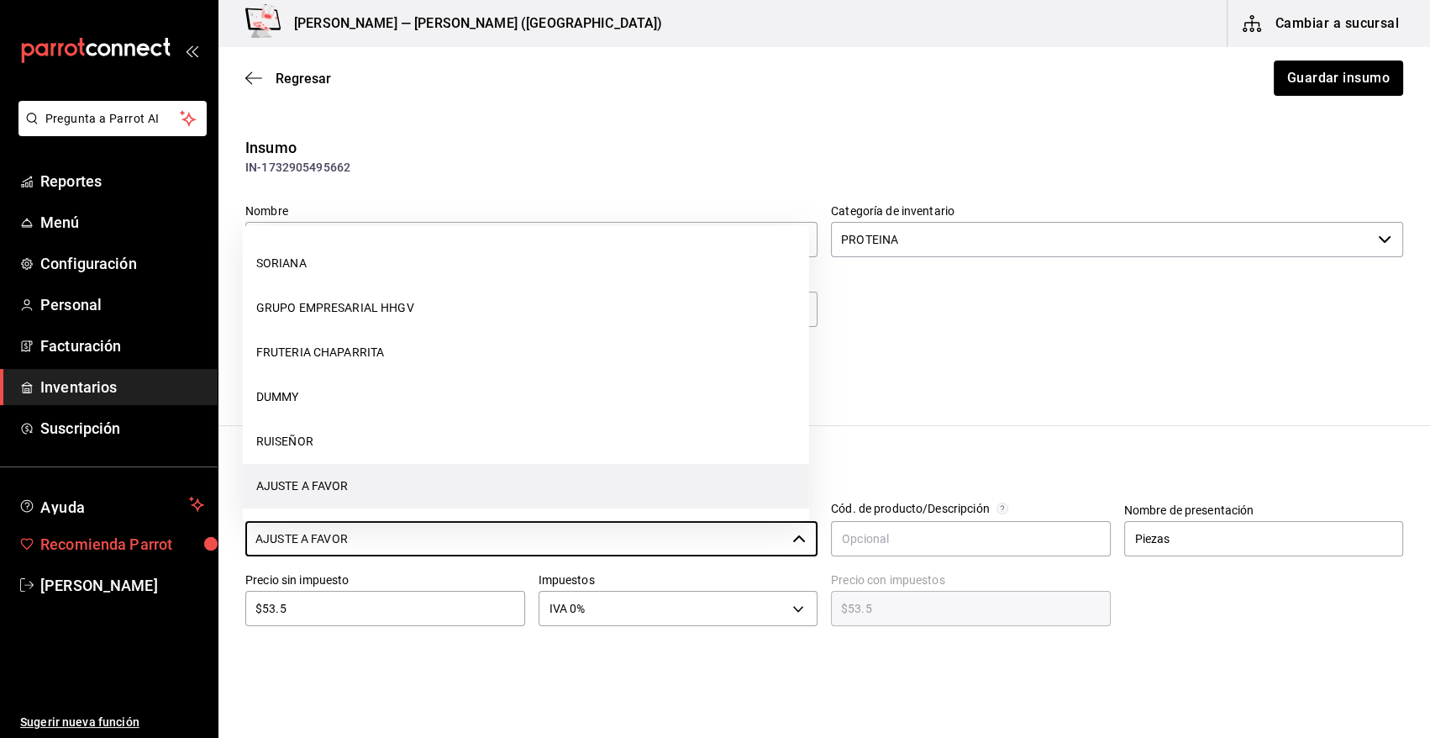
drag, startPoint x: 386, startPoint y: 543, endPoint x: 184, endPoint y: 552, distance: 201.9
click at [184, 552] on div "Pregunta a Parrot AI Reportes Menú Configuración Personal Facturación Inventari…" at bounding box center [715, 321] width 1430 height 643
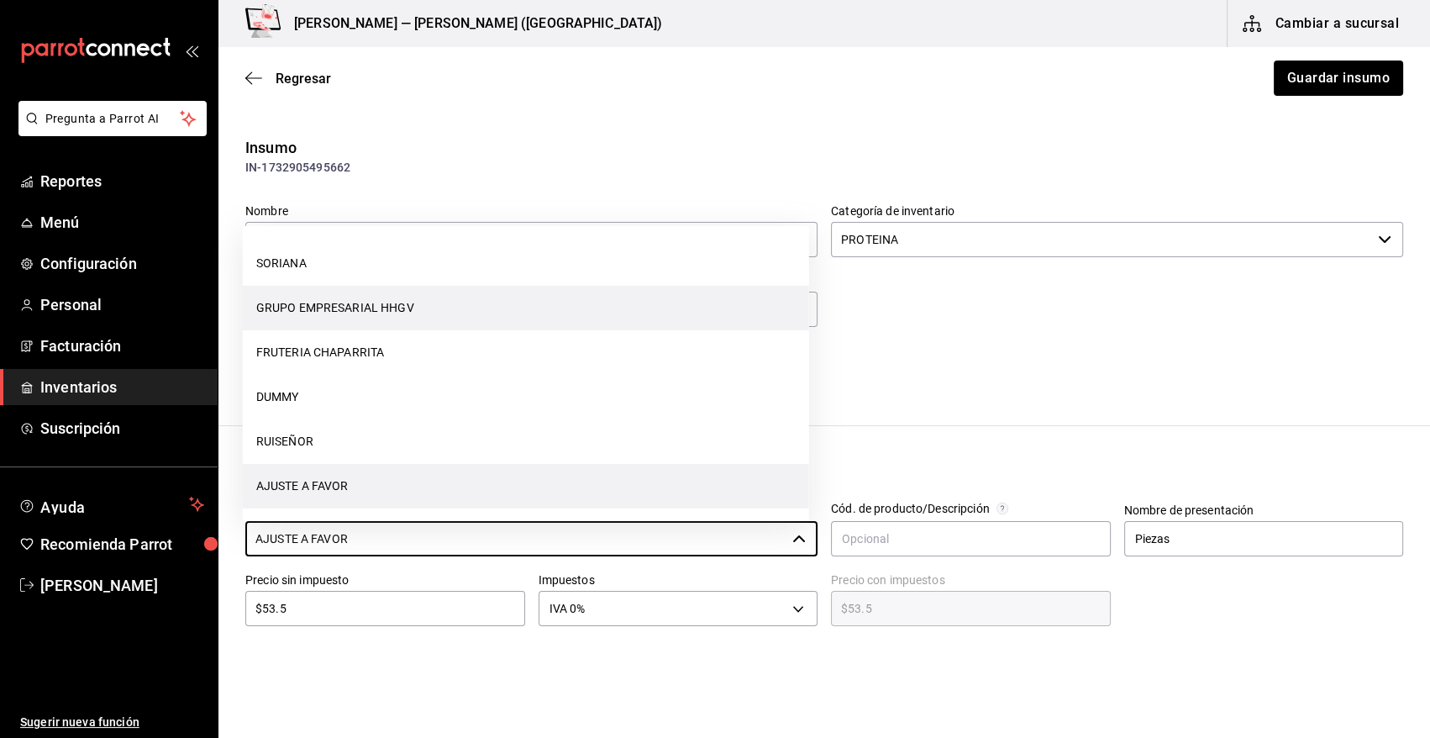
click at [313, 313] on li "GRUPO EMPRESARIAL HHGV" at bounding box center [526, 308] width 566 height 45
type input "GRUPO EMPRESARIAL HHGV"
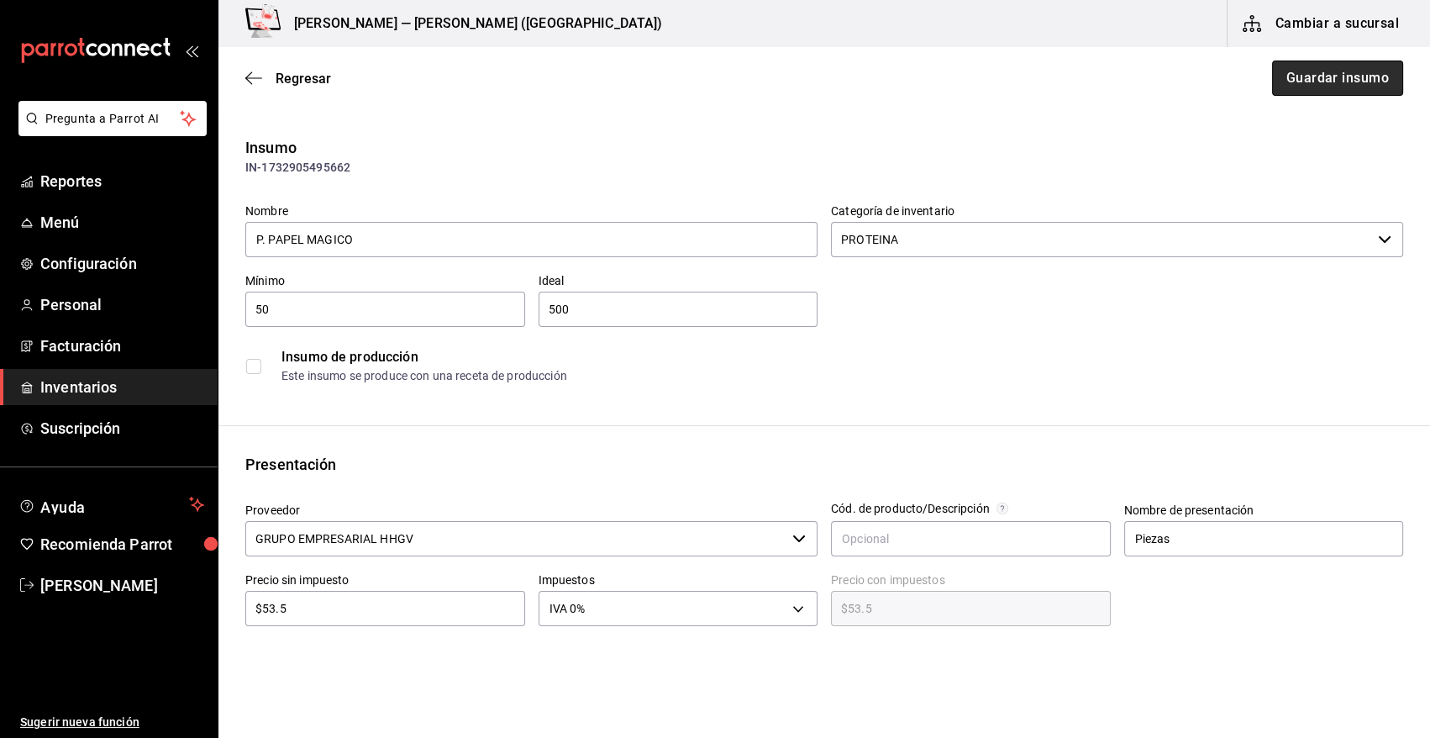
click at [1316, 73] on button "Guardar insumo" at bounding box center [1337, 77] width 131 height 35
